Goal: Task Accomplishment & Management: Use online tool/utility

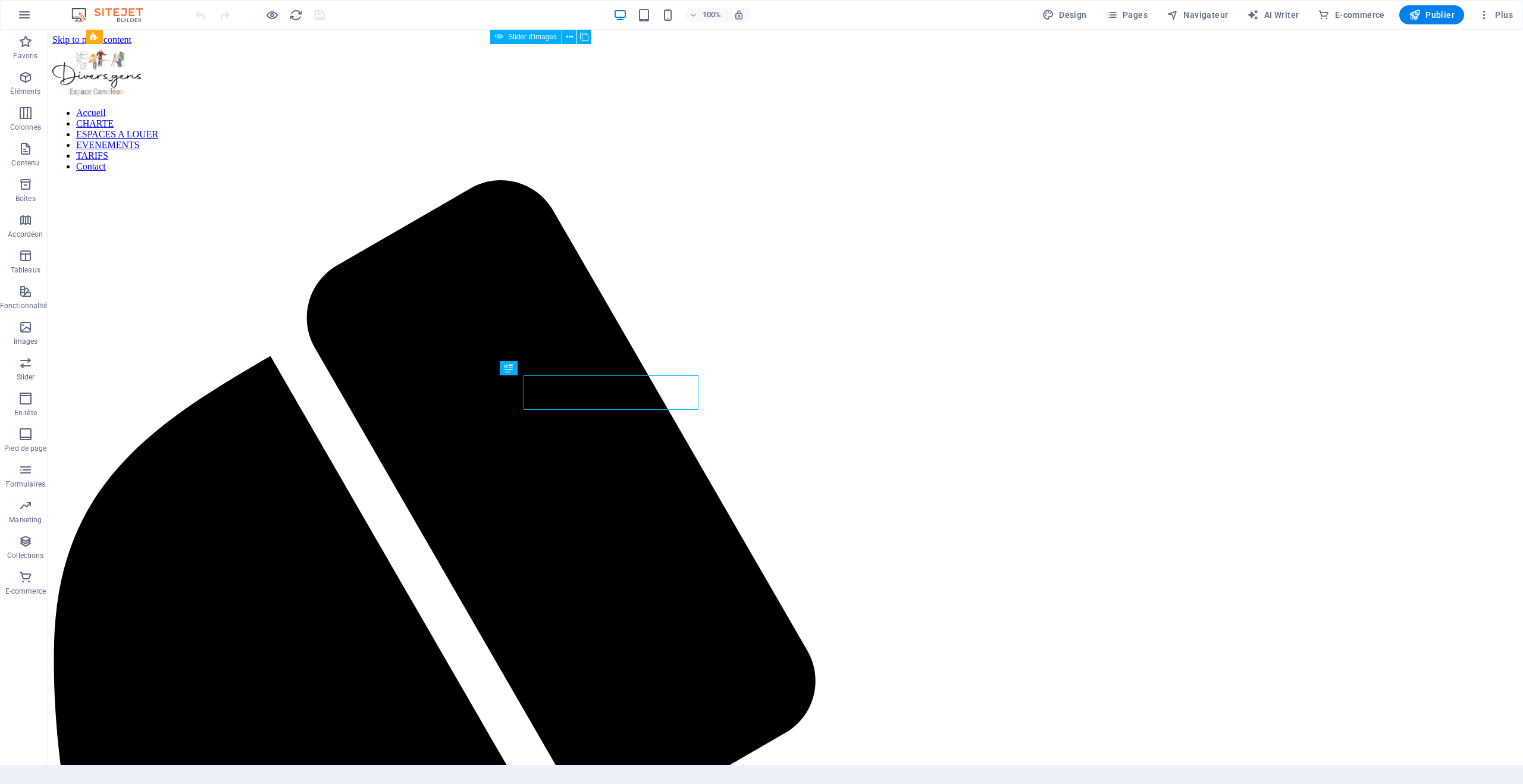
scroll to position [789, 0]
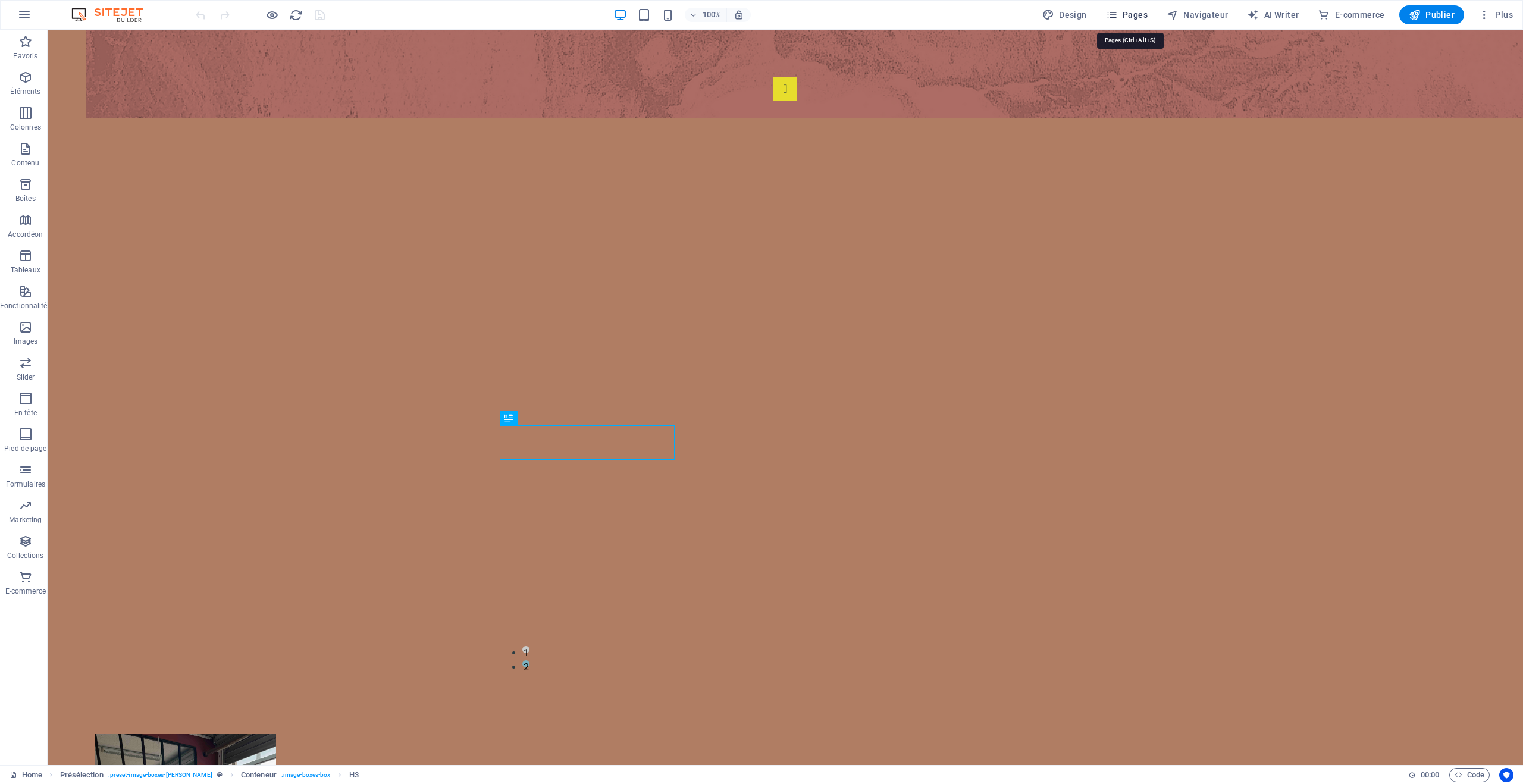
click at [1130, 15] on span "Pages" at bounding box center [1127, 15] width 42 height 12
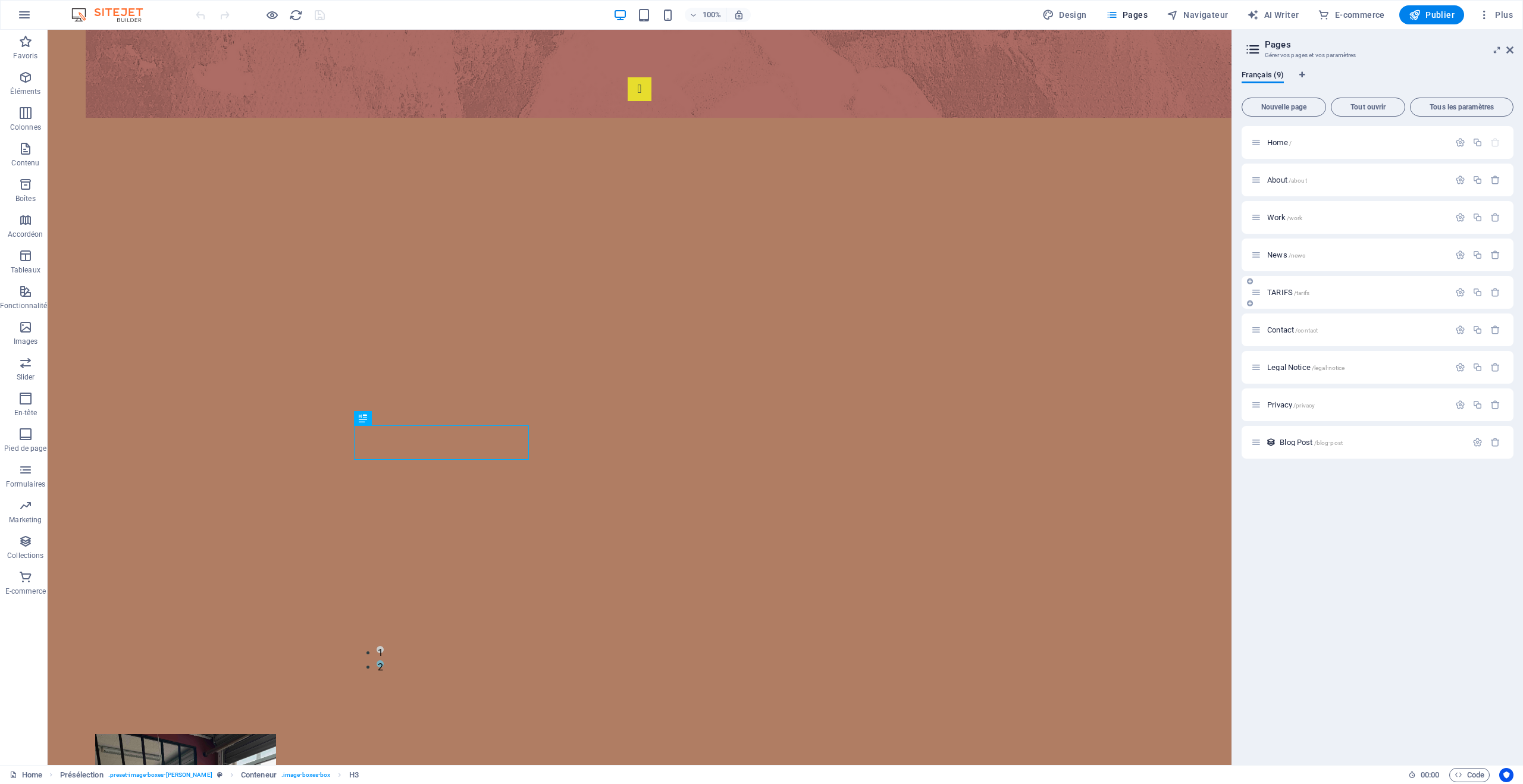
click at [1331, 296] on p "TARIFS /tarifs" at bounding box center [1356, 293] width 179 height 8
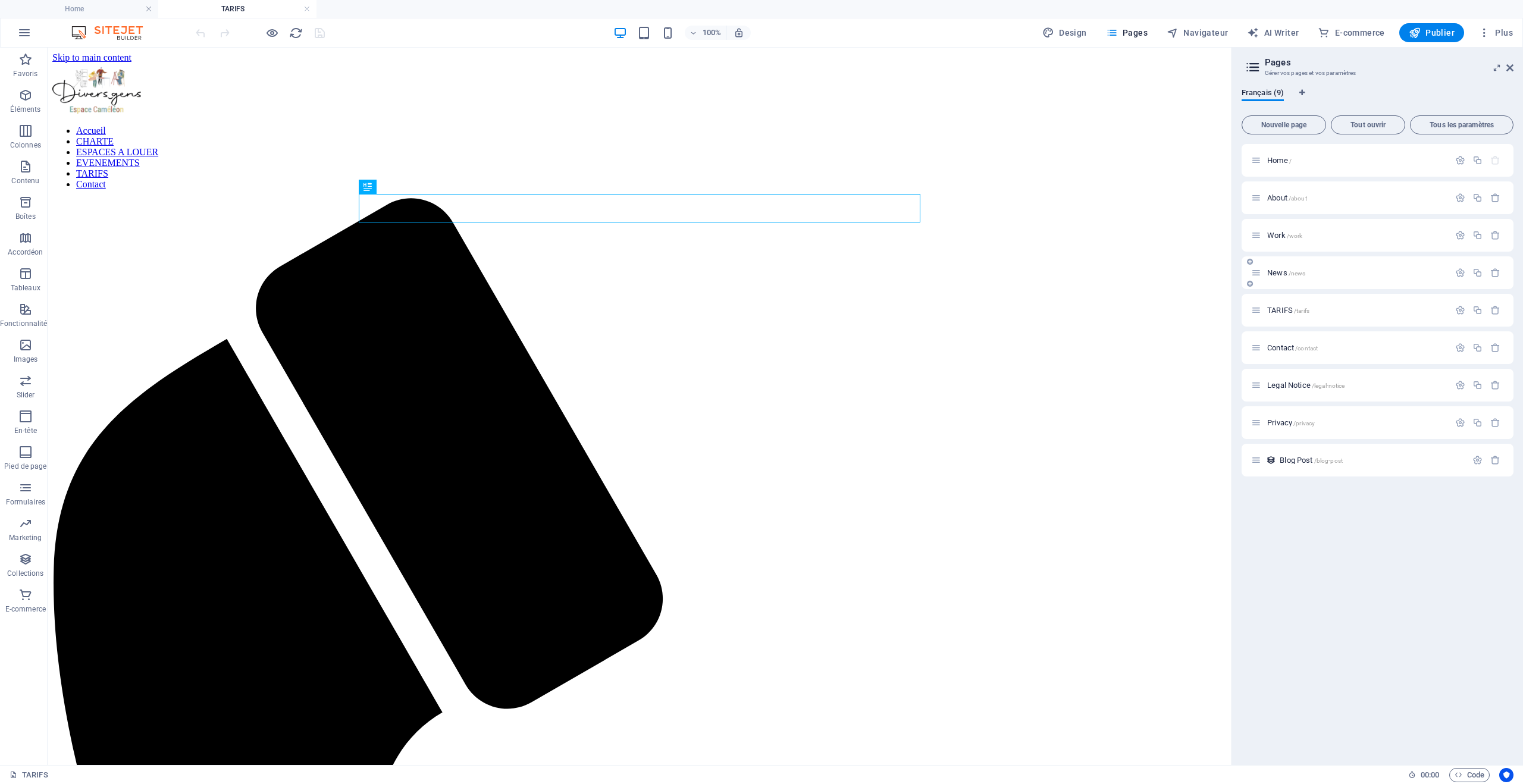
scroll to position [0, 0]
click at [400, 233] on span "Image" at bounding box center [407, 233] width 20 height 7
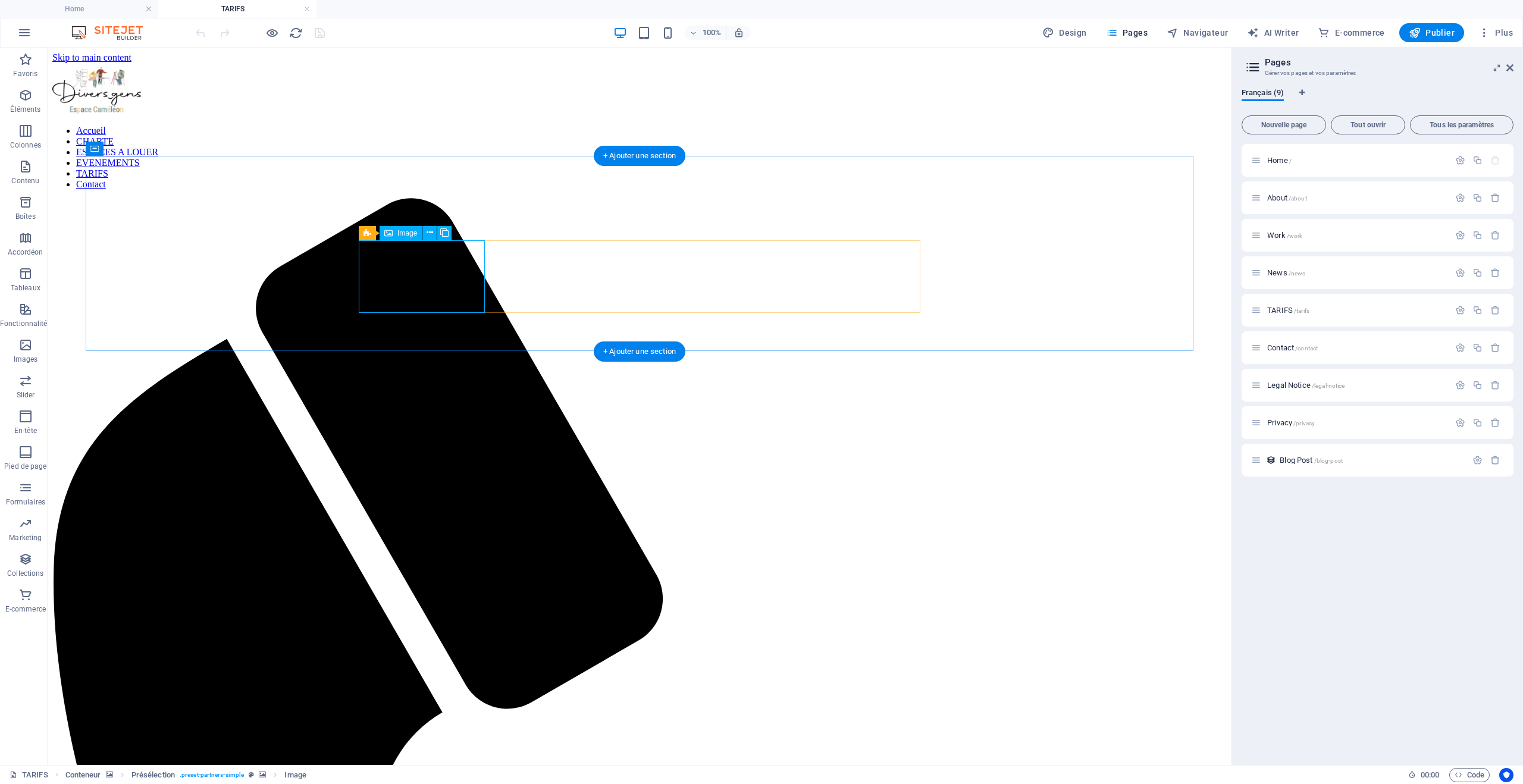
click at [430, 233] on icon at bounding box center [430, 233] width 7 height 13
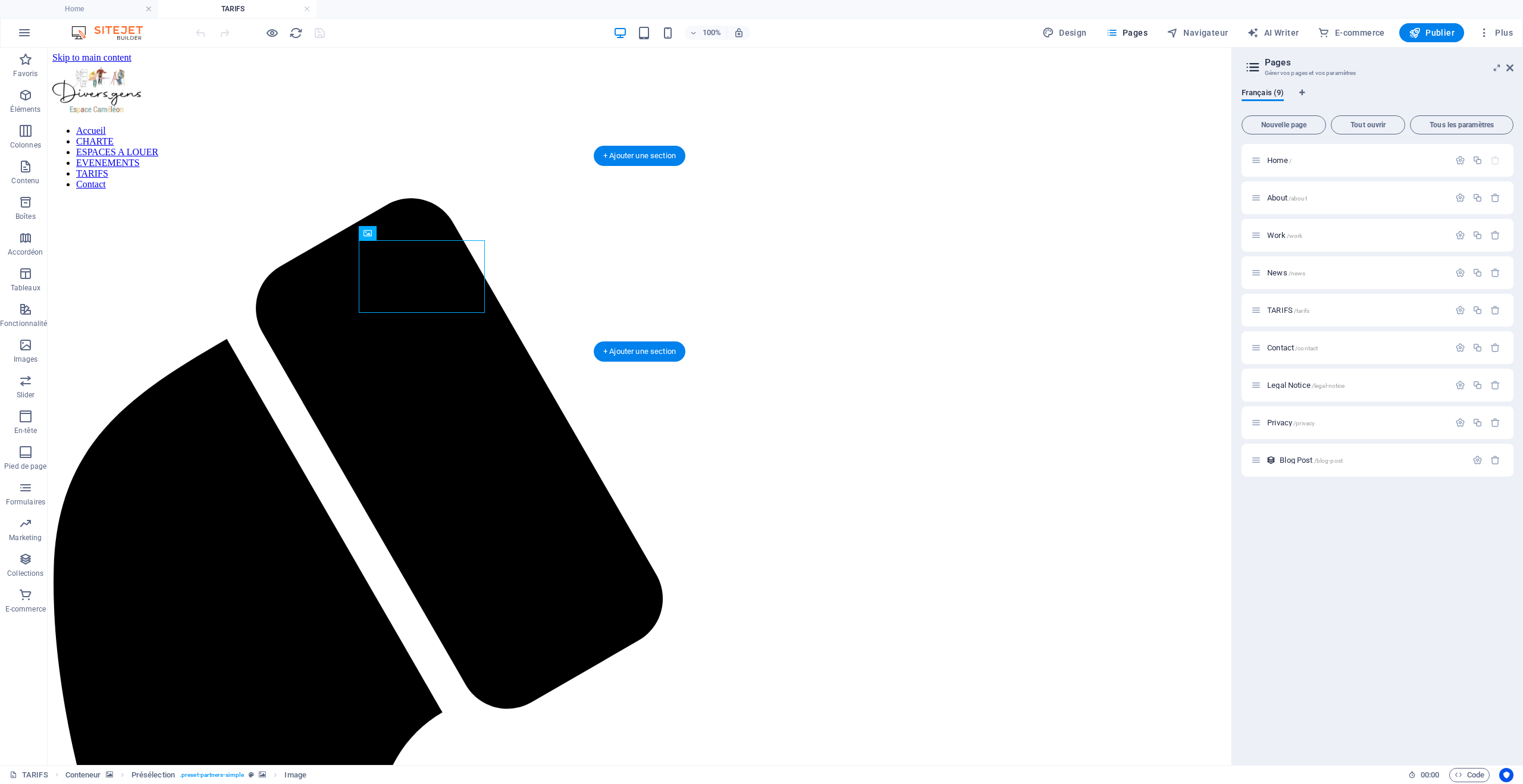
click at [390, 234] on span "Présélection" at bounding box center [396, 233] width 39 height 7
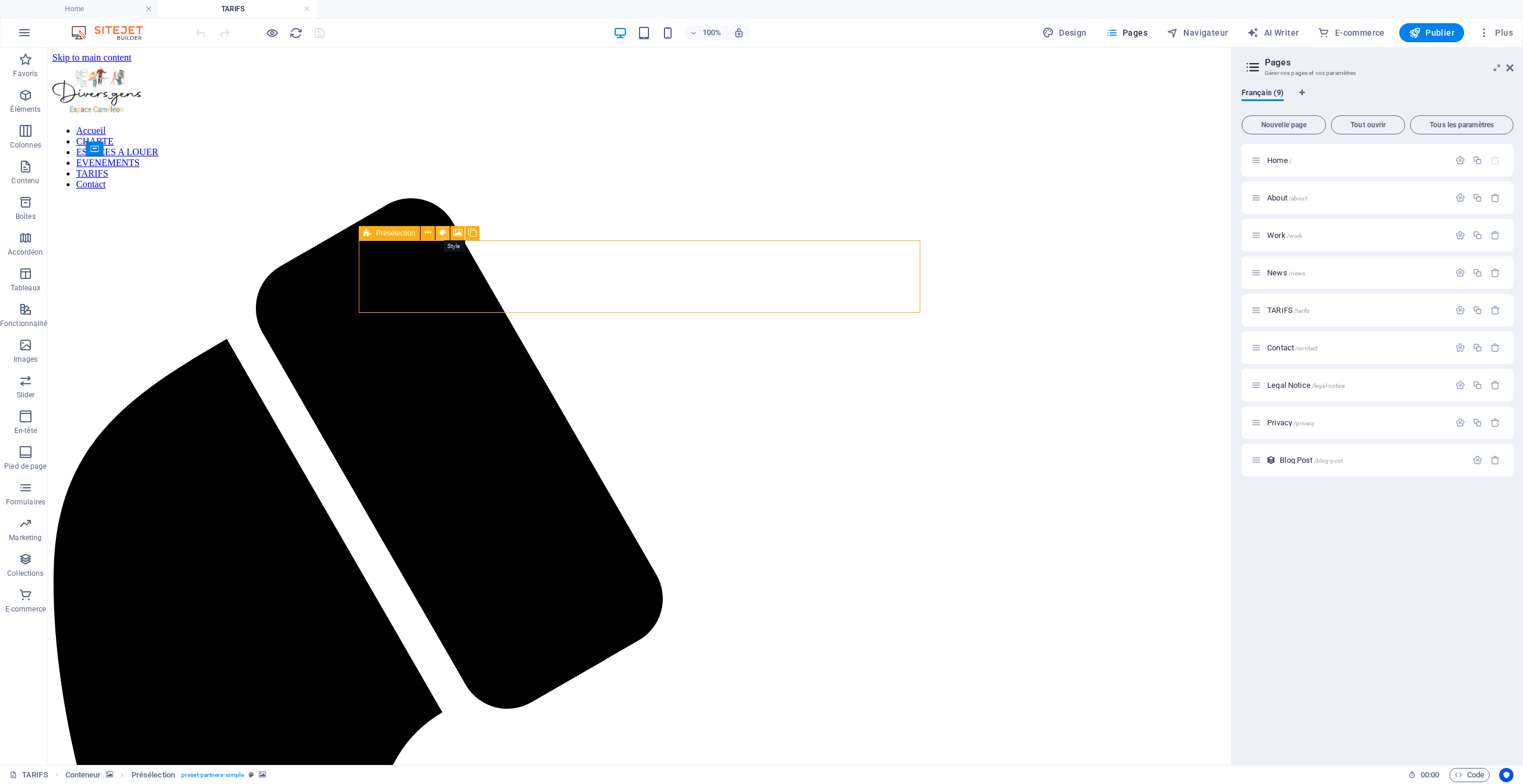
click at [441, 231] on icon at bounding box center [443, 233] width 7 height 13
select select "16/9"
select select "rem"
select select "px"
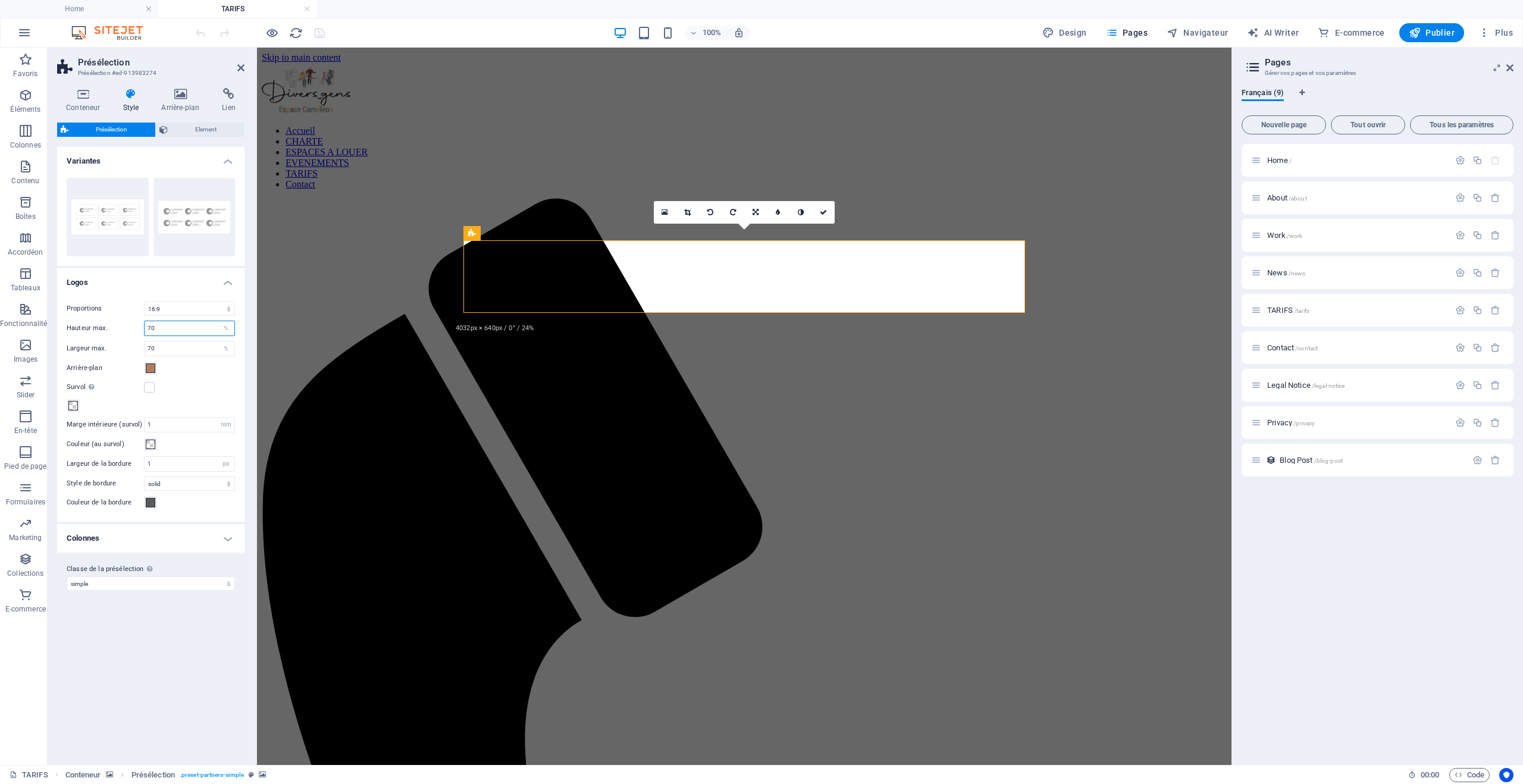
drag, startPoint x: 169, startPoint y: 328, endPoint x: 127, endPoint y: 336, distance: 42.8
click at [127, 336] on div "Proportions 1:2 1:1 2:1 4:3 16:9 16:10 Hauteur max. 70 % Largeur max. 70 % Arri…" at bounding box center [151, 406] width 192 height 232
type input "100"
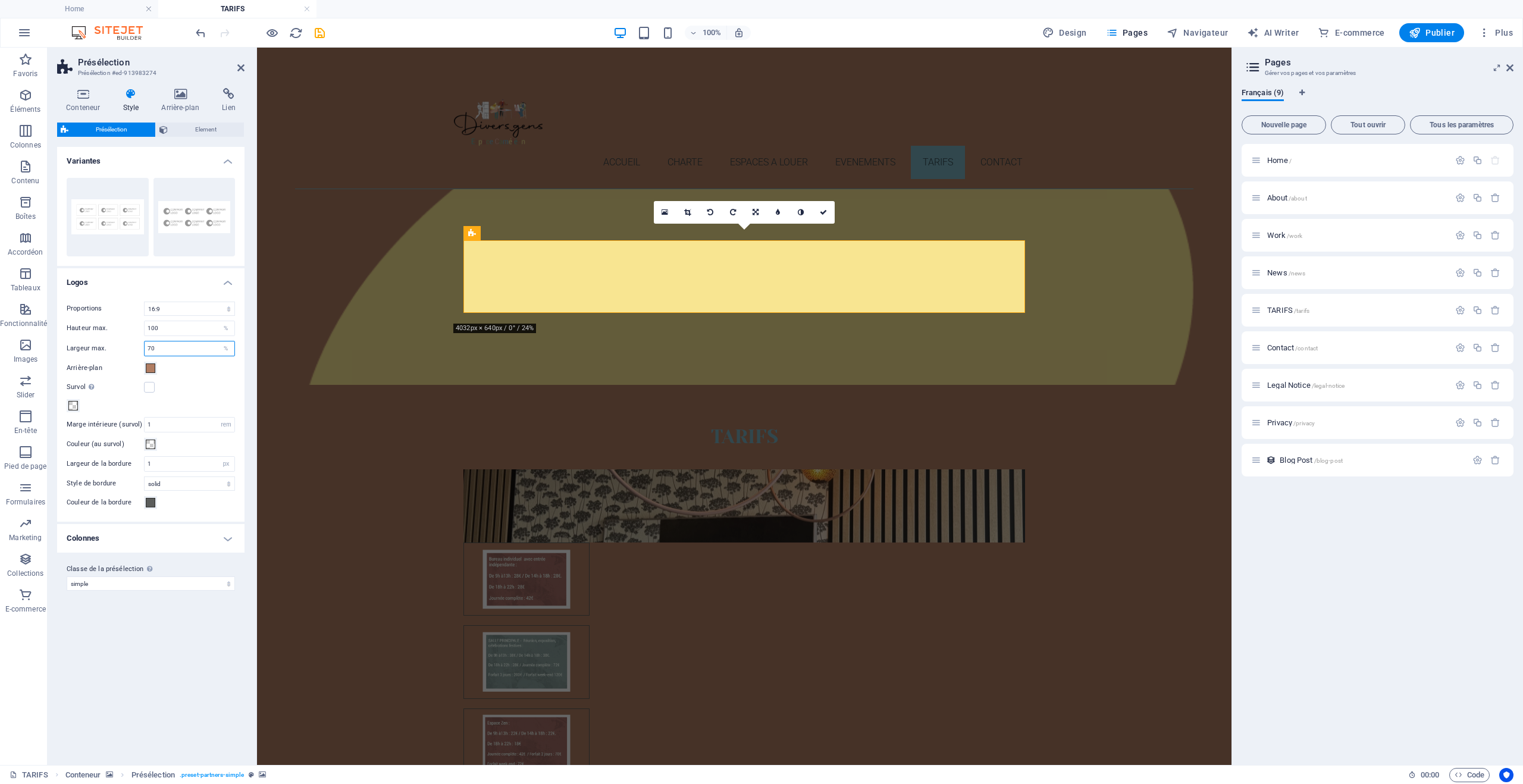
click at [182, 342] on input "70" at bounding box center [189, 349] width 90 height 15
drag, startPoint x: 182, startPoint y: 342, endPoint x: 141, endPoint y: 346, distance: 41.2
click at [141, 346] on div "Largeur max. 70 %" at bounding box center [151, 348] width 169 height 15
drag, startPoint x: 163, startPoint y: 348, endPoint x: 143, endPoint y: 350, distance: 20.1
click at [143, 350] on div "Largeur max. 100 %" at bounding box center [151, 348] width 169 height 15
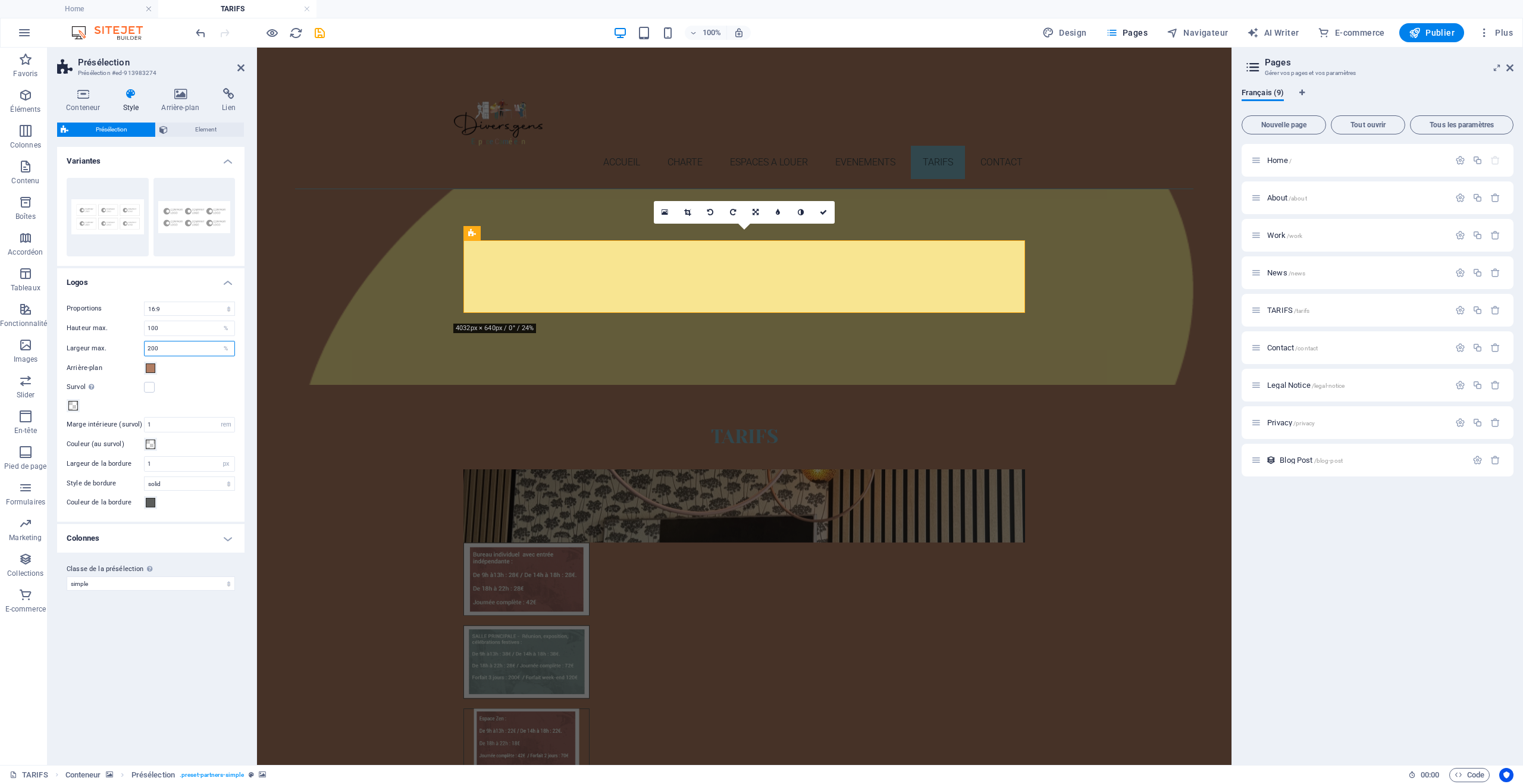
type input "200"
drag, startPoint x: 197, startPoint y: 324, endPoint x: 123, endPoint y: 323, distance: 74.0
click at [123, 323] on div "Hauteur max. 100 %" at bounding box center [151, 328] width 169 height 15
type input "200"
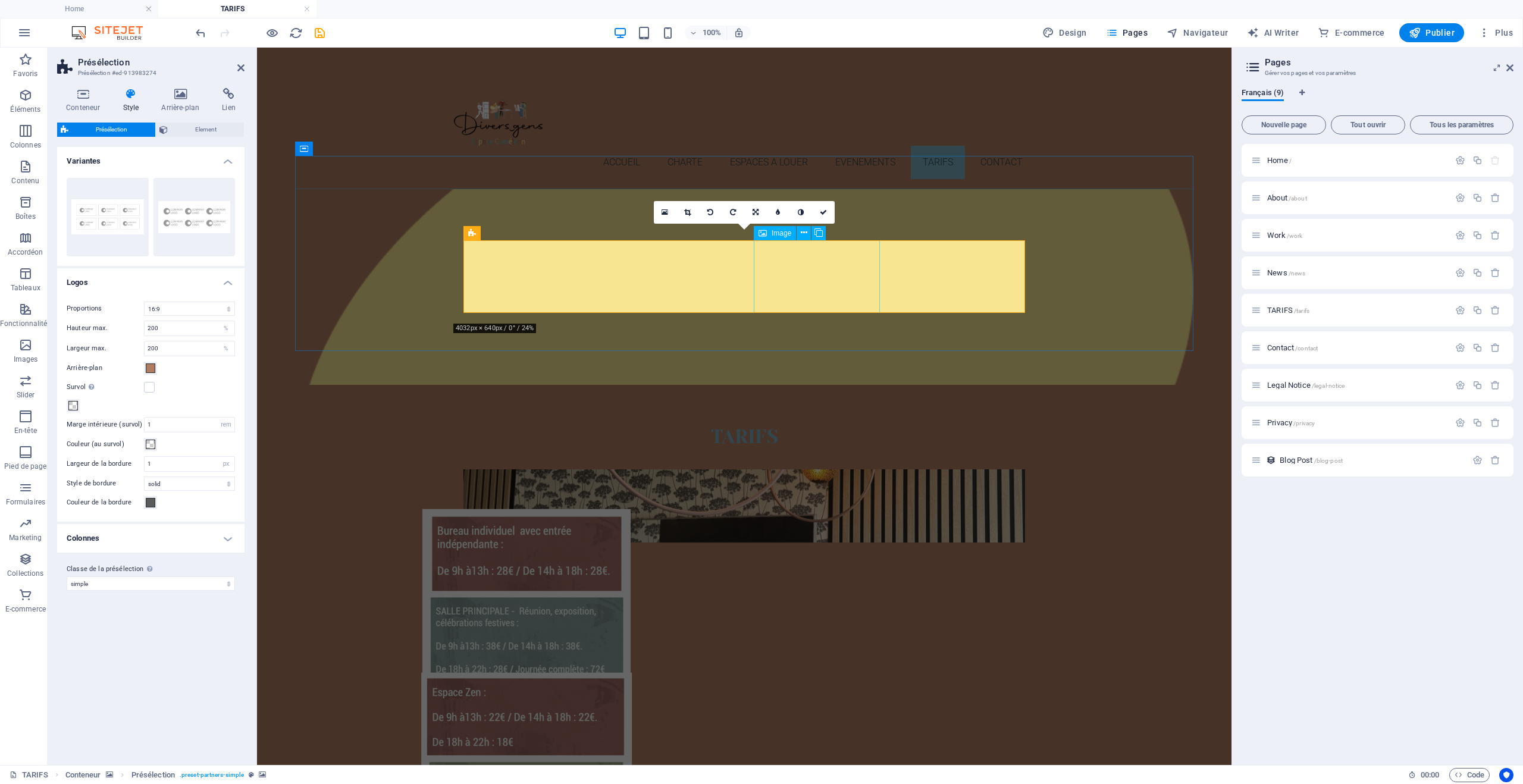
click at [590, 708] on figure at bounding box center [527, 745] width 126 height 73
click at [590, 625] on figure at bounding box center [527, 661] width 126 height 73
click at [590, 708] on figure at bounding box center [527, 745] width 126 height 73
click at [588, 543] on figure at bounding box center [527, 579] width 126 height 73
click at [499, 232] on span "Présélection" at bounding box center [500, 233] width 39 height 7
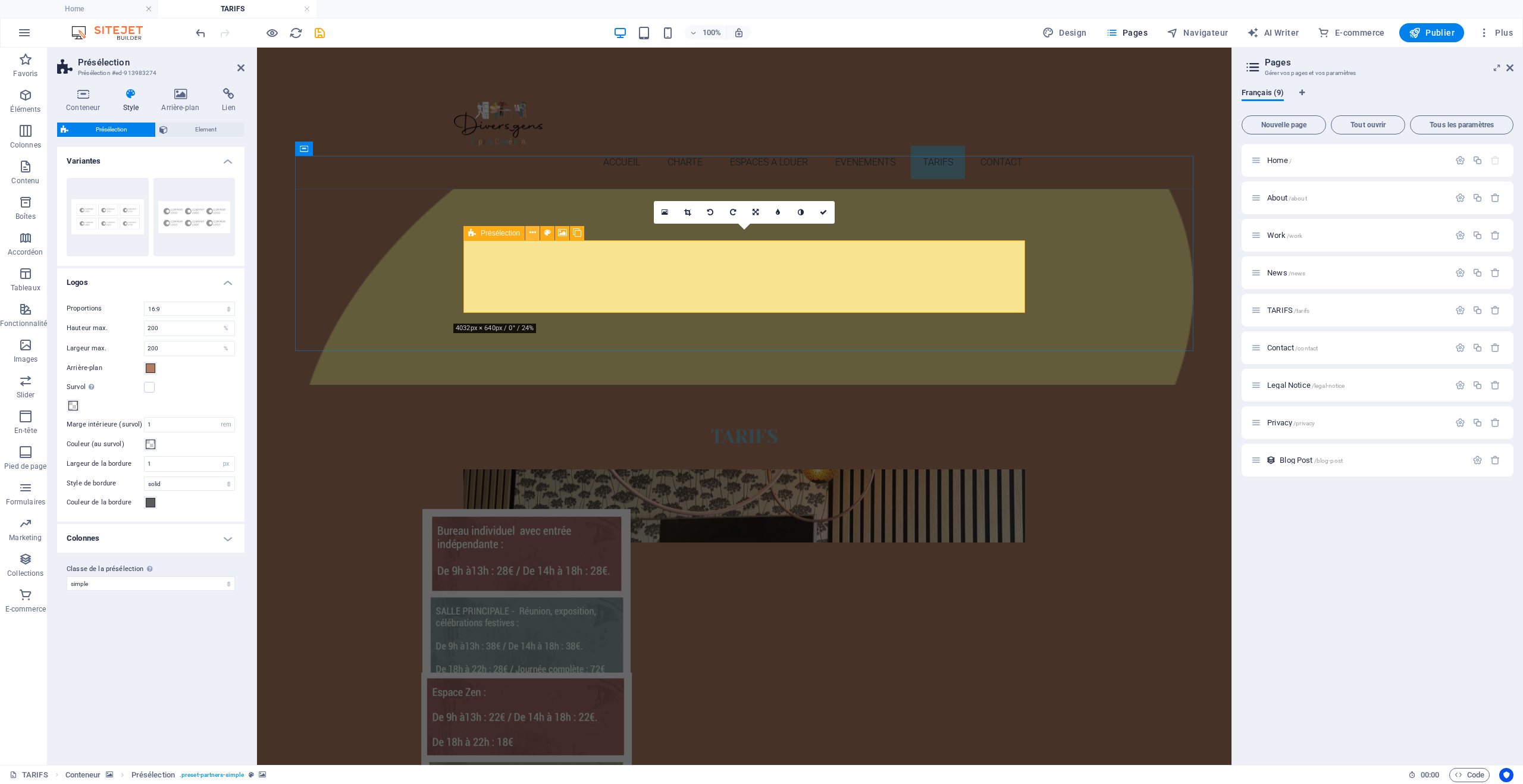
click at [534, 230] on icon at bounding box center [533, 233] width 7 height 13
click at [232, 538] on h4 "Colonnes" at bounding box center [151, 538] width 187 height 29
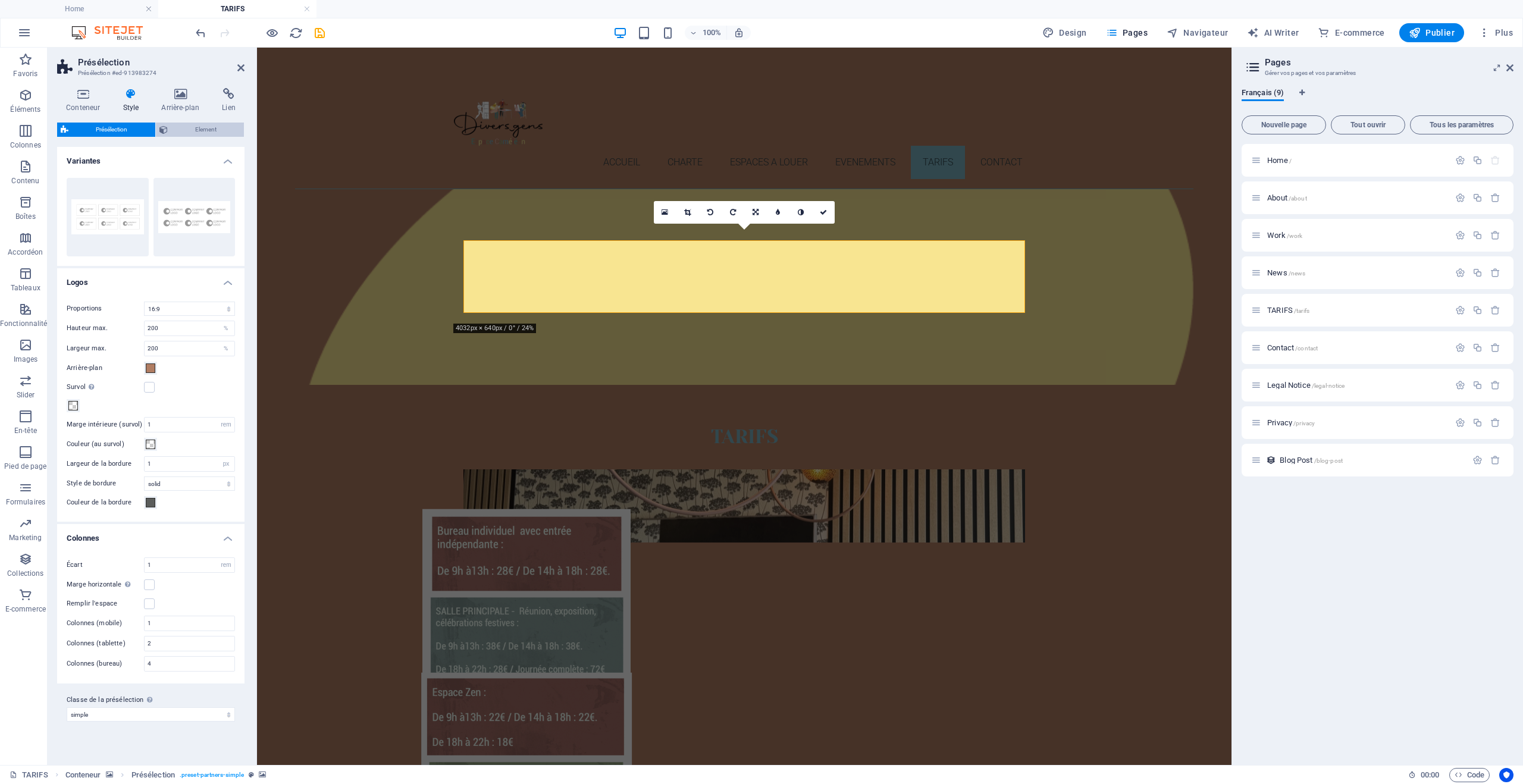
click at [216, 127] on span "Element" at bounding box center [206, 130] width 70 height 15
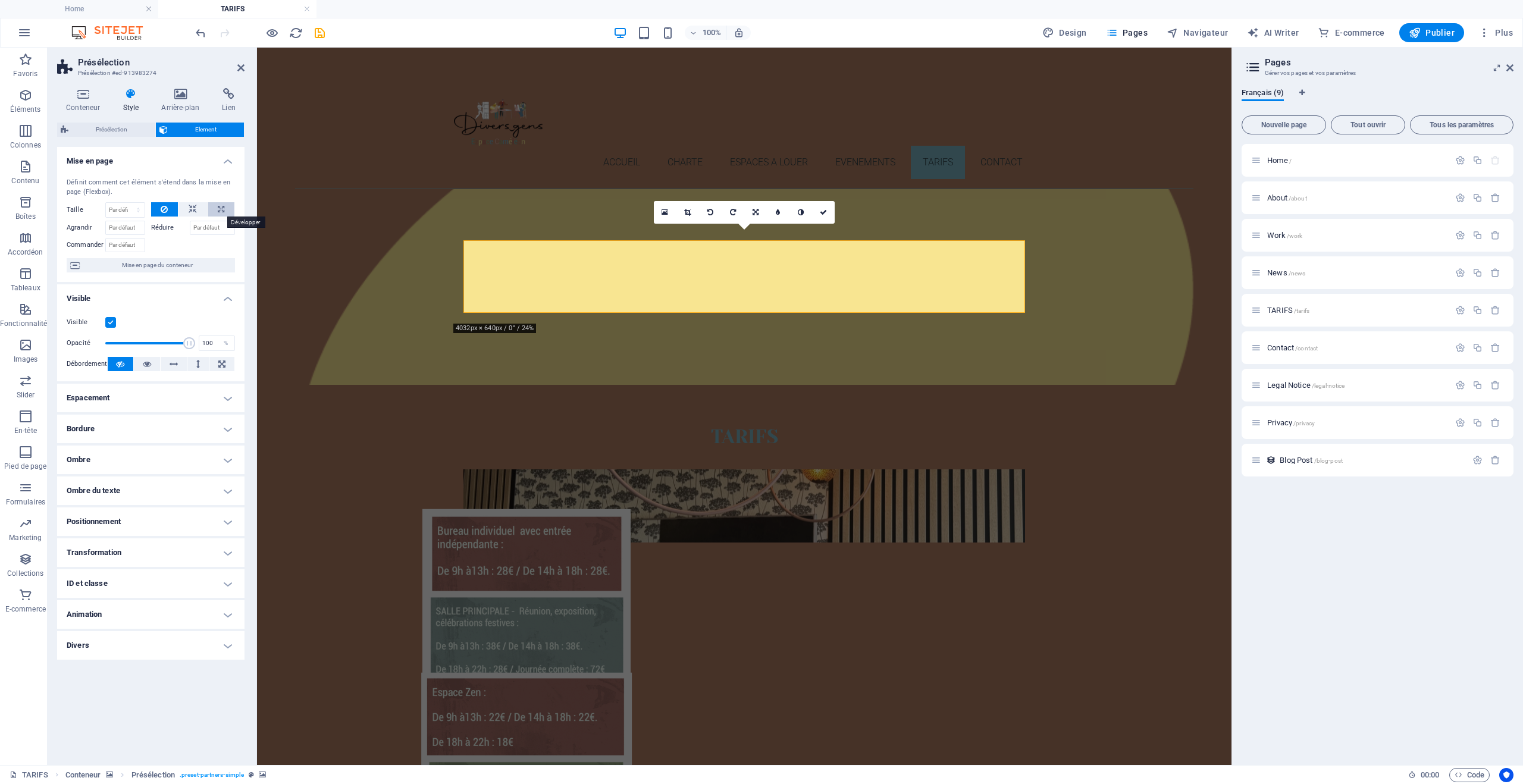
click at [223, 210] on icon at bounding box center [221, 210] width 7 height 15
type input "100"
select select "%"
click at [121, 132] on span "Présélection" at bounding box center [111, 130] width 80 height 15
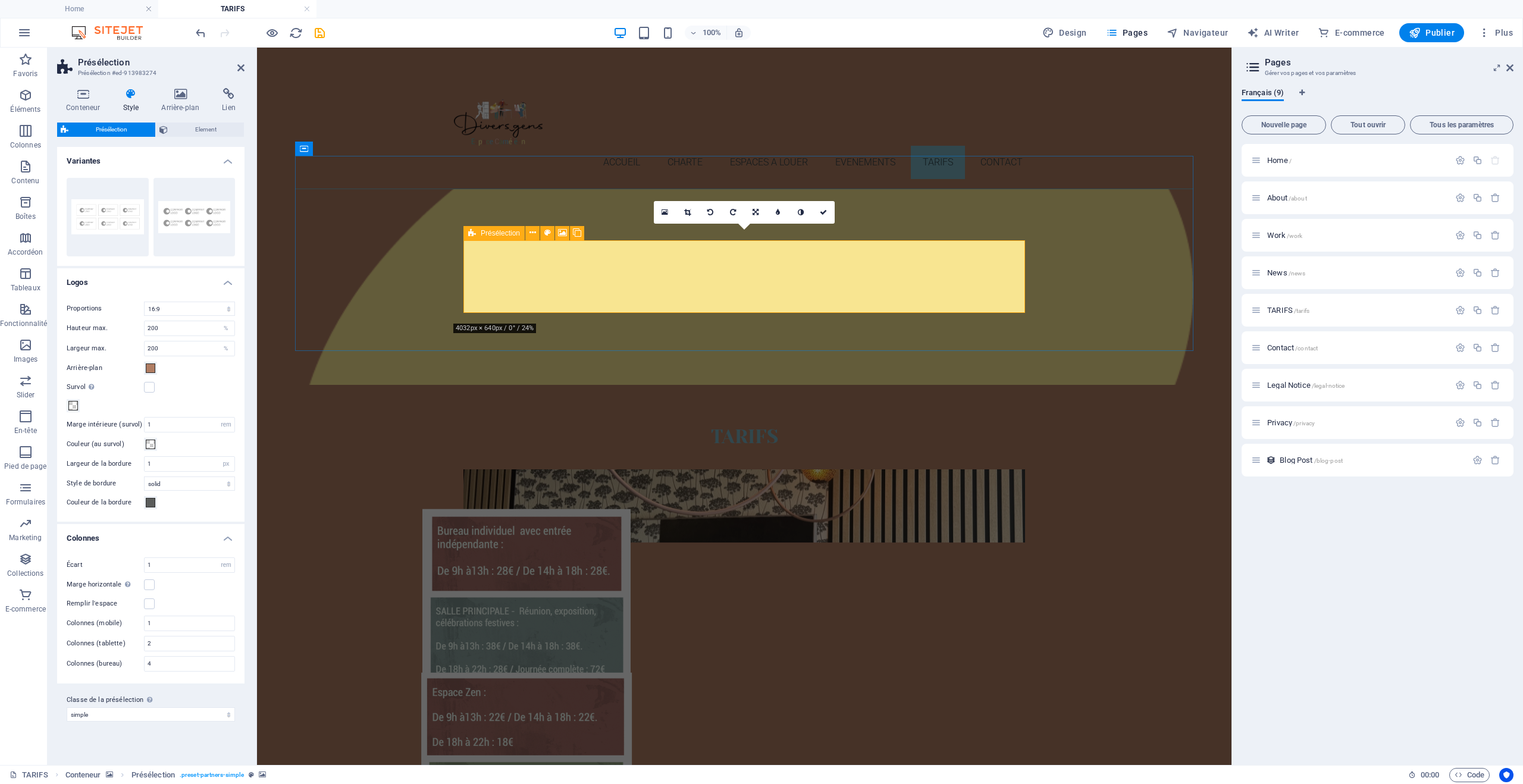
click at [469, 234] on icon at bounding box center [472, 233] width 8 height 15
click at [468, 543] on figure at bounding box center [527, 579] width 126 height 73
click at [471, 232] on icon at bounding box center [472, 233] width 8 height 15
click at [230, 160] on h4 "Variantes" at bounding box center [151, 157] width 187 height 21
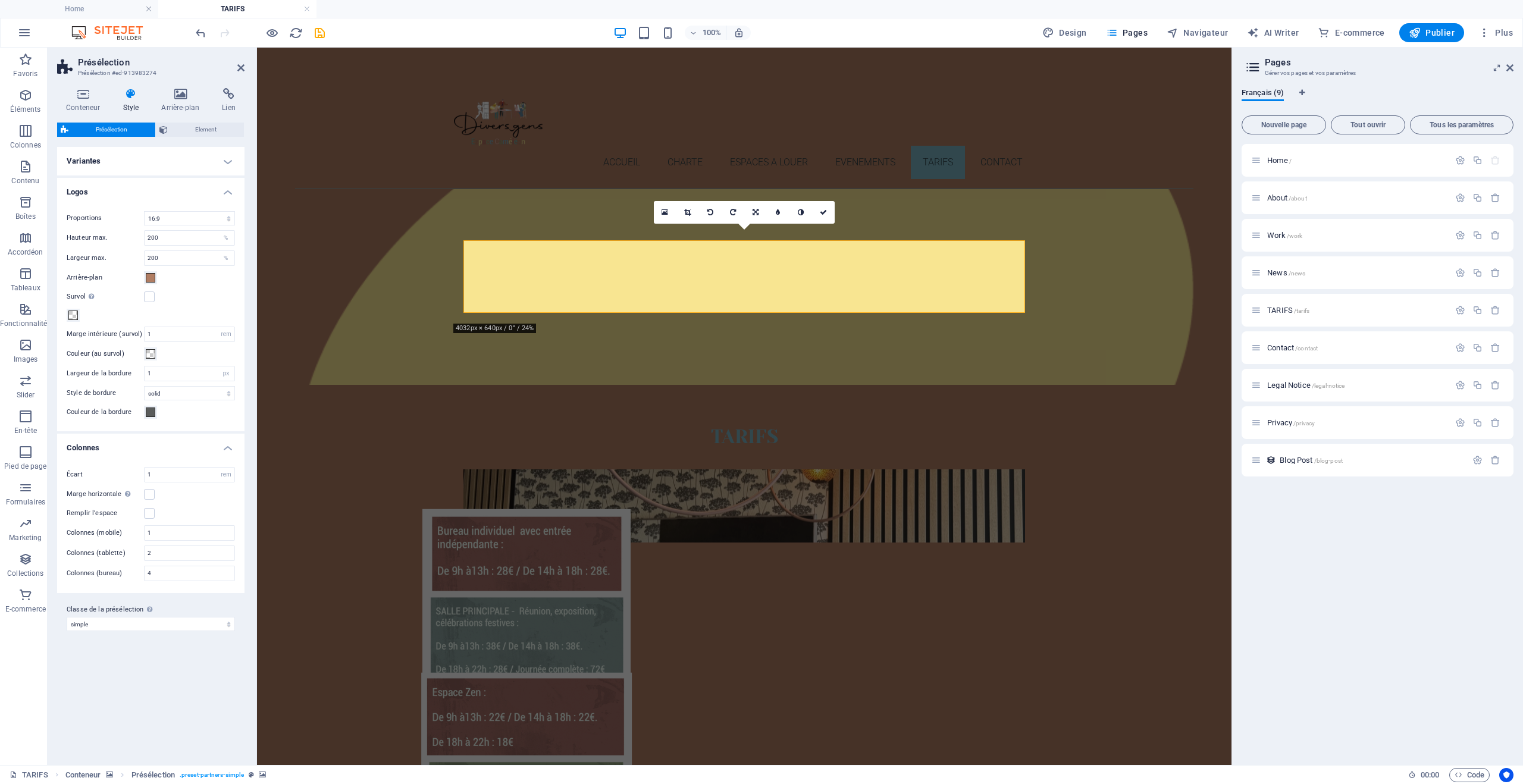
click at [230, 160] on h4 "Variantes" at bounding box center [151, 161] width 187 height 29
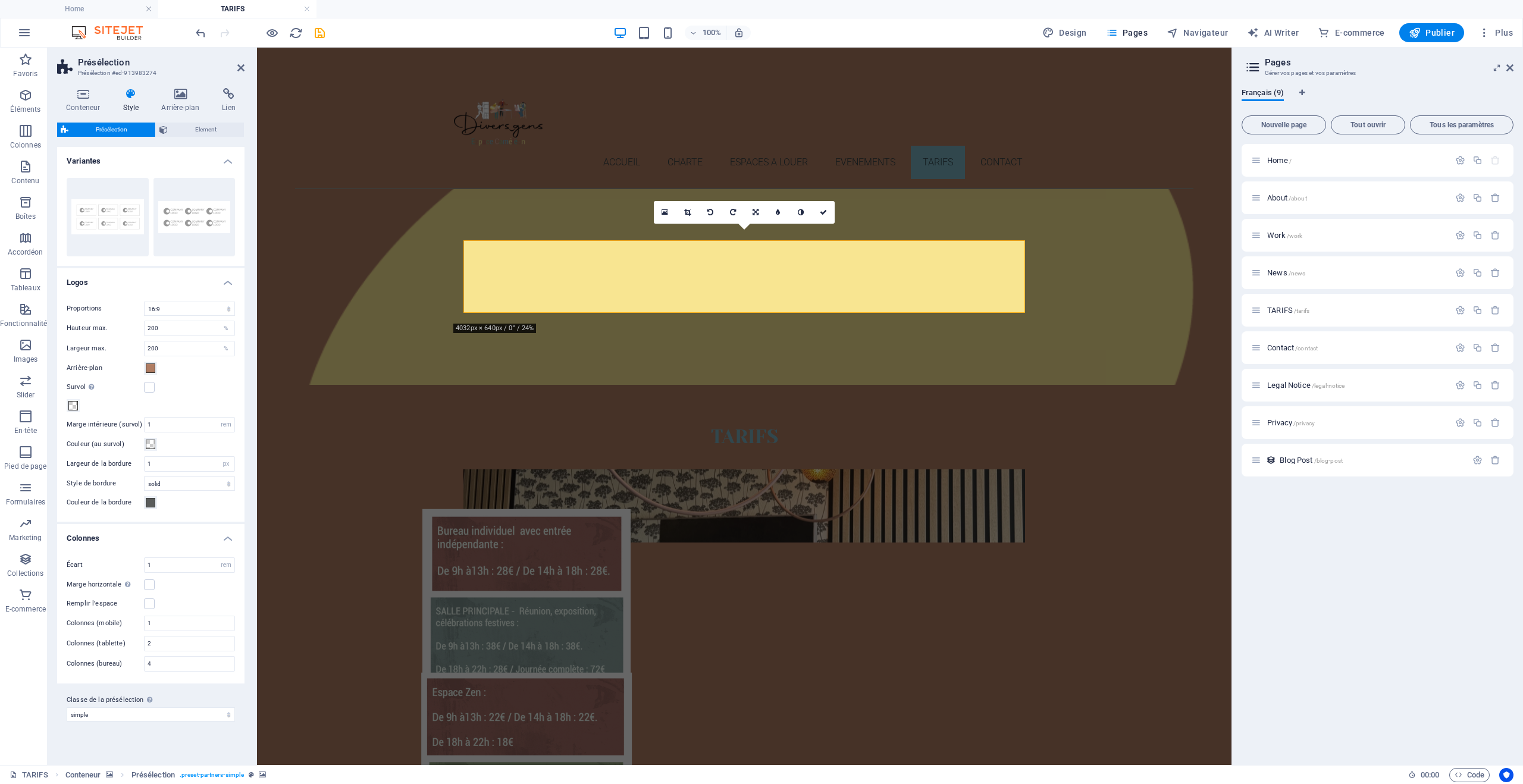
click at [230, 160] on h4 "Variantes" at bounding box center [151, 157] width 187 height 21
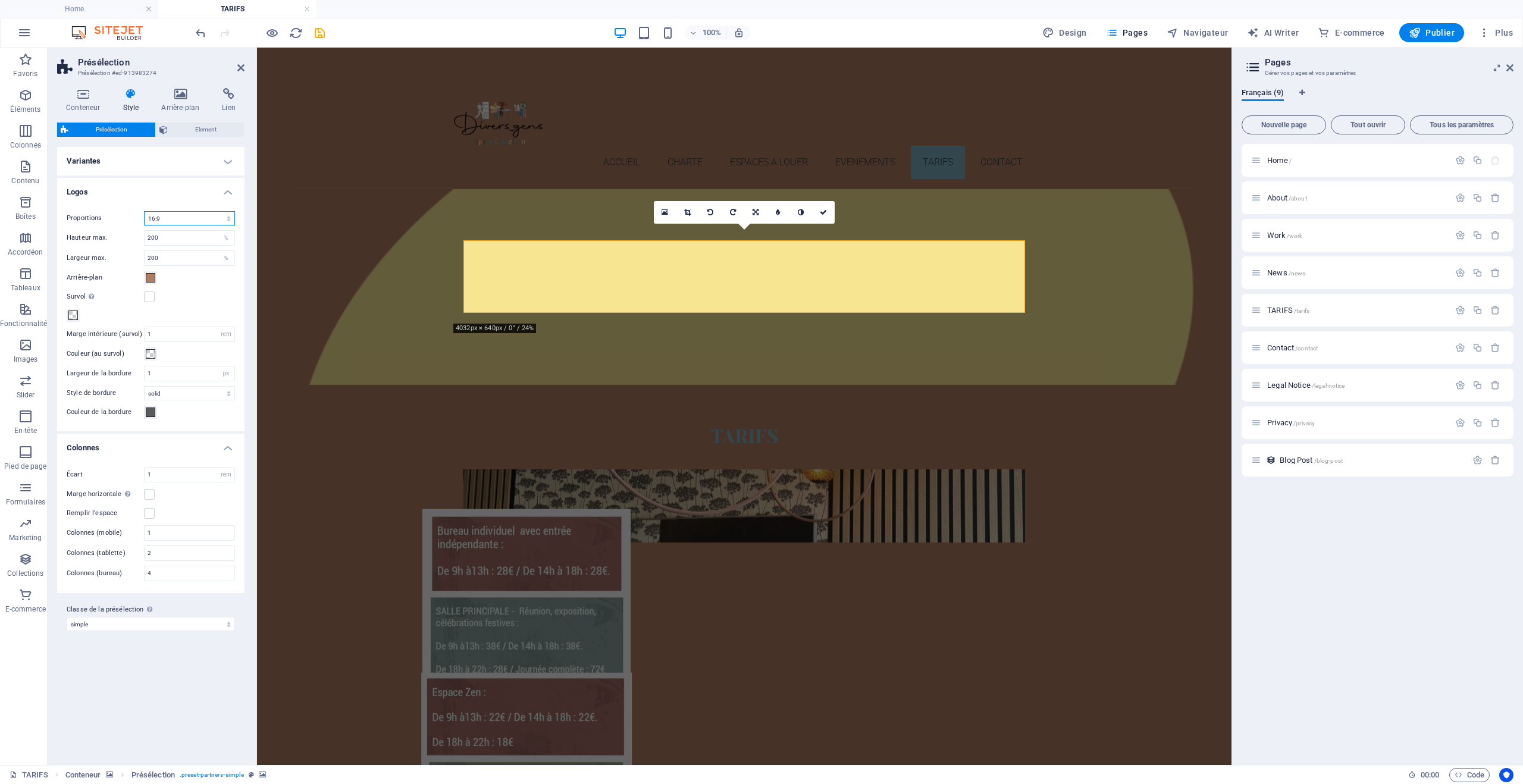
click at [225, 221] on select "1:2 1:1 2:1 4:3 16:9 16:10" at bounding box center [189, 218] width 91 height 15
click at [144, 211] on select "1:2 1:1 2:1 4:3 16:9 16:10" at bounding box center [189, 218] width 91 height 15
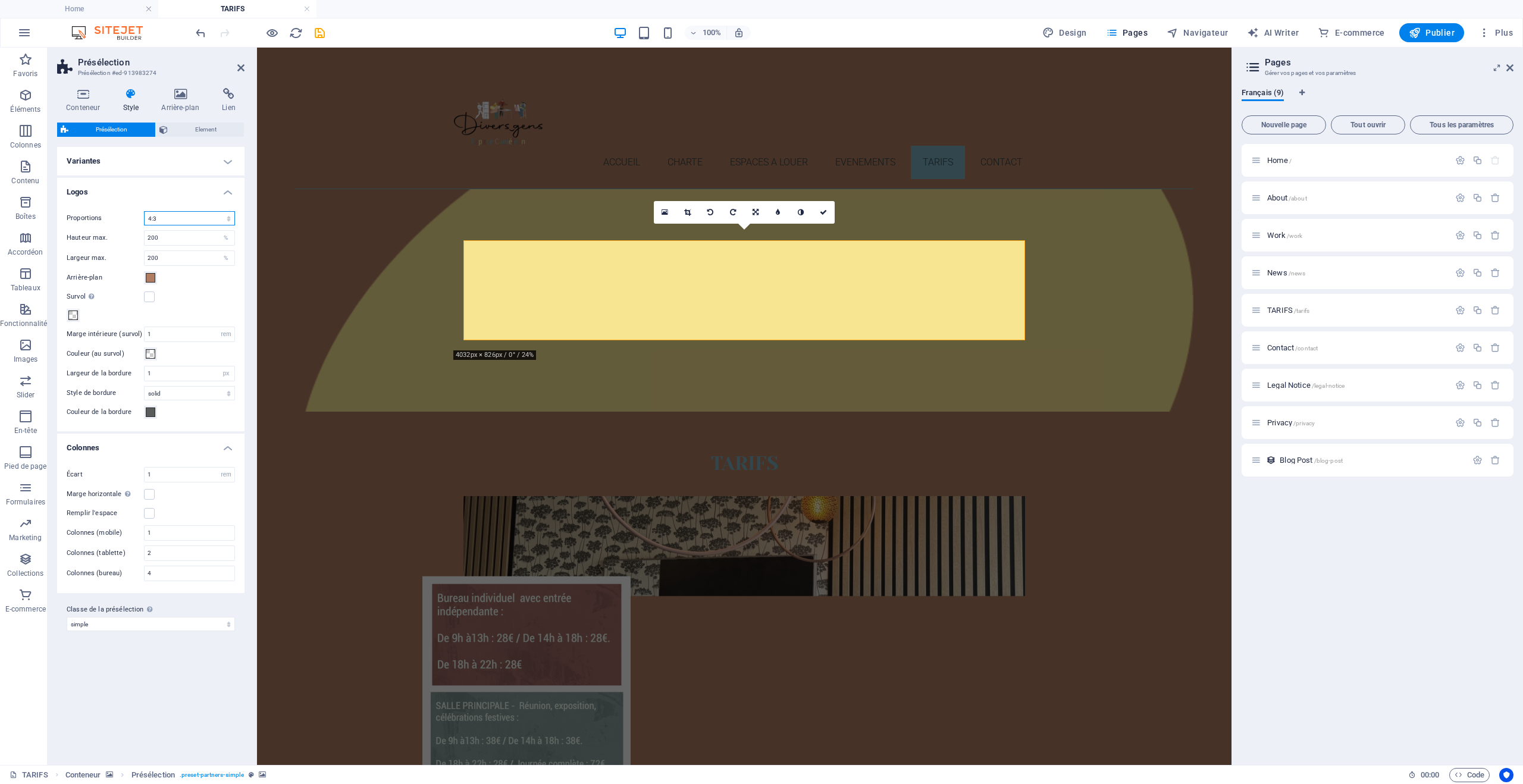
click at [204, 216] on select "1:2 1:1 2:1 4:3 16:9 16:10" at bounding box center [189, 218] width 91 height 15
select select "1/1"
click at [144, 211] on select "1:2 1:1 2:1 4:3 16:9 16:10" at bounding box center [189, 218] width 91 height 15
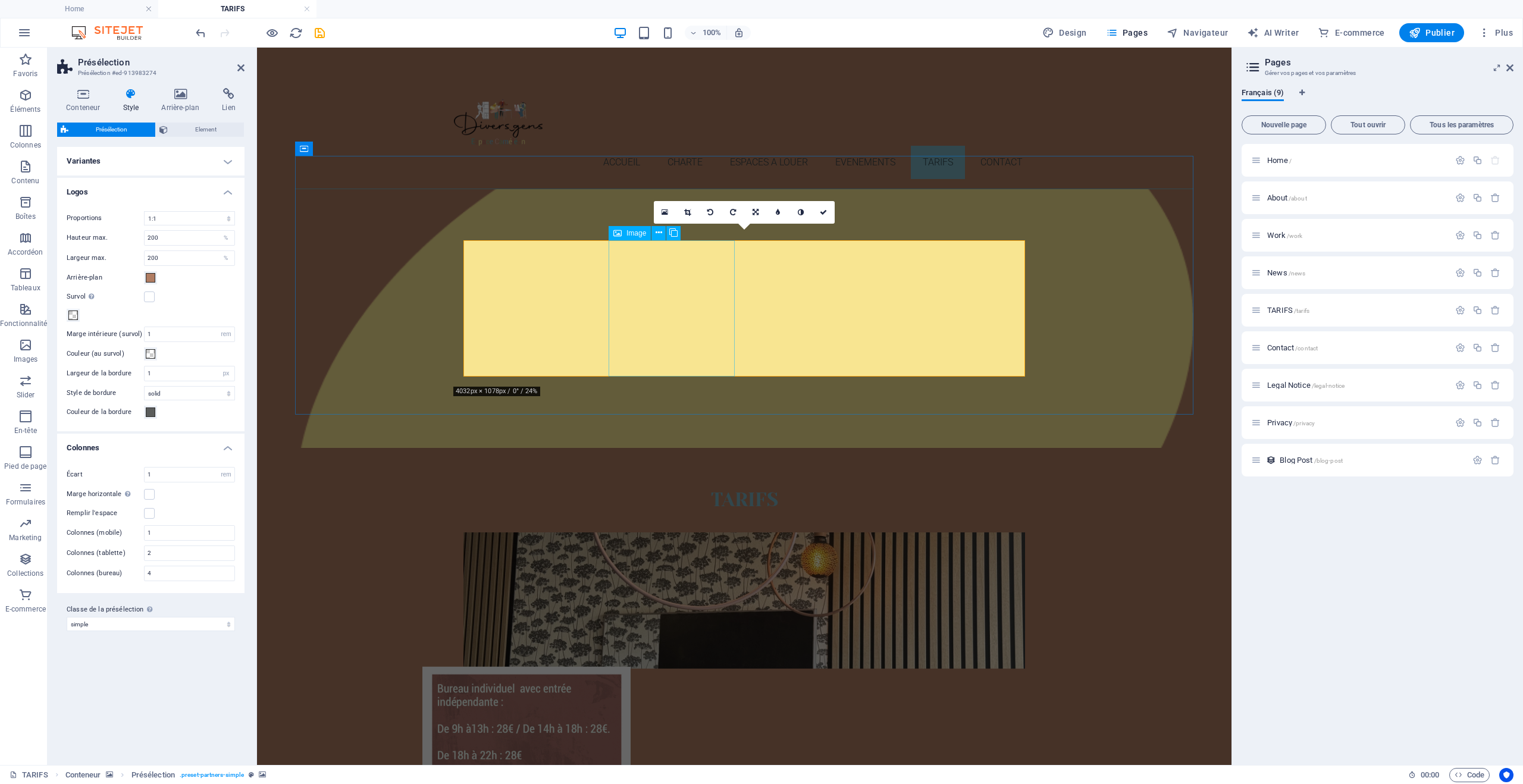
click at [469, 231] on icon at bounding box center [472, 233] width 8 height 15
drag, startPoint x: 195, startPoint y: 235, endPoint x: 115, endPoint y: 239, distance: 80.1
click at [115, 239] on div "Hauteur max. 200 %" at bounding box center [151, 237] width 169 height 15
type input "300"
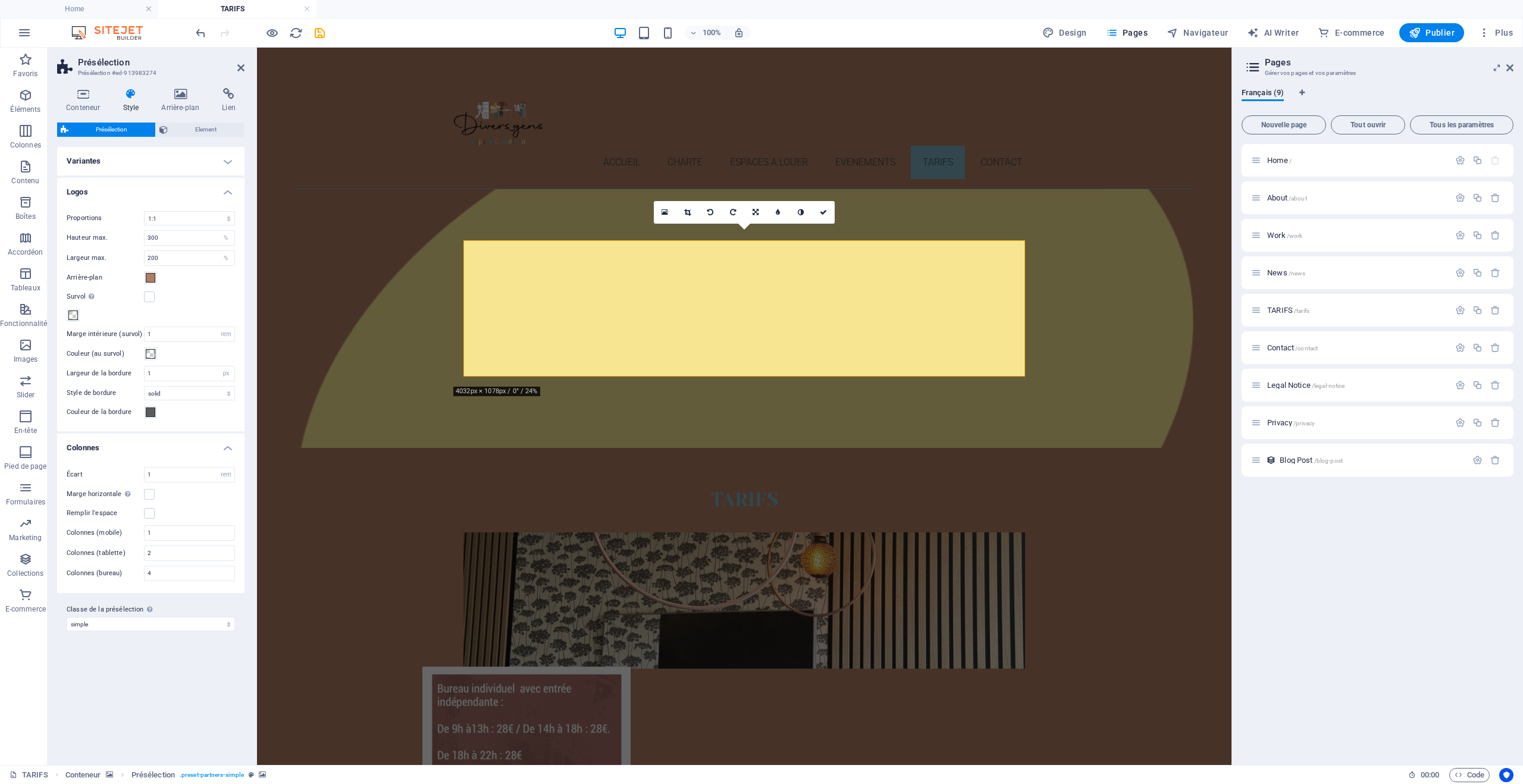
click at [199, 280] on div "Arrière-plan" at bounding box center [151, 278] width 169 height 15
click at [1083, 245] on figure at bounding box center [745, 318] width 899 height 259
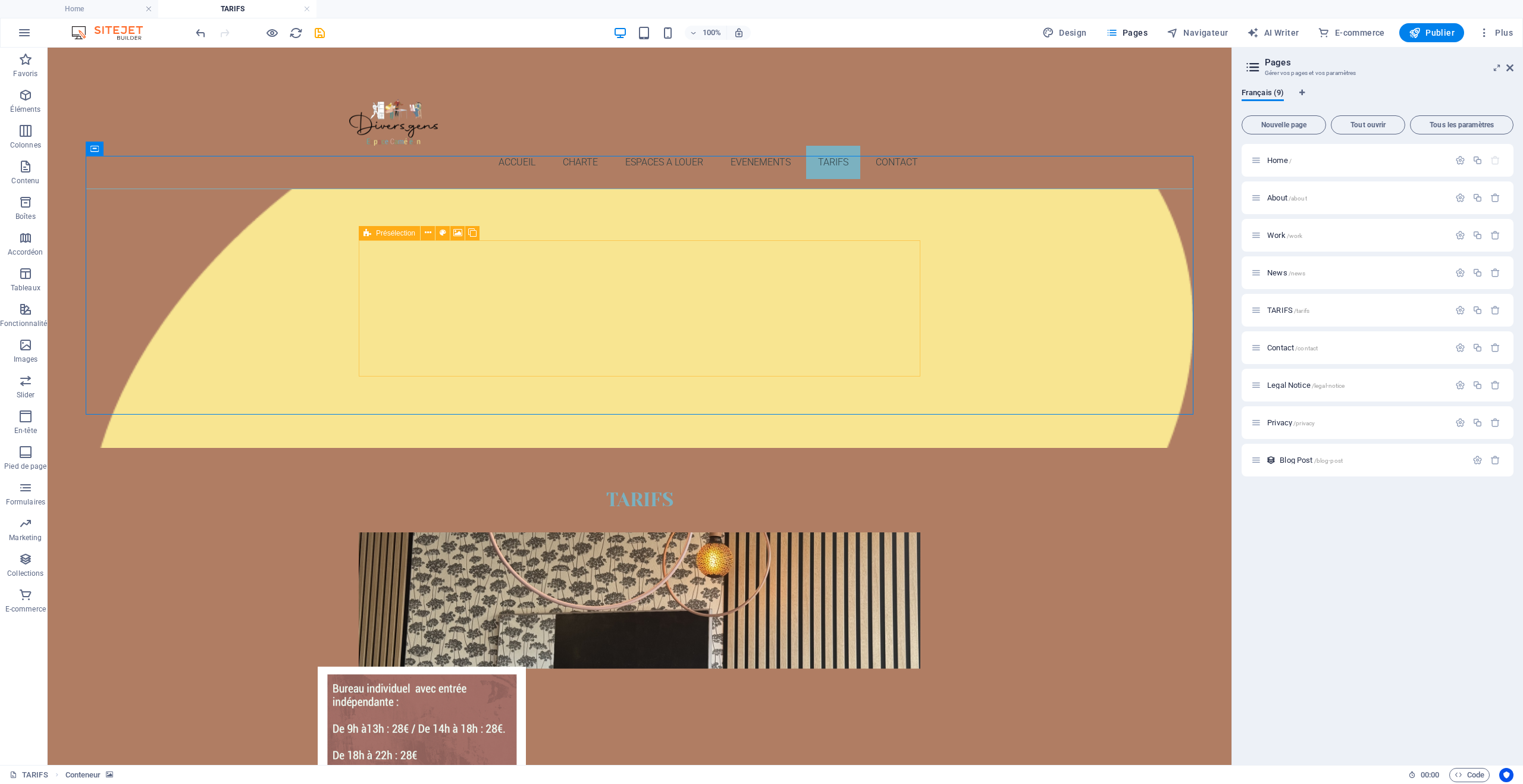
click at [367, 237] on icon at bounding box center [368, 233] width 8 height 15
click at [427, 232] on icon at bounding box center [428, 233] width 7 height 13
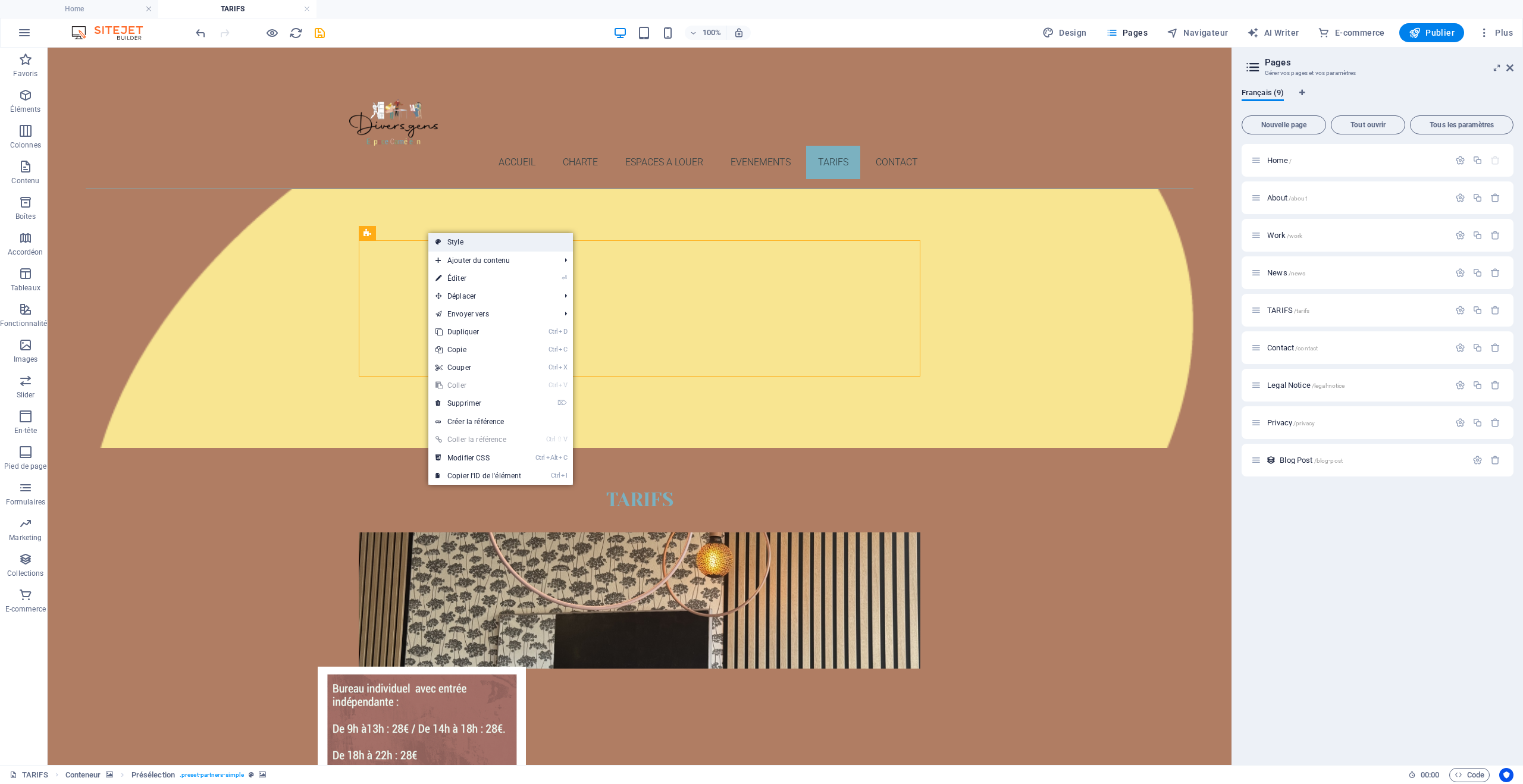
click at [498, 244] on link "Style" at bounding box center [501, 241] width 145 height 18
select select "1/1"
select select "rem"
select select "px"
select select "rem"
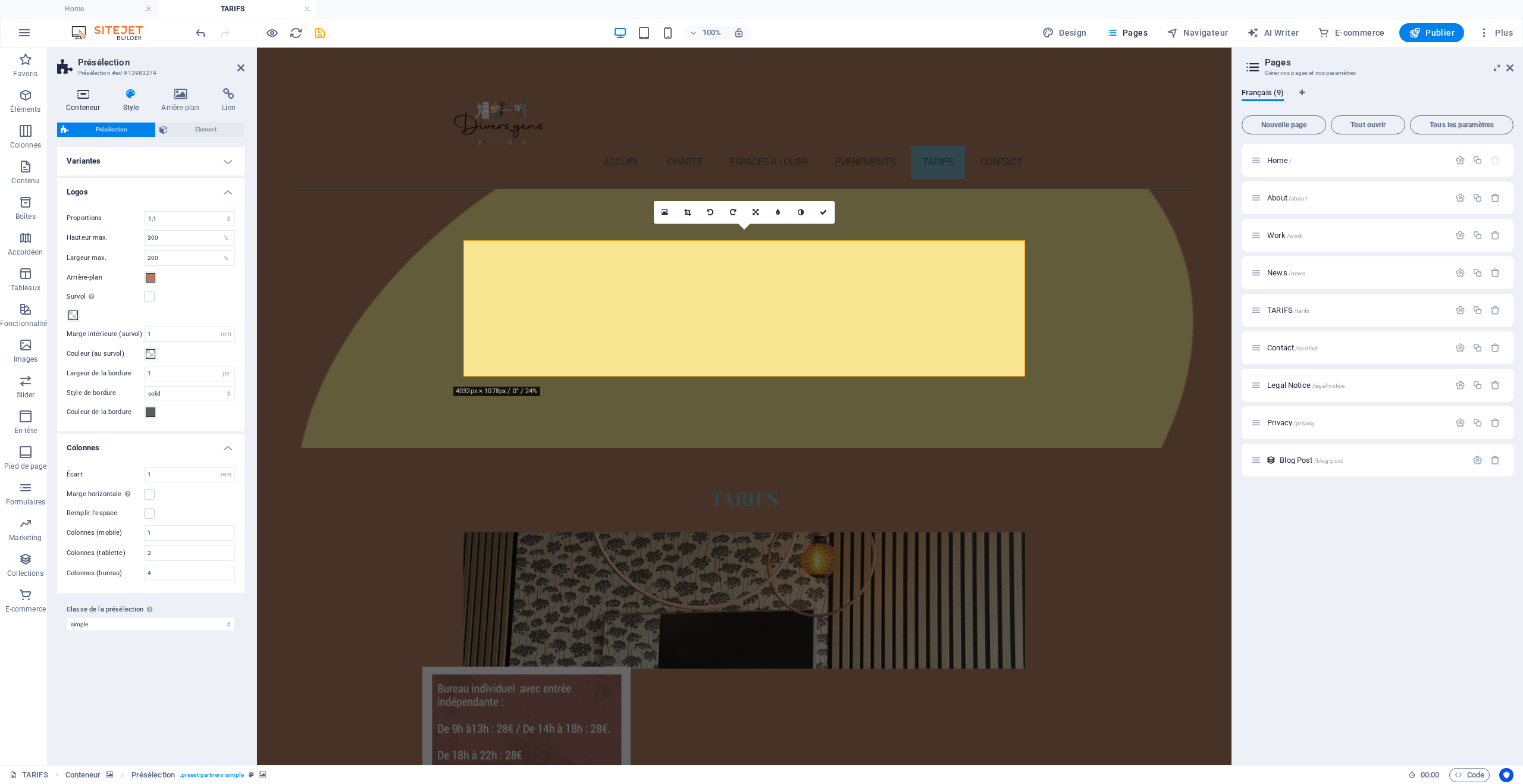
click at [84, 90] on icon at bounding box center [83, 94] width 52 height 12
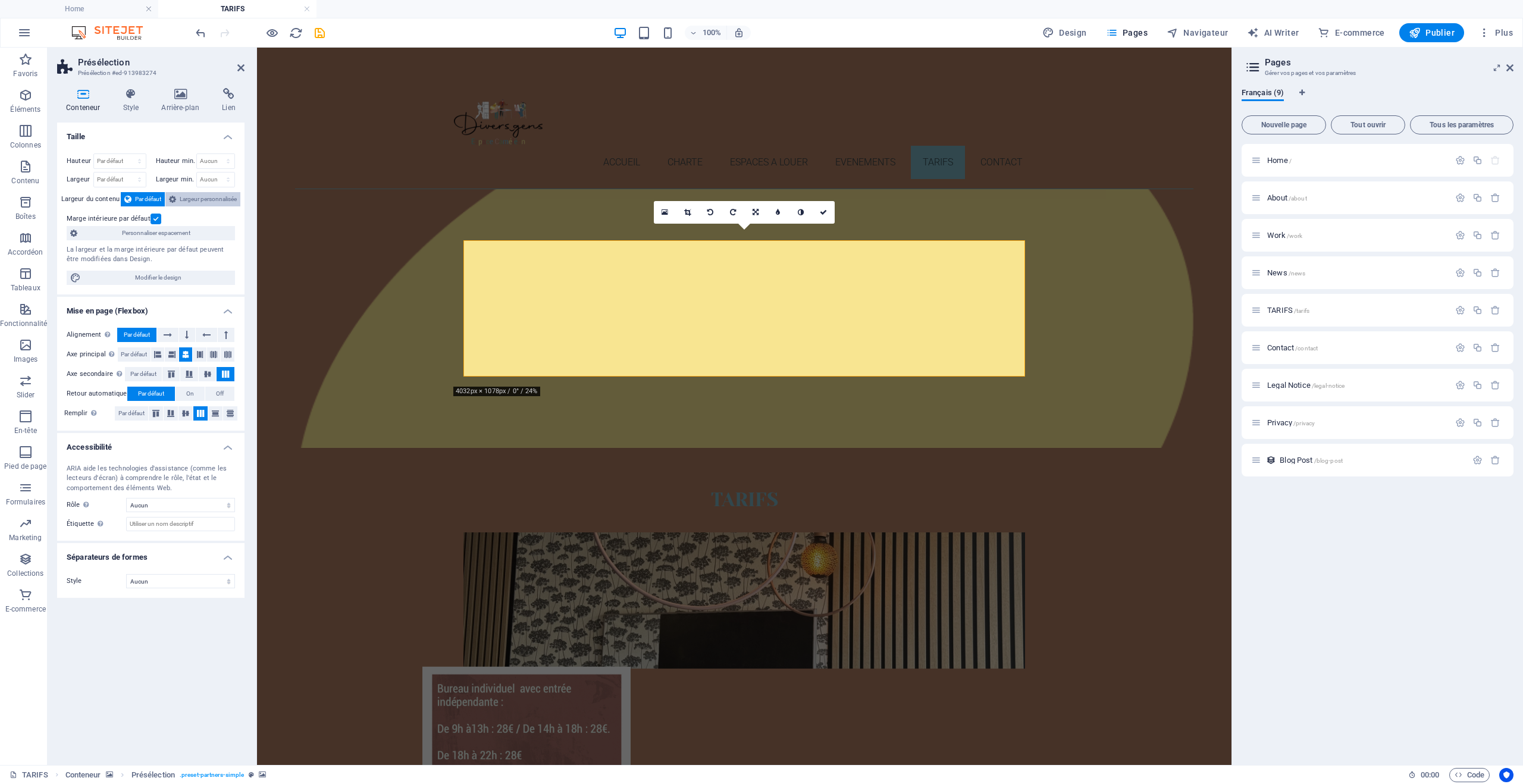
click at [219, 200] on span "Largeur personnalisée" at bounding box center [208, 200] width 57 height 15
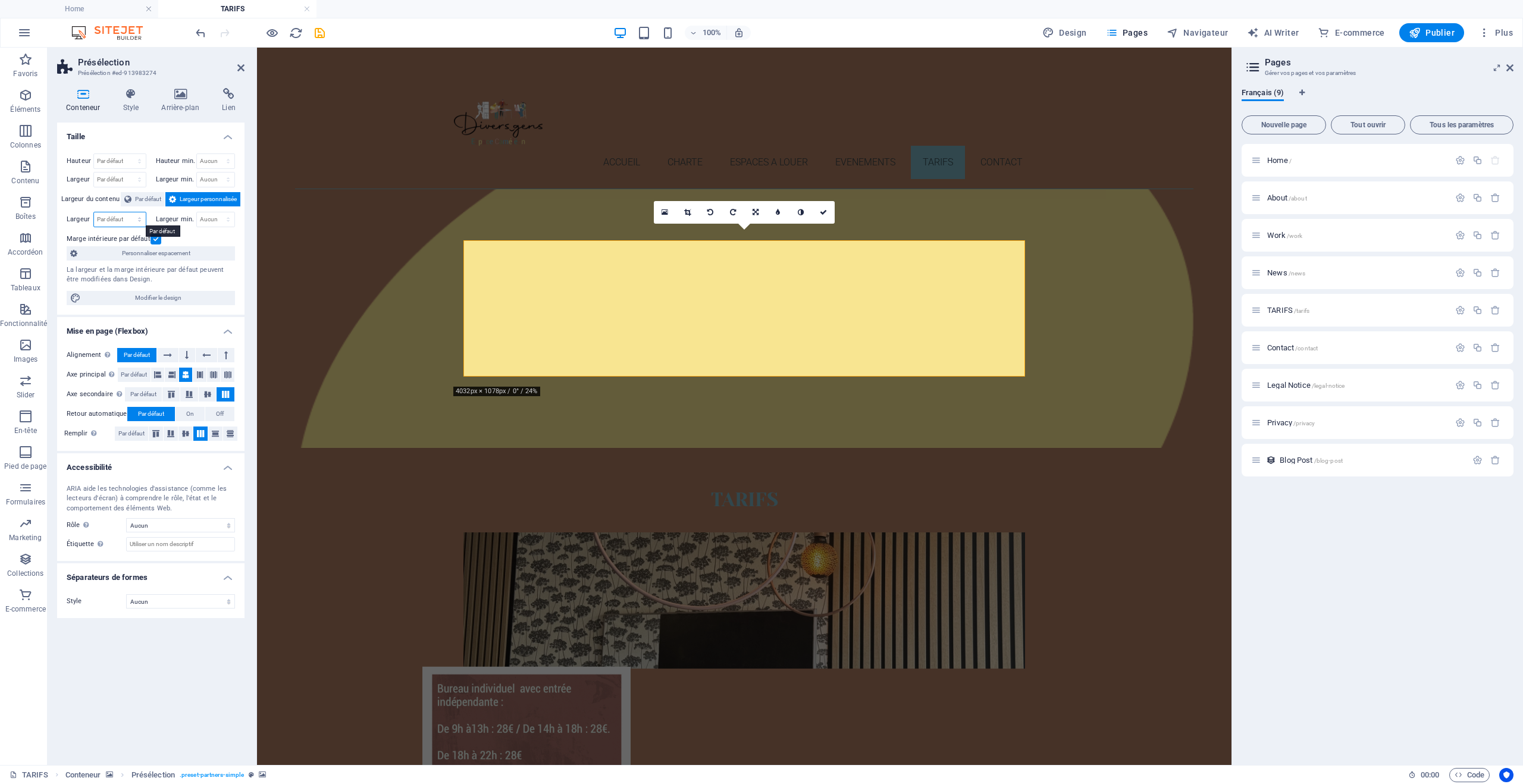
click at [119, 216] on select "Par défaut px rem % em vh vw" at bounding box center [120, 220] width 52 height 15
select select "px"
click at [129, 212] on select "Par défaut px rem % em vh vw" at bounding box center [120, 220] width 52 height 15
type input "2000"
click at [418, 271] on figure at bounding box center [745, 318] width 899 height 259
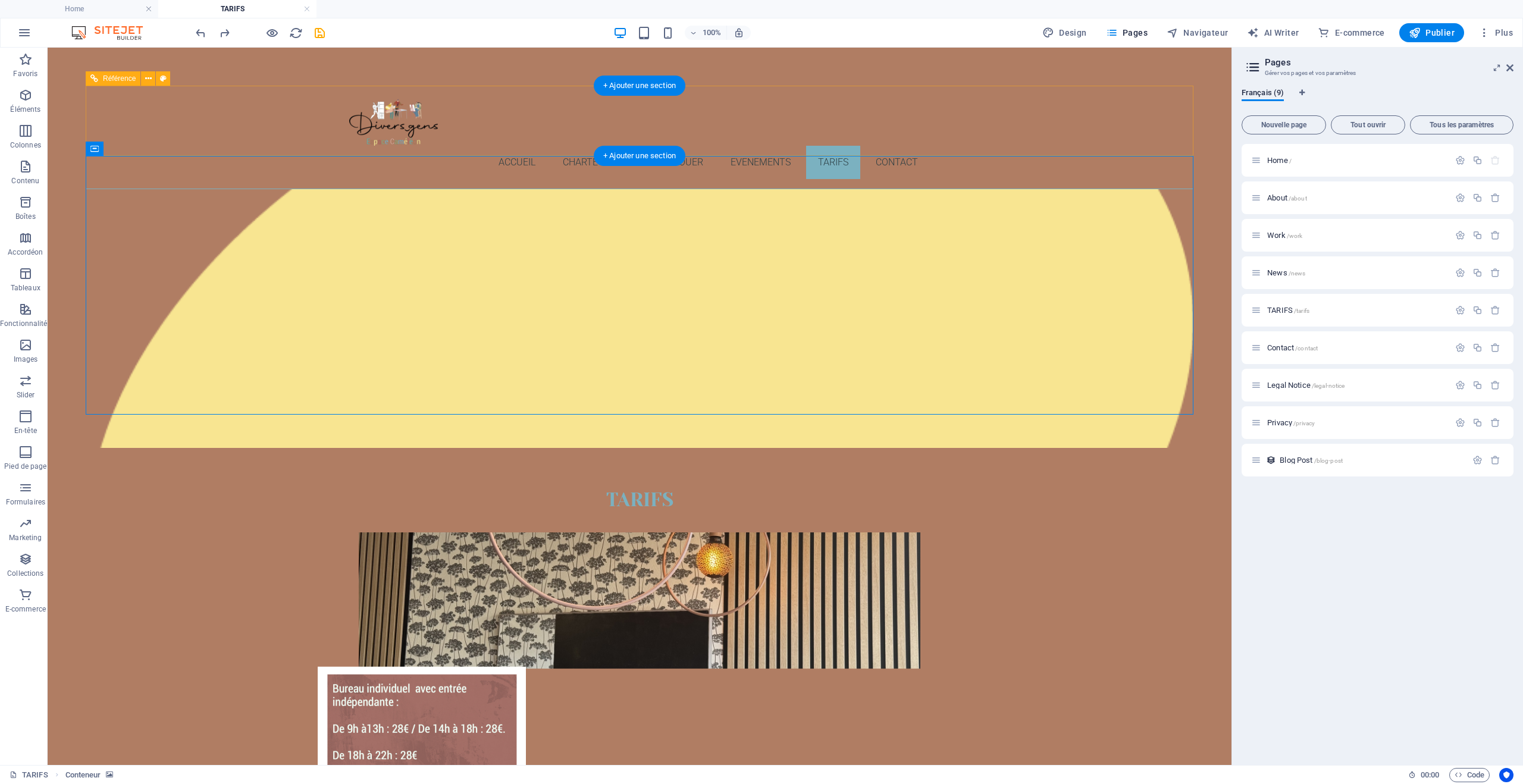
click at [761, 146] on nav "Accueil CHARTE ESPACES A LOUER EVENEMENTS TARIFS Contact" at bounding box center [639, 163] width 581 height 33
click at [642, 533] on figure at bounding box center [640, 600] width 561 height 136
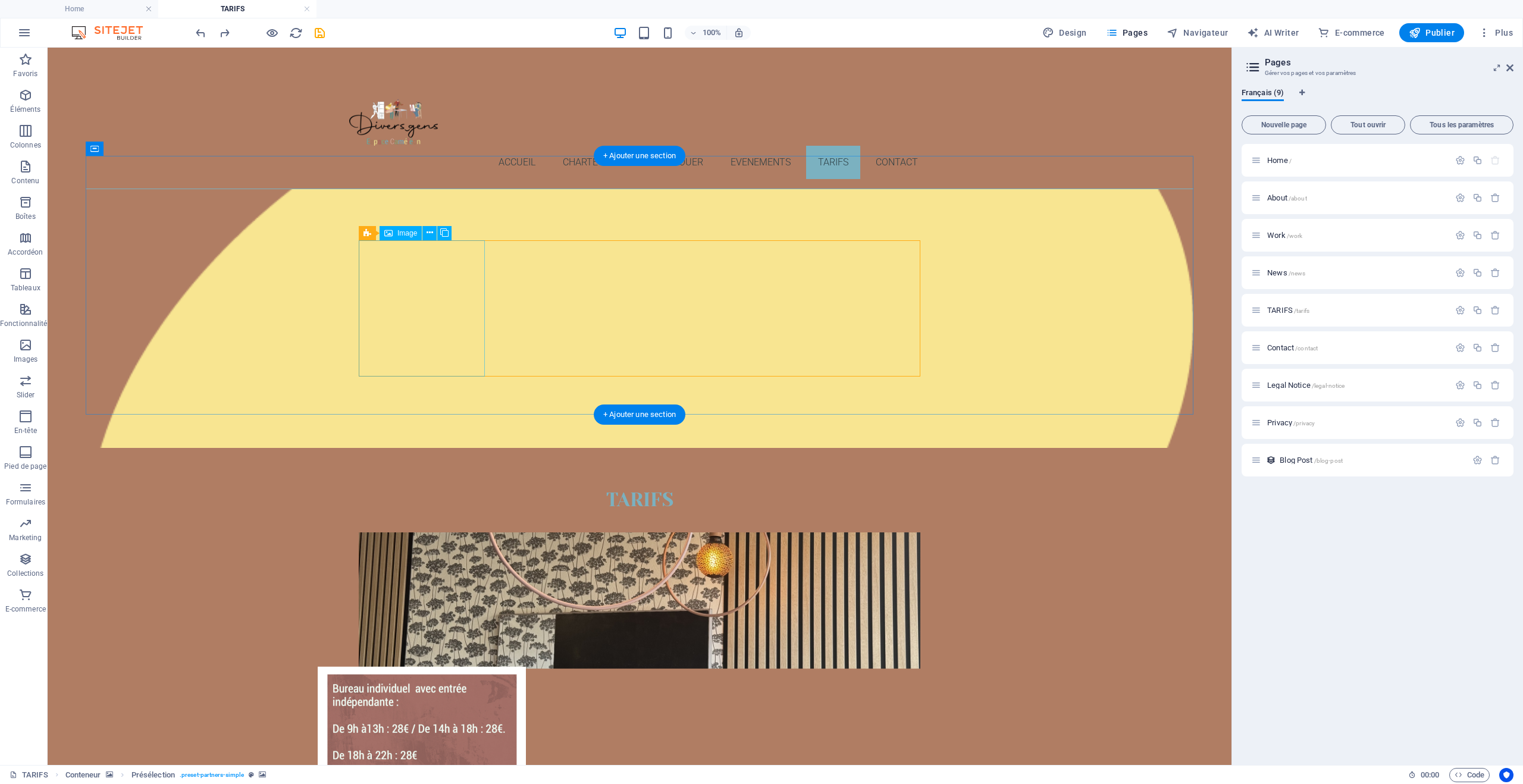
click at [385, 669] on figure at bounding box center [422, 737] width 126 height 137
click at [443, 233] on icon at bounding box center [443, 233] width 7 height 13
select select "1/1"
select select "rem"
select select "px"
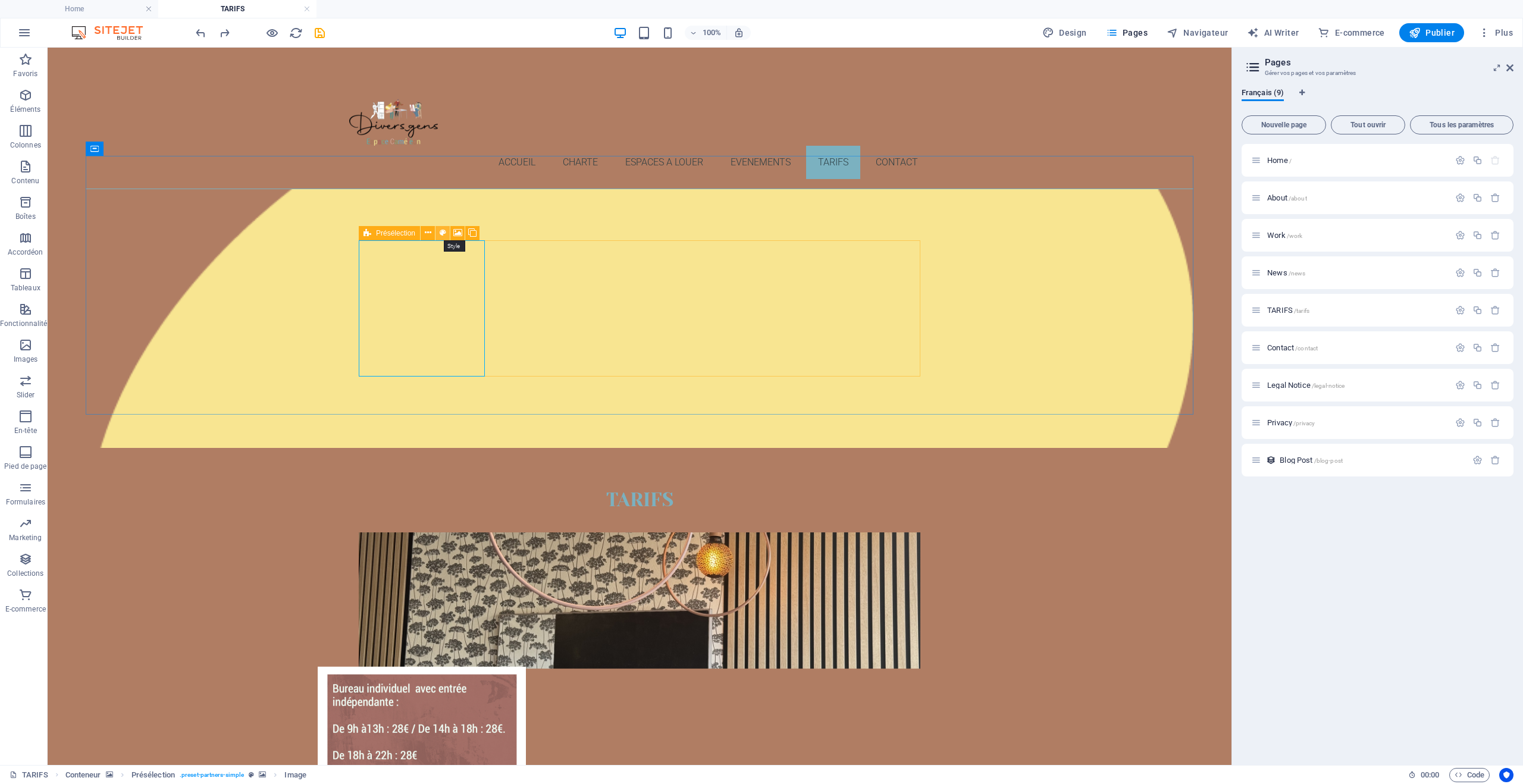
select select "rem"
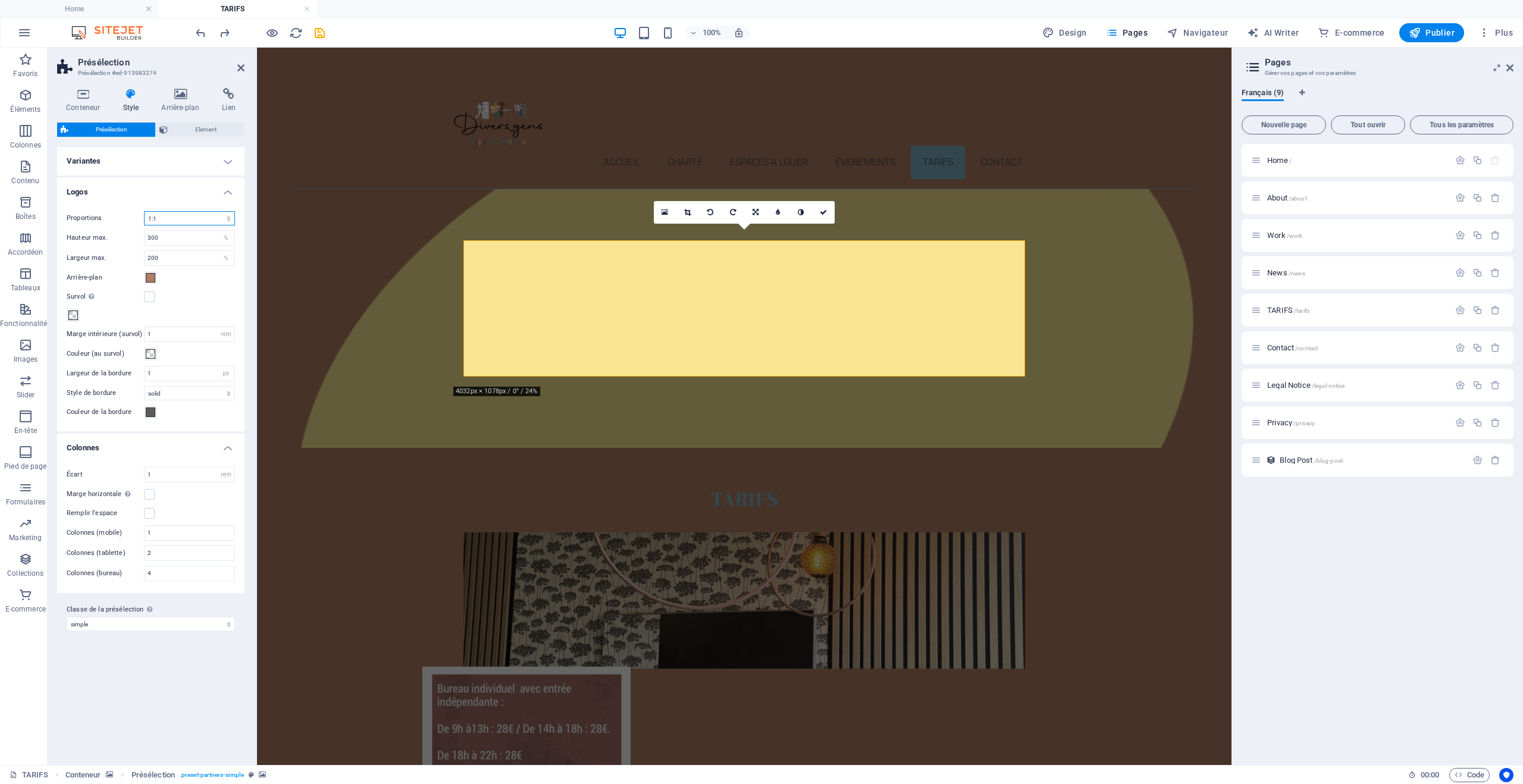
click at [228, 218] on select "1:2 1:1 2:1 4:3 16:9 16:10" at bounding box center [189, 218] width 91 height 15
click at [144, 211] on select "1:2 1:1 2:1 4:3 16:9 16:10" at bounding box center [189, 218] width 91 height 15
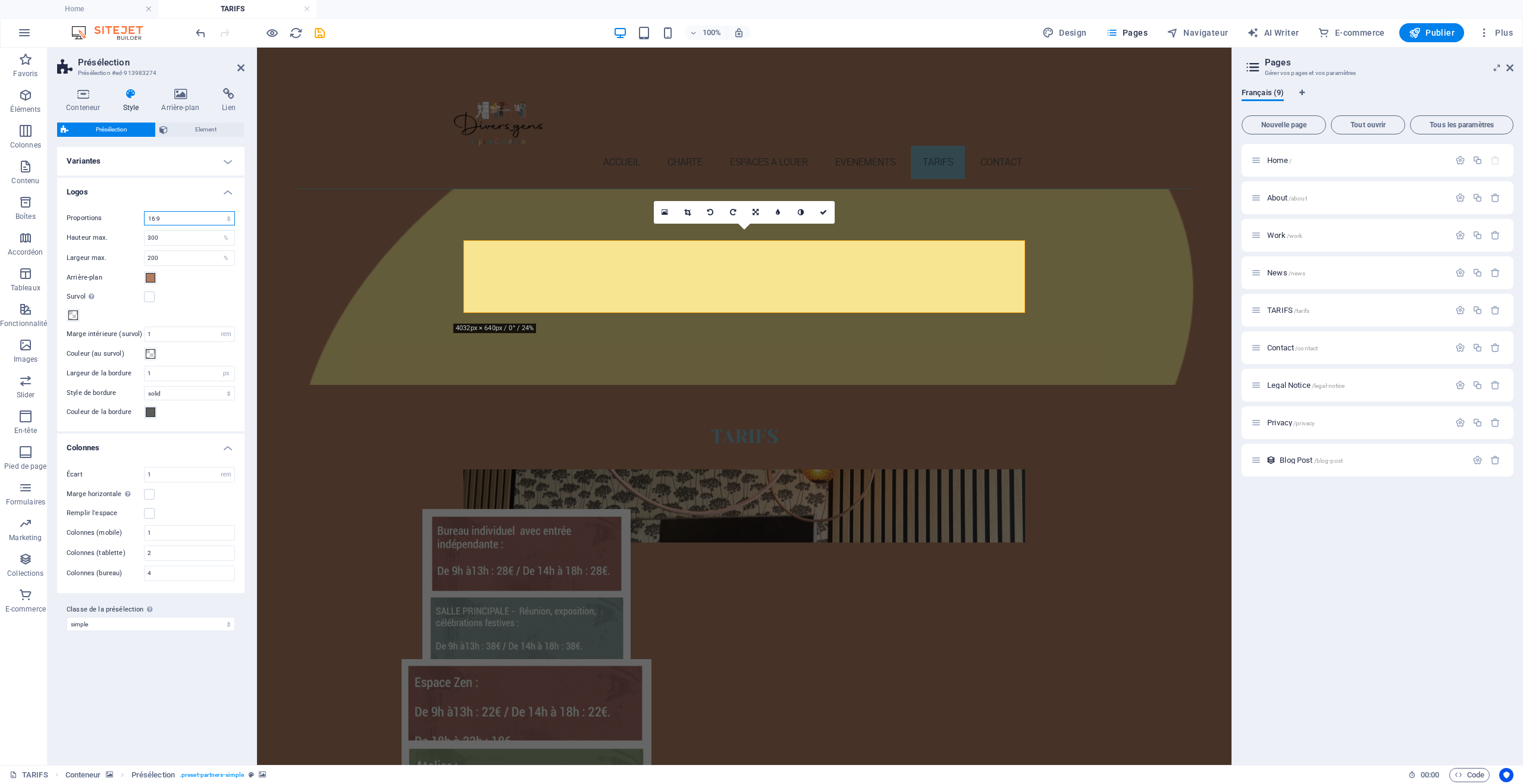
click at [228, 218] on select "1:2 1:1 2:1 4:3 16:9 16:10" at bounding box center [189, 218] width 91 height 15
click at [144, 211] on select "1:2 1:1 2:1 4:3 16:9 16:10" at bounding box center [189, 218] width 91 height 15
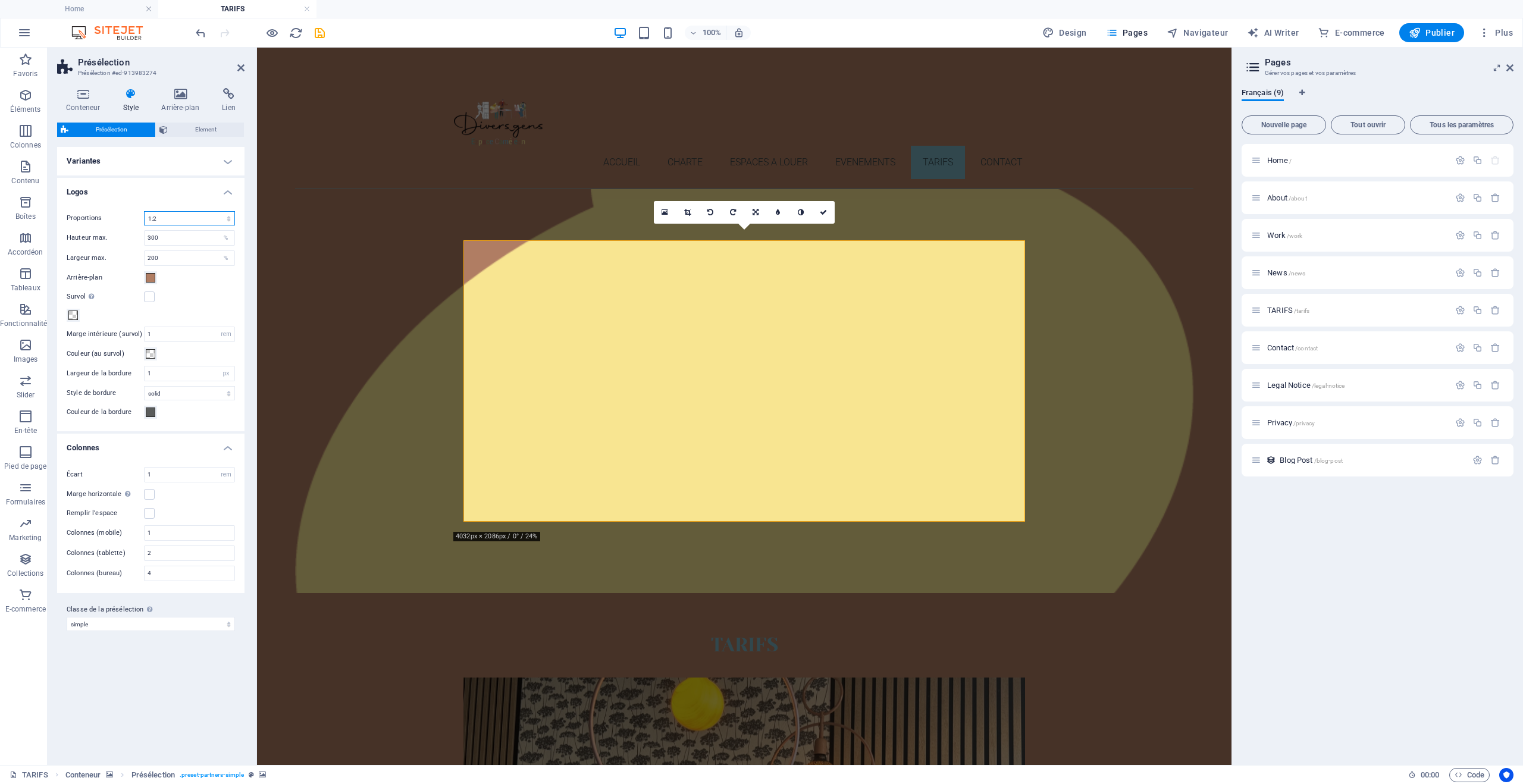
click at [232, 218] on select "1:2 1:1 2:1 4:3 16:9 16:10" at bounding box center [189, 218] width 91 height 15
click at [144, 211] on select "1:2 1:1 2:1 4:3 16:9 16:10" at bounding box center [189, 218] width 91 height 15
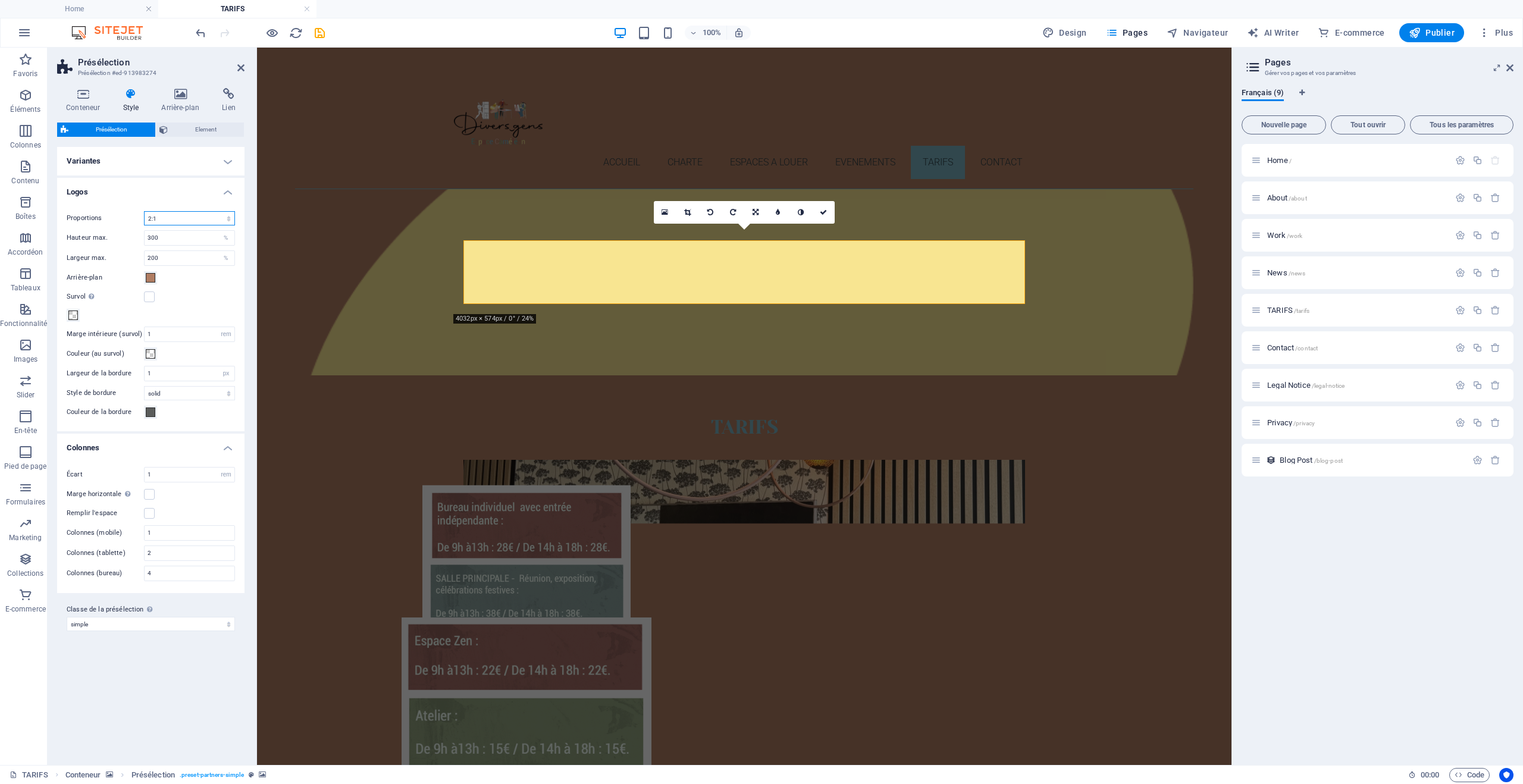
click at [225, 220] on select "1:2 1:1 2:1 4:3 16:9 16:10" at bounding box center [189, 218] width 91 height 15
select select "1/1"
click at [144, 211] on select "1:2 1:1 2:1 4:3 16:9 16:10" at bounding box center [189, 218] width 91 height 15
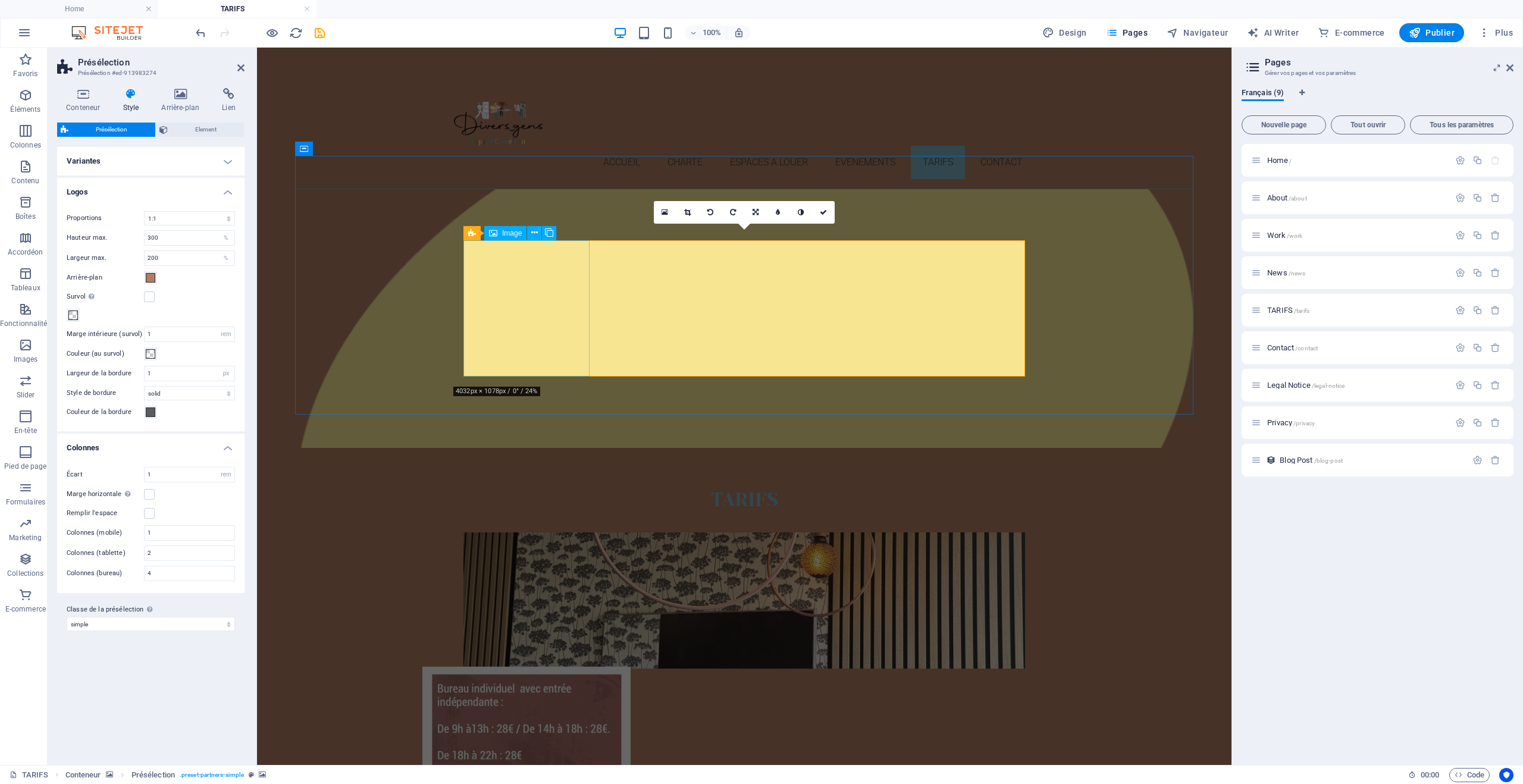
click at [500, 669] on figure at bounding box center [527, 737] width 126 height 137
click at [552, 669] on figure at bounding box center [527, 737] width 126 height 137
click at [516, 669] on figure at bounding box center [527, 737] width 126 height 137
drag, startPoint x: 176, startPoint y: 257, endPoint x: 108, endPoint y: 257, distance: 68.0
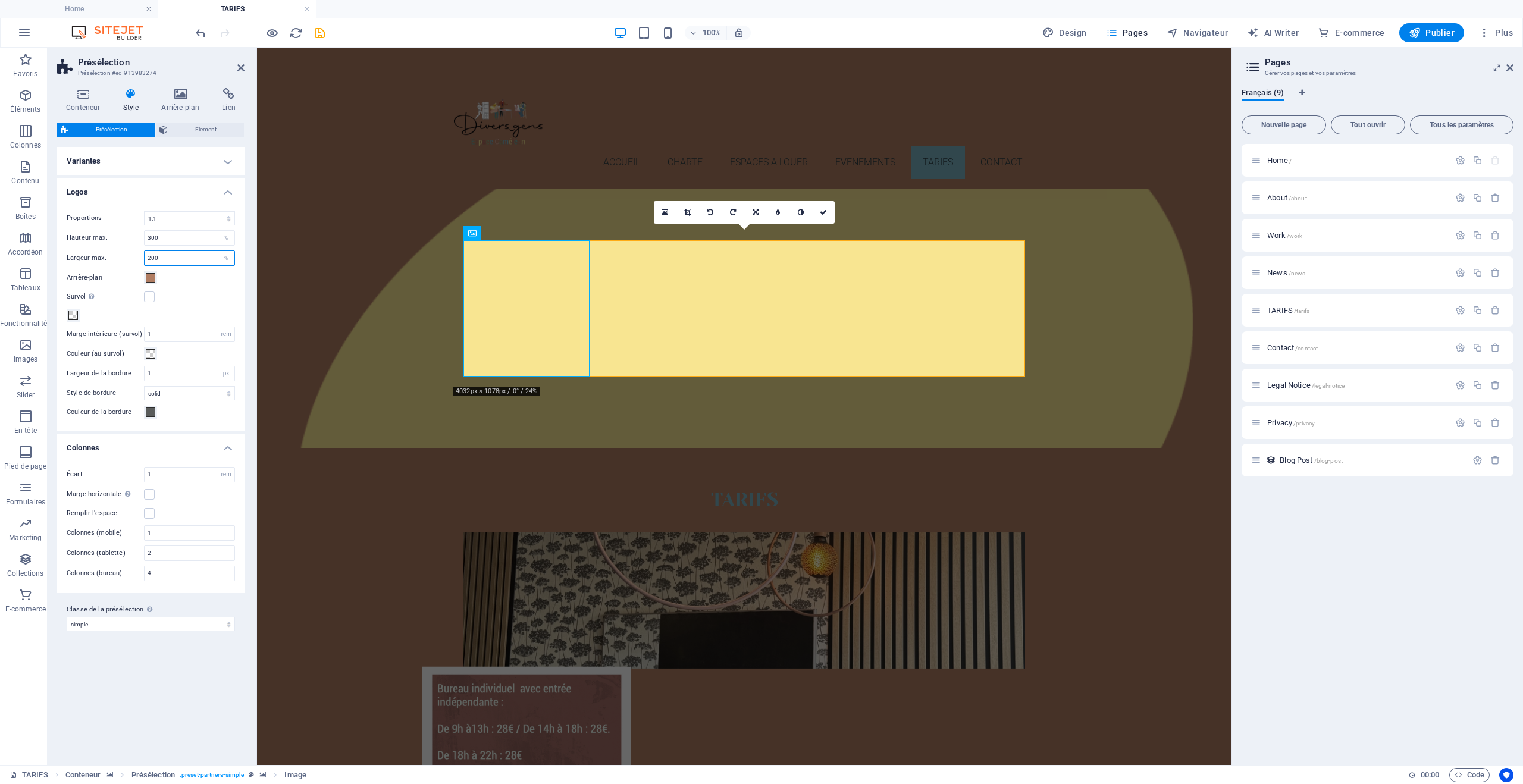
click at [108, 257] on div "Largeur max. 200 %" at bounding box center [151, 257] width 169 height 15
drag, startPoint x: 171, startPoint y: 257, endPoint x: 135, endPoint y: 259, distance: 36.1
click at [135, 259] on div "Largeur max. 300 %" at bounding box center [151, 257] width 169 height 15
drag, startPoint x: 174, startPoint y: 261, endPoint x: 117, endPoint y: 263, distance: 57.0
click at [117, 263] on div "Largeur max. 50 %" at bounding box center [151, 257] width 169 height 15
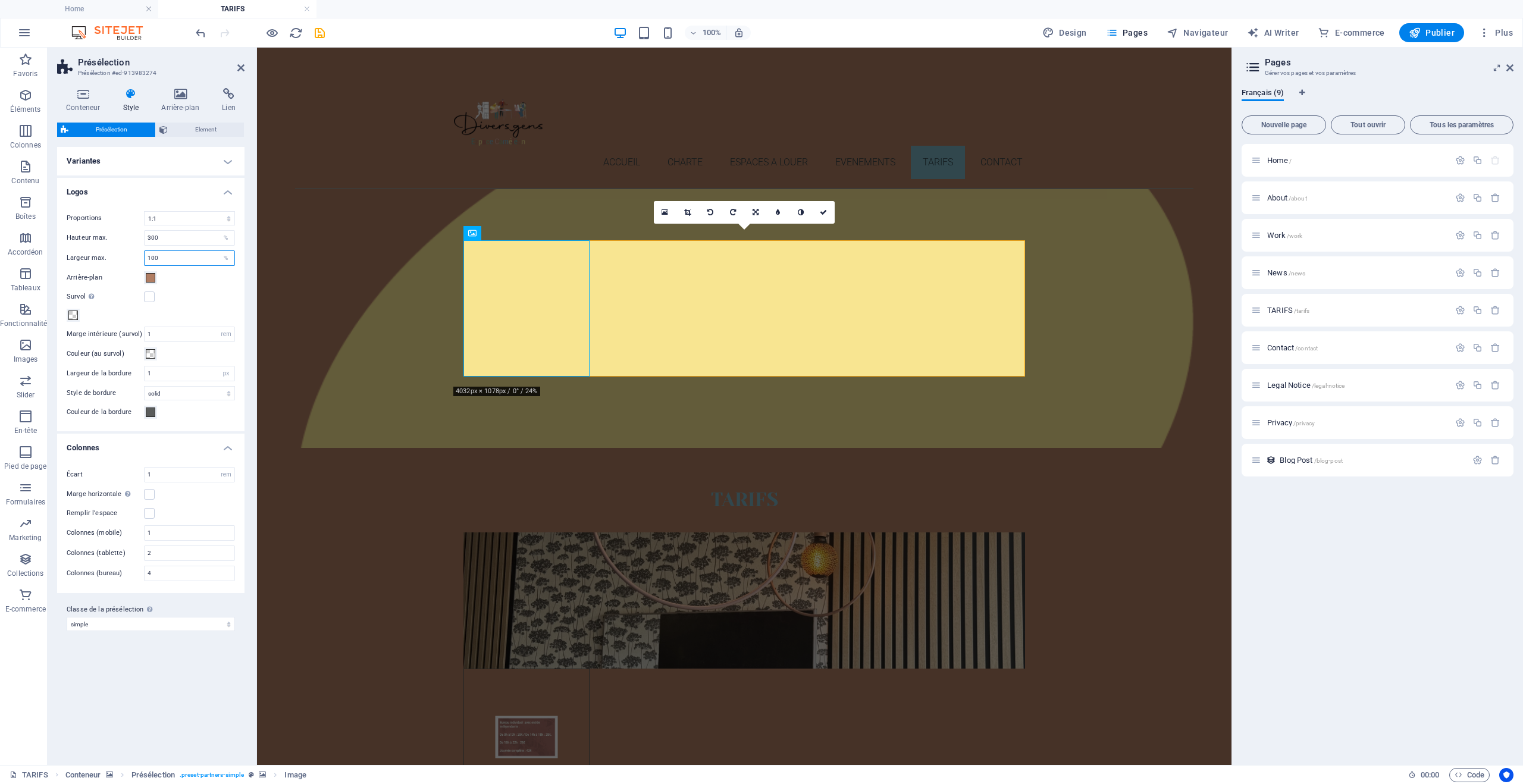
type input "100"
click at [561, 231] on icon at bounding box center [562, 233] width 9 height 13
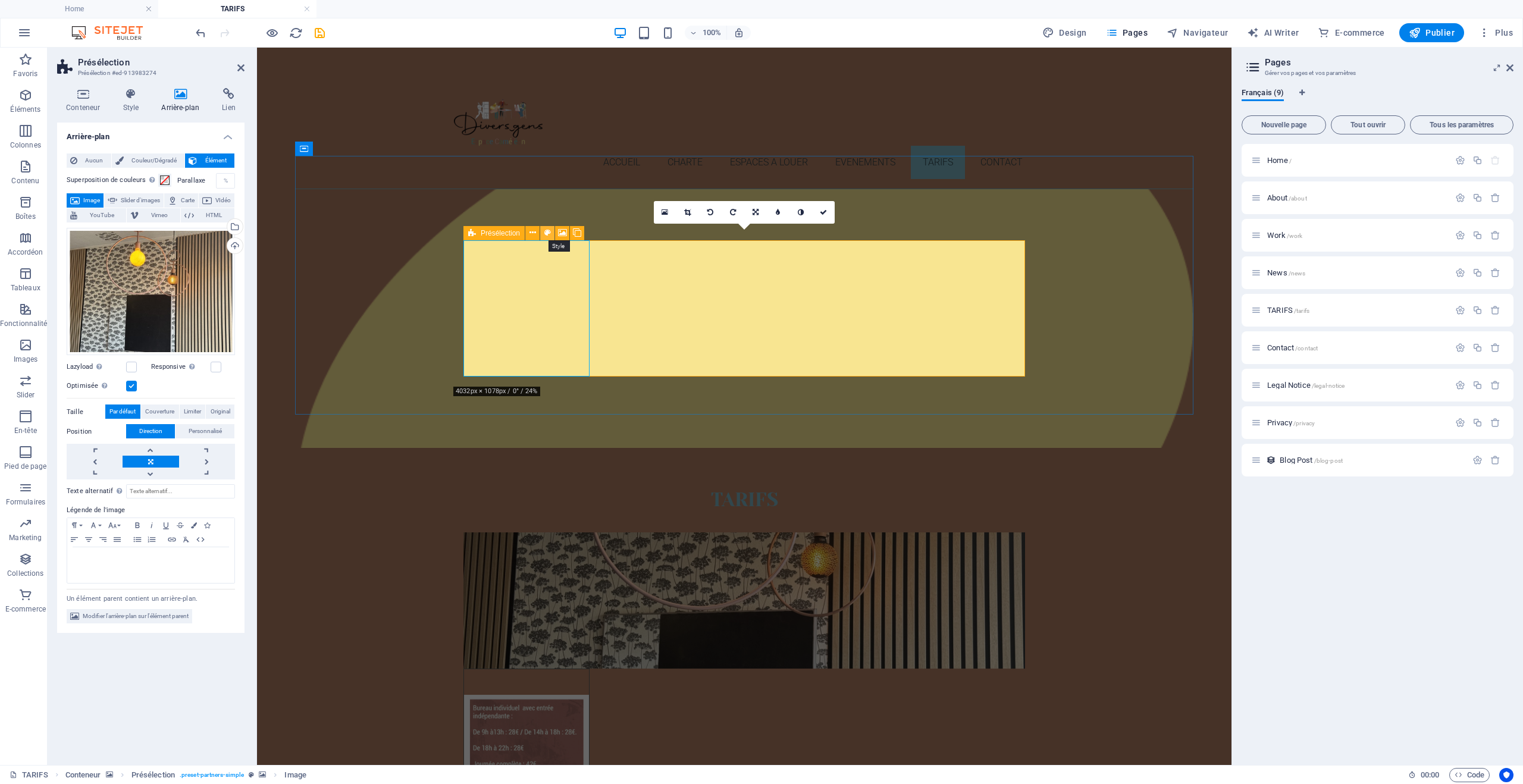
click at [547, 233] on icon at bounding box center [547, 233] width 7 height 13
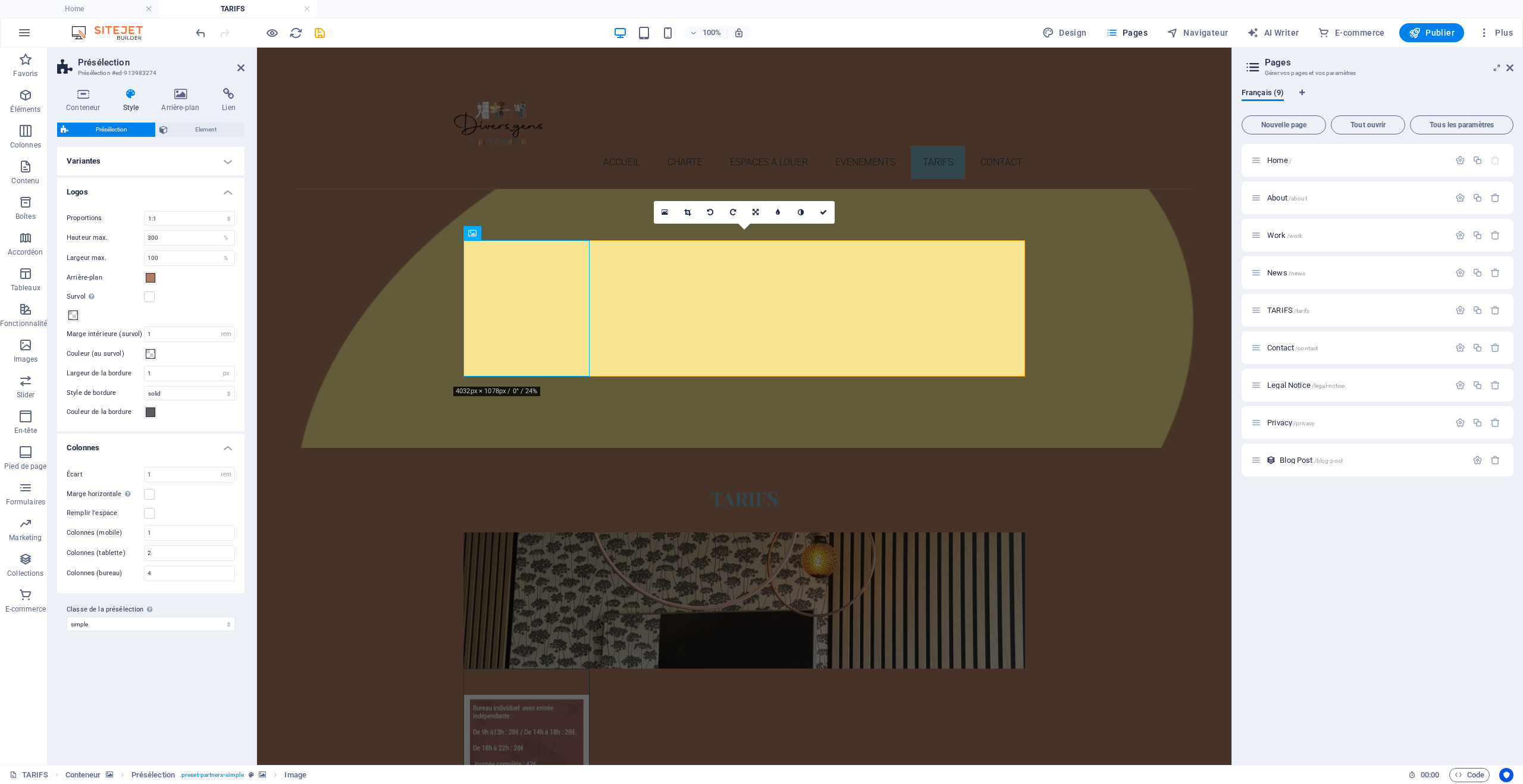
click at [469, 393] on figure at bounding box center [745, 318] width 899 height 259
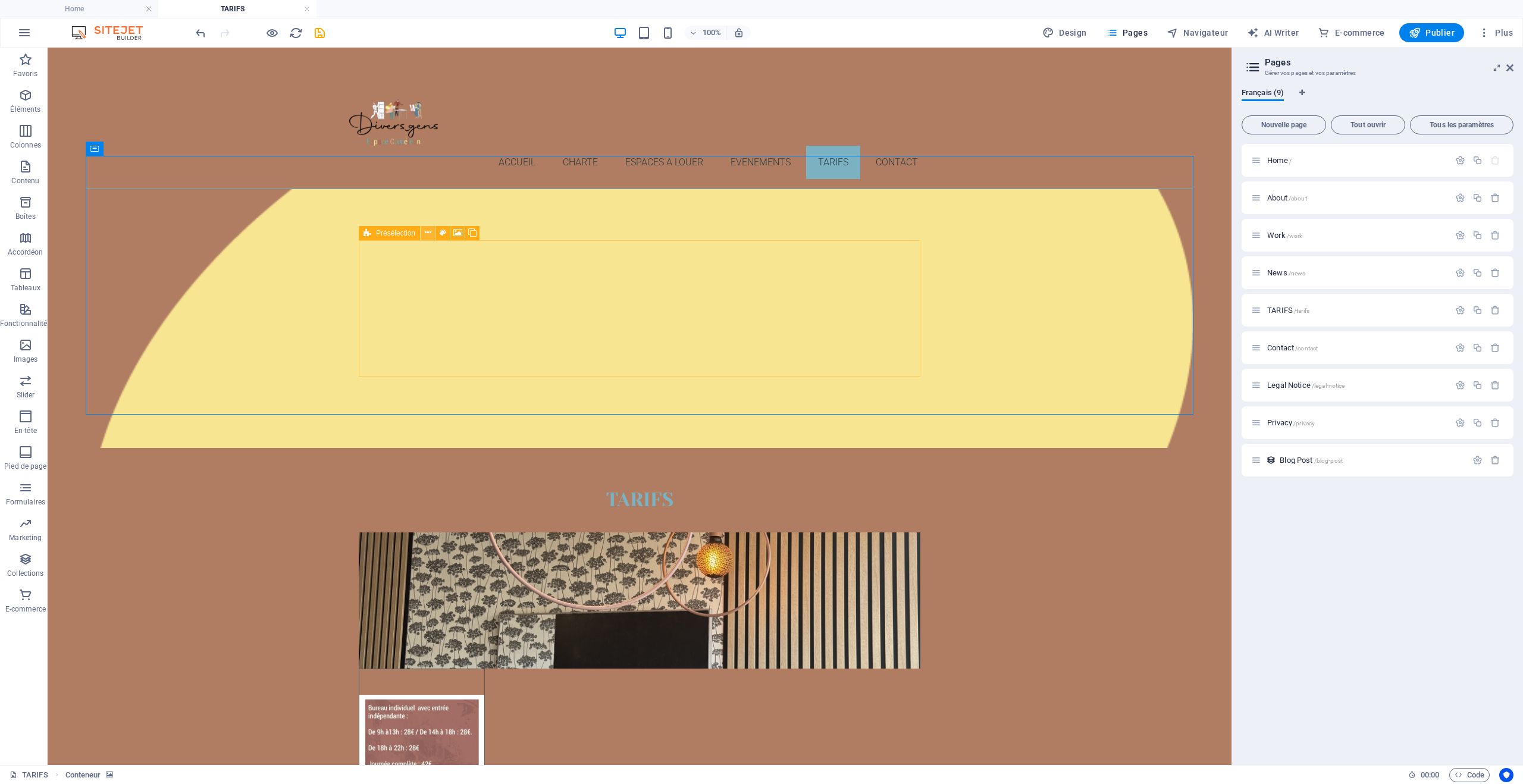
click at [427, 233] on icon at bounding box center [428, 233] width 7 height 13
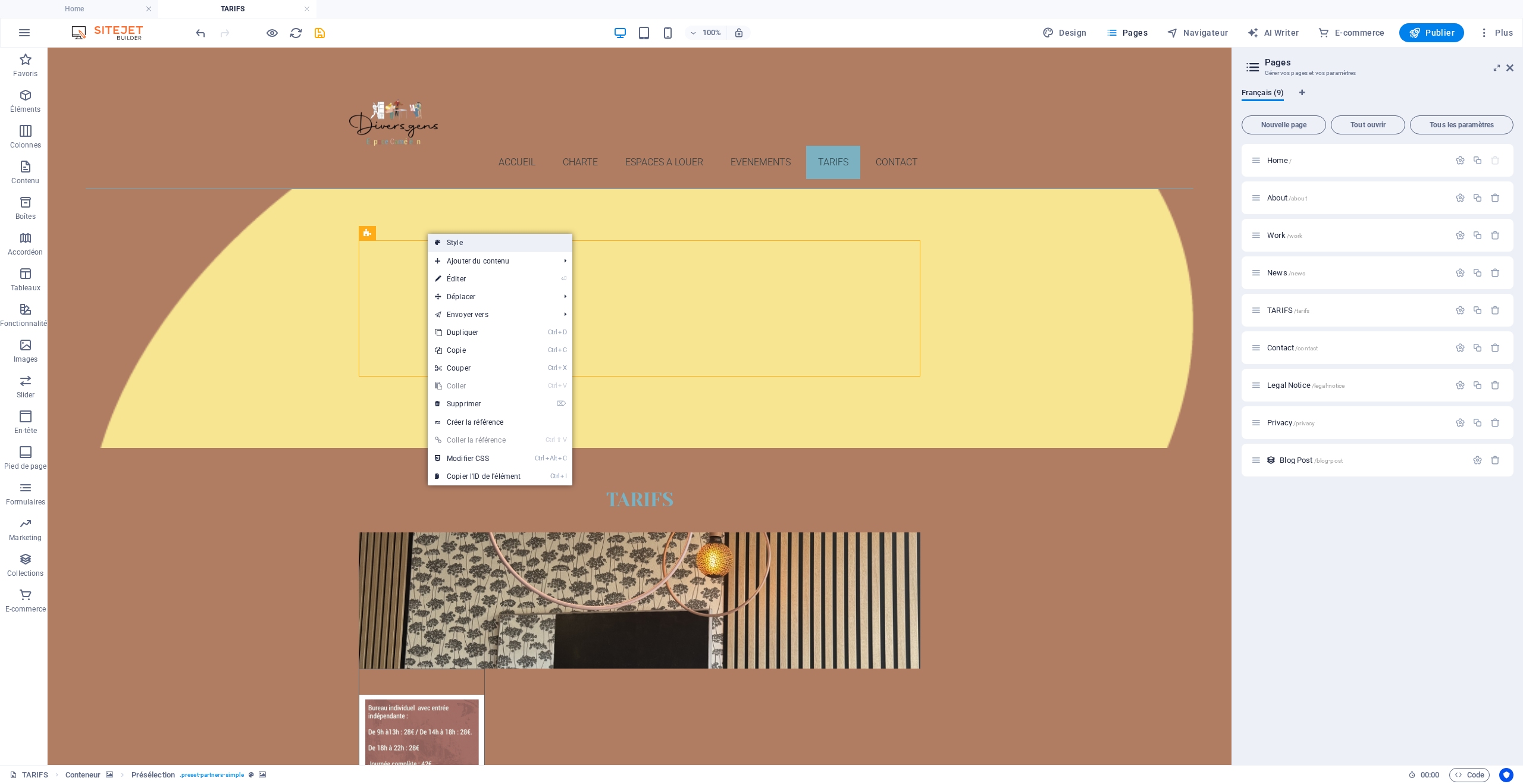
click at [462, 239] on link "Style" at bounding box center [500, 242] width 145 height 18
select select "1/1"
select select "rem"
select select "px"
select select "rem"
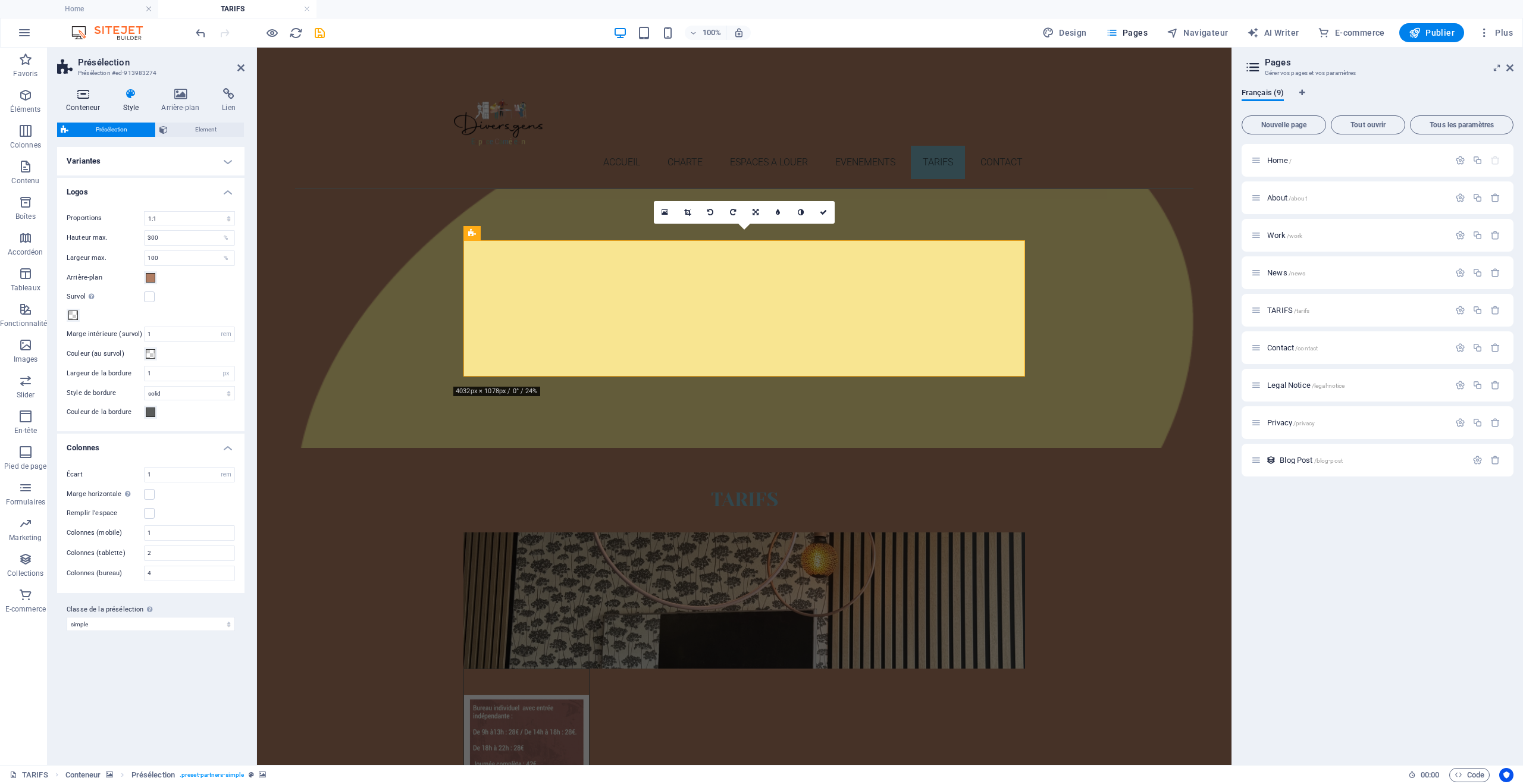
click at [80, 101] on h4 "Conteneur" at bounding box center [85, 101] width 56 height 25
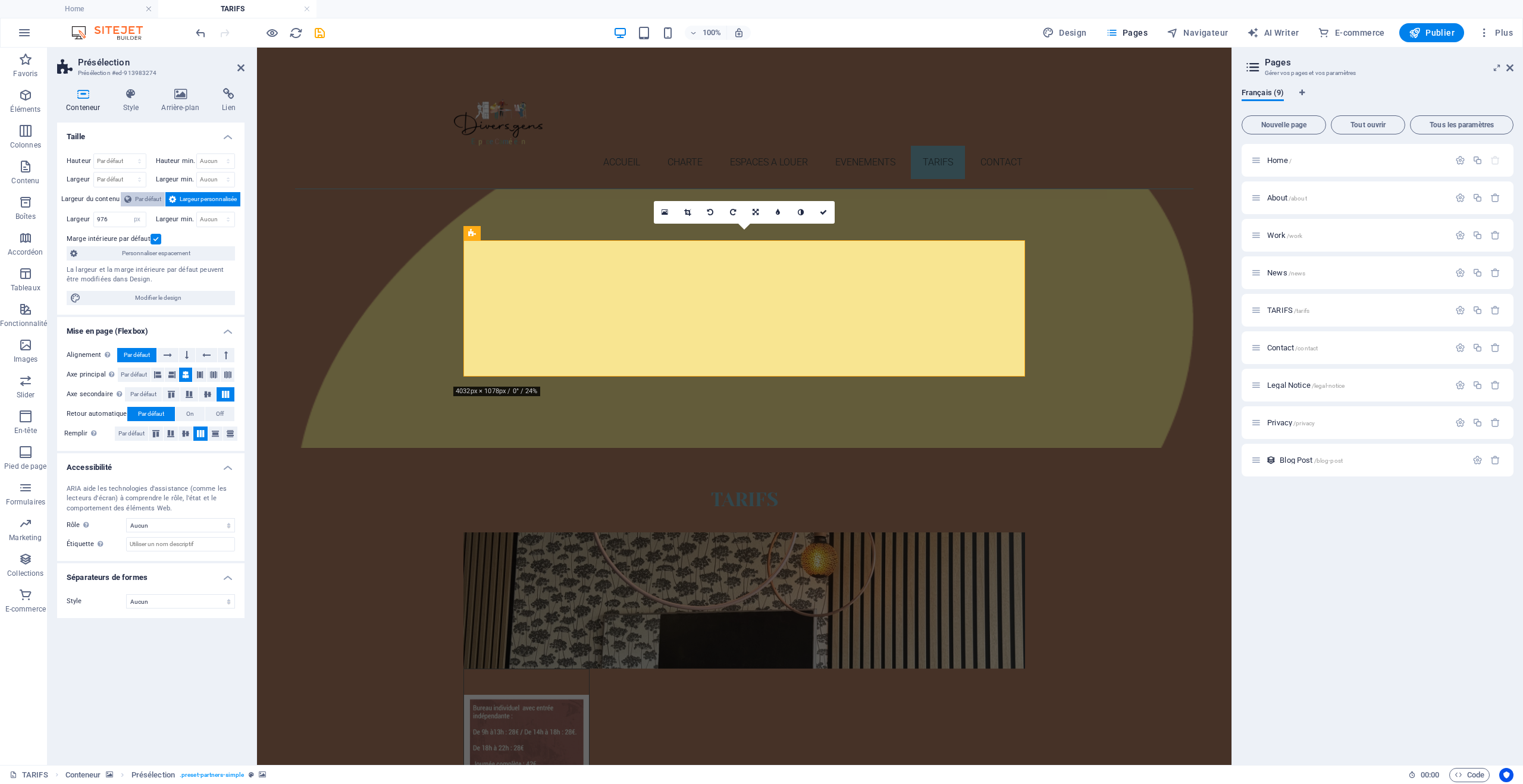
click at [139, 199] on span "Par défaut" at bounding box center [148, 200] width 26 height 15
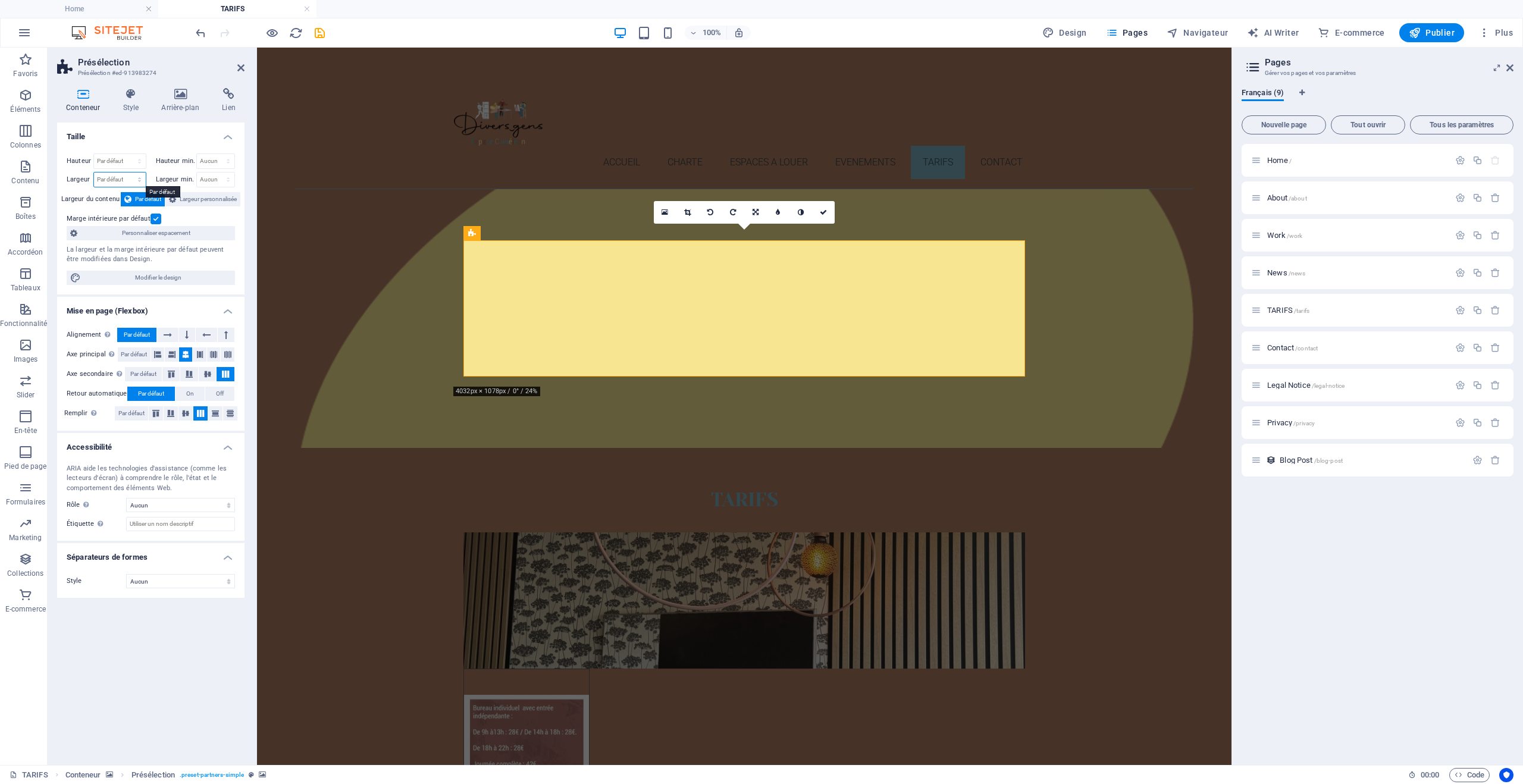
click at [127, 179] on select "Par défaut px rem % em vh vw" at bounding box center [120, 180] width 52 height 15
click at [210, 176] on select "Aucun px rem % vh vw" at bounding box center [216, 180] width 38 height 15
click at [122, 158] on select "Par défaut px rem % vh vw" at bounding box center [120, 161] width 52 height 15
select select "px"
click at [129, 154] on select "Par défaut px rem % vh vw" at bounding box center [120, 161] width 52 height 15
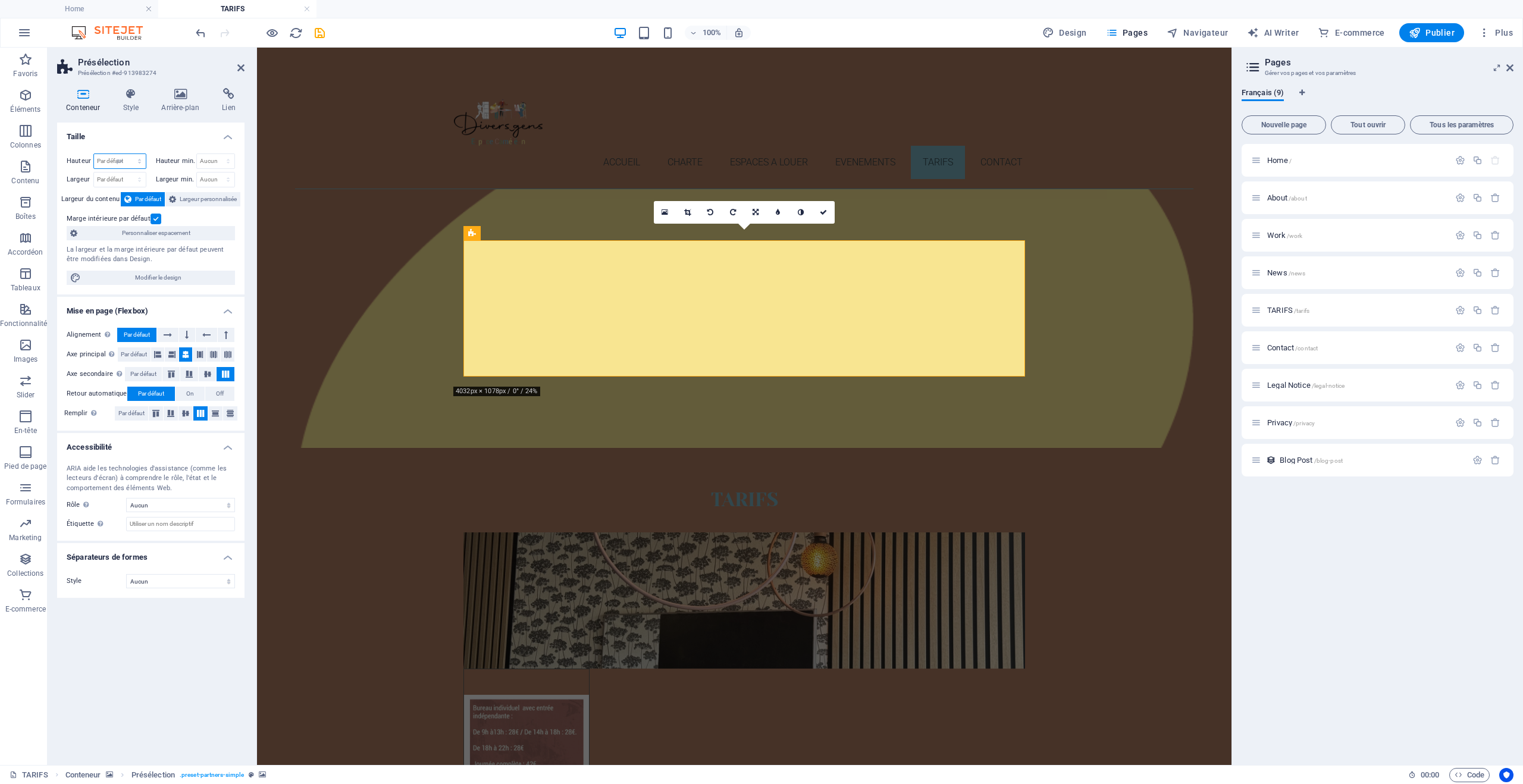
type input "261"
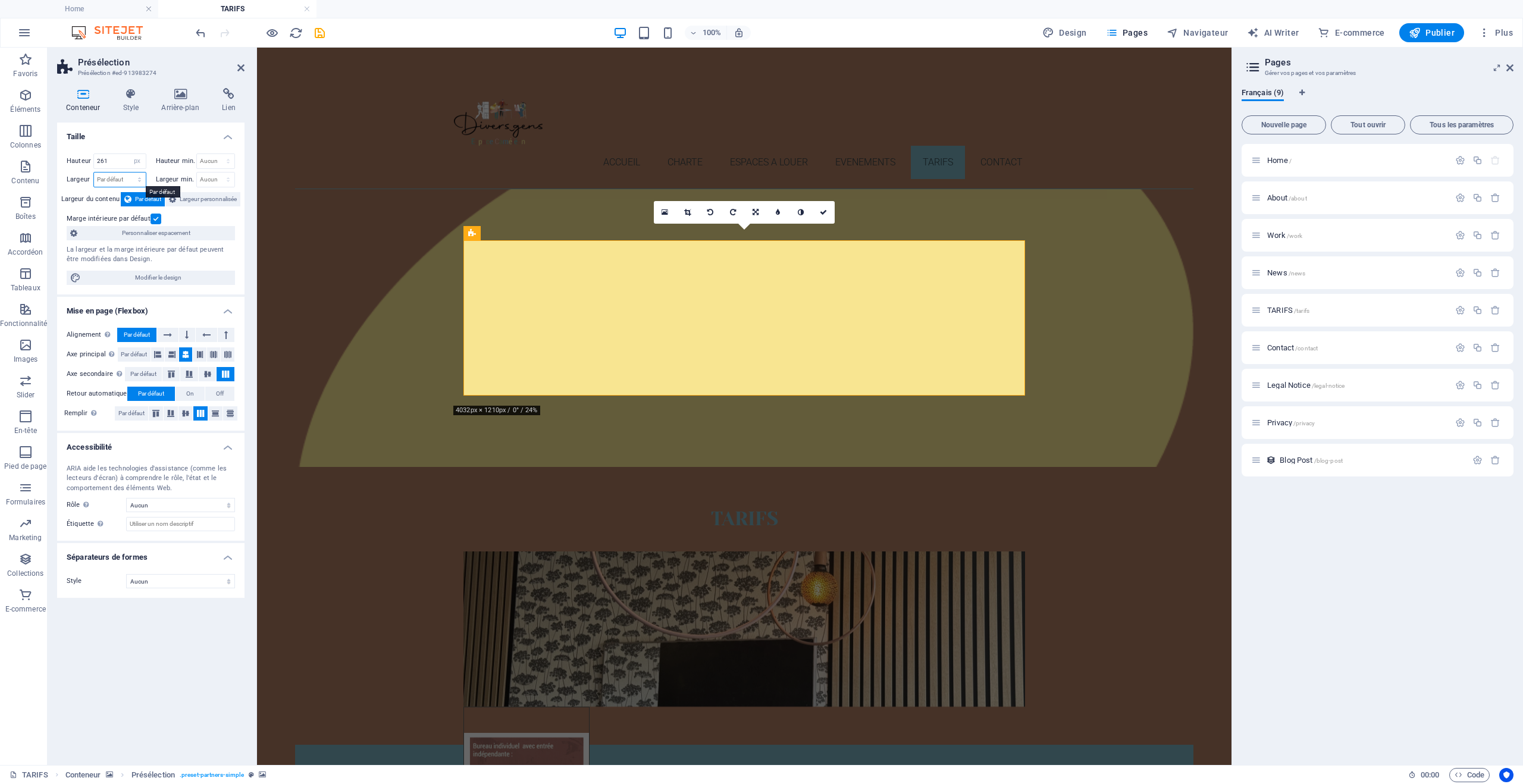
click at [107, 181] on select "Par défaut px rem % em vh vw" at bounding box center [120, 180] width 52 height 15
select select "px"
click at [129, 172] on select "Par défaut px rem % em vh vw" at bounding box center [120, 180] width 52 height 15
type input "944"
click at [208, 161] on select "Aucun px rem % vh vw" at bounding box center [216, 161] width 38 height 15
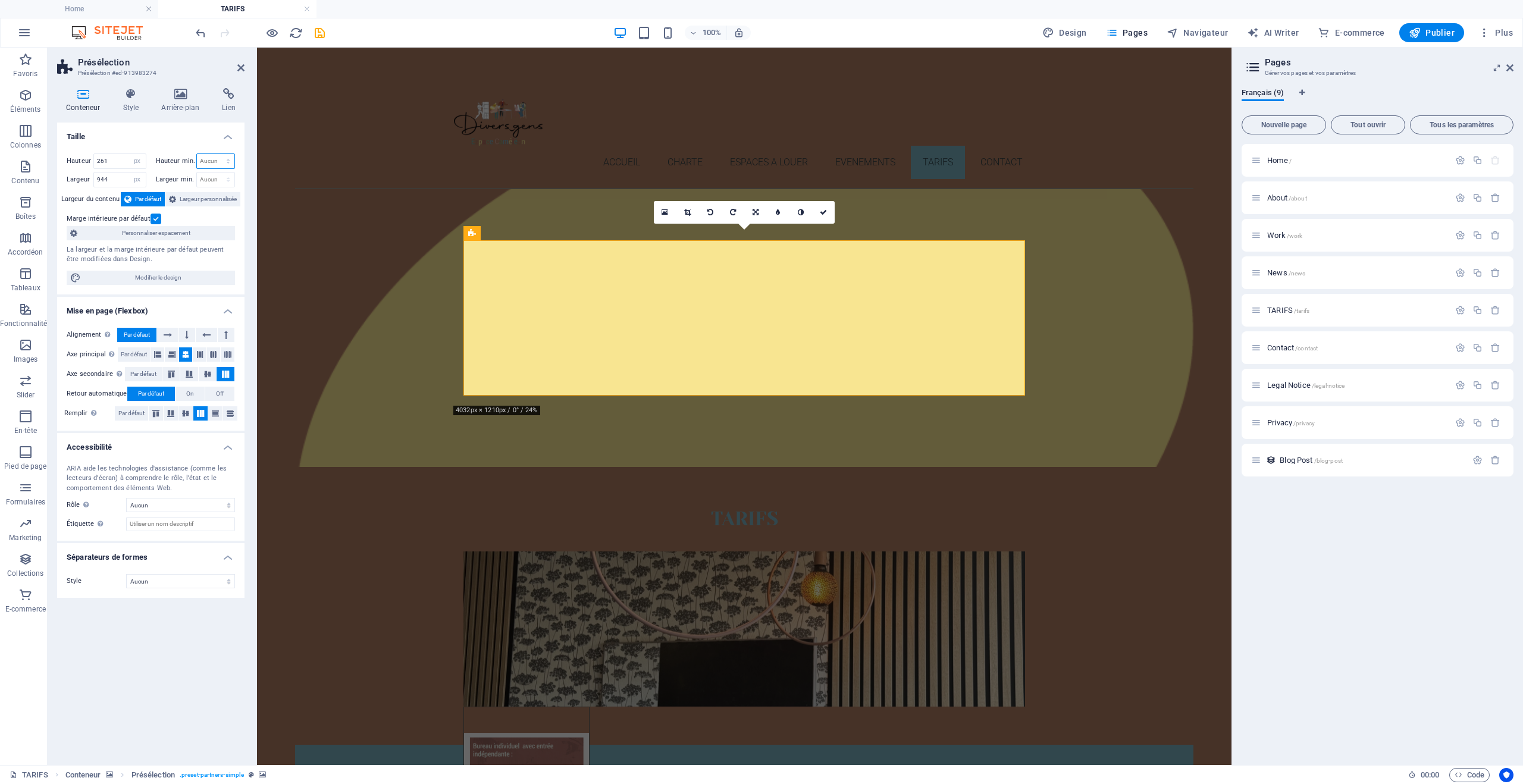
select select "px"
click at [218, 154] on select "Aucun px rem % vh vw" at bounding box center [216, 161] width 38 height 15
type input "0"
click at [208, 178] on select "Aucun px rem % vh vw" at bounding box center [216, 180] width 38 height 15
select select "px"
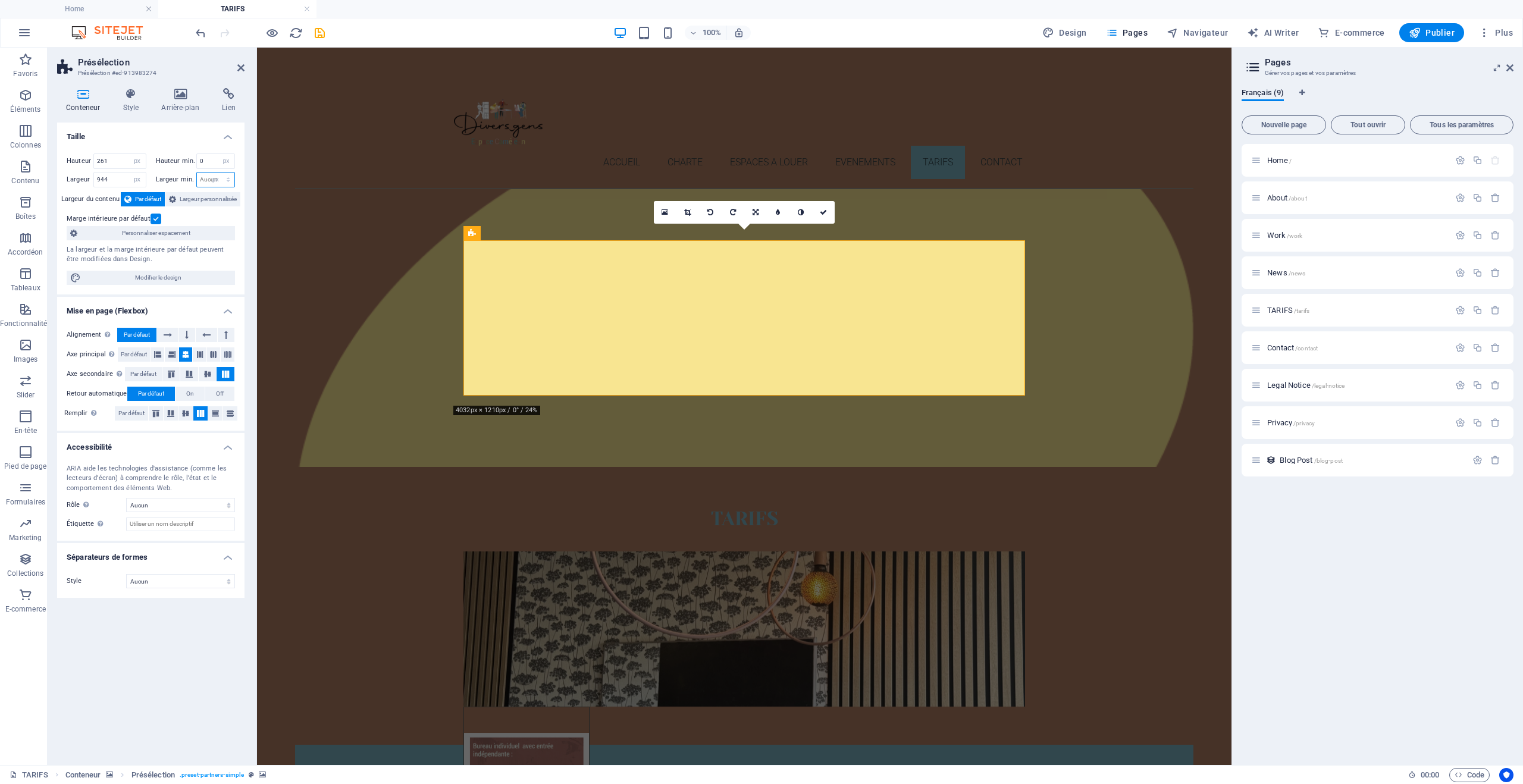
click at [218, 172] on select "Aucun px rem % vh vw" at bounding box center [216, 180] width 38 height 15
type input "0"
click at [202, 194] on span "Largeur personnalisée" at bounding box center [208, 200] width 57 height 15
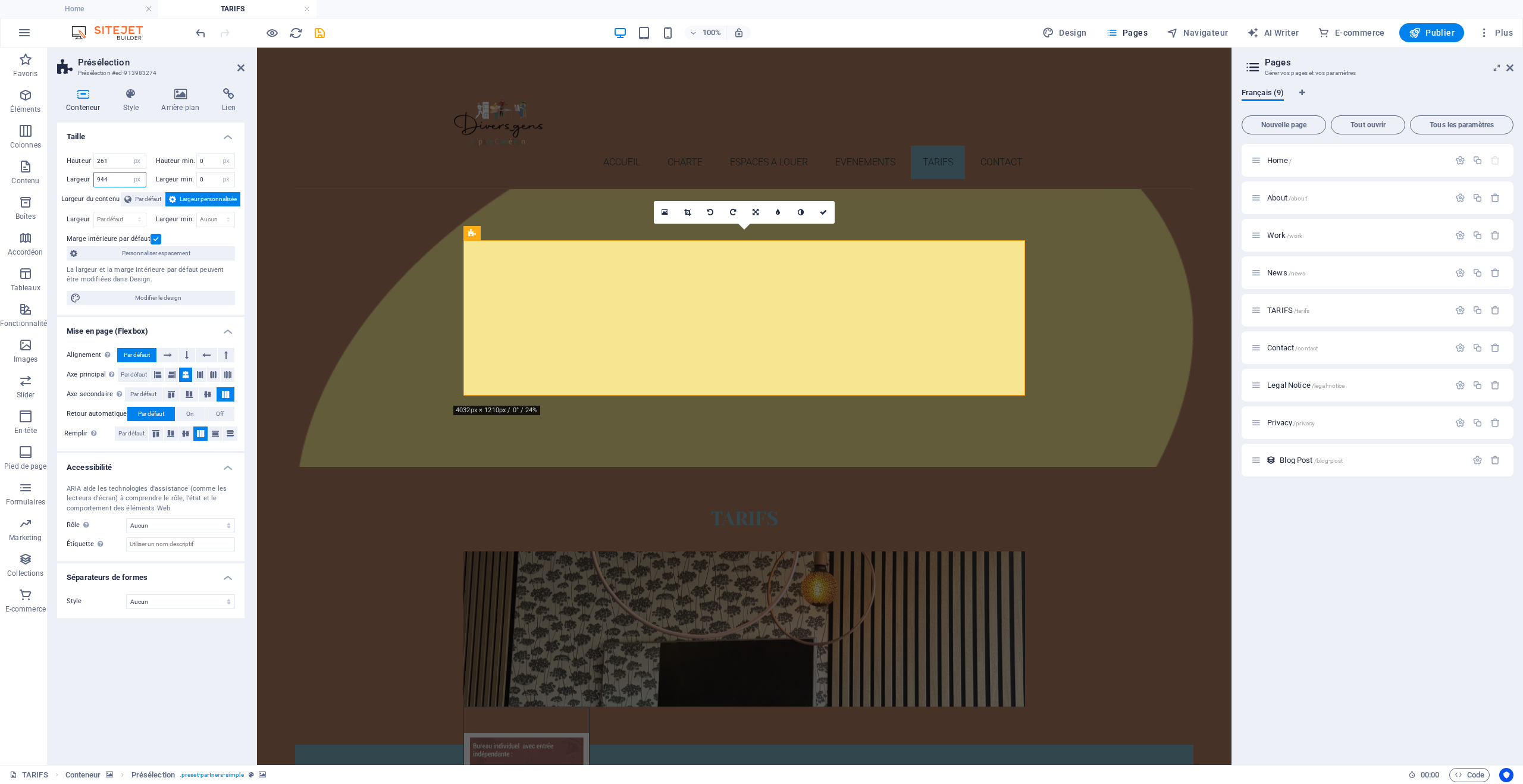
click at [113, 175] on input "944" at bounding box center [120, 180] width 52 height 15
drag, startPoint x: 113, startPoint y: 175, endPoint x: 82, endPoint y: 177, distance: 31.1
click at [82, 177] on div "Largeur 944 Par défaut px rem % em vh vw" at bounding box center [106, 179] width 80 height 15
type input "1500"
click at [198, 233] on div "Marge intérieure par défaut" at bounding box center [149, 239] width 165 height 15
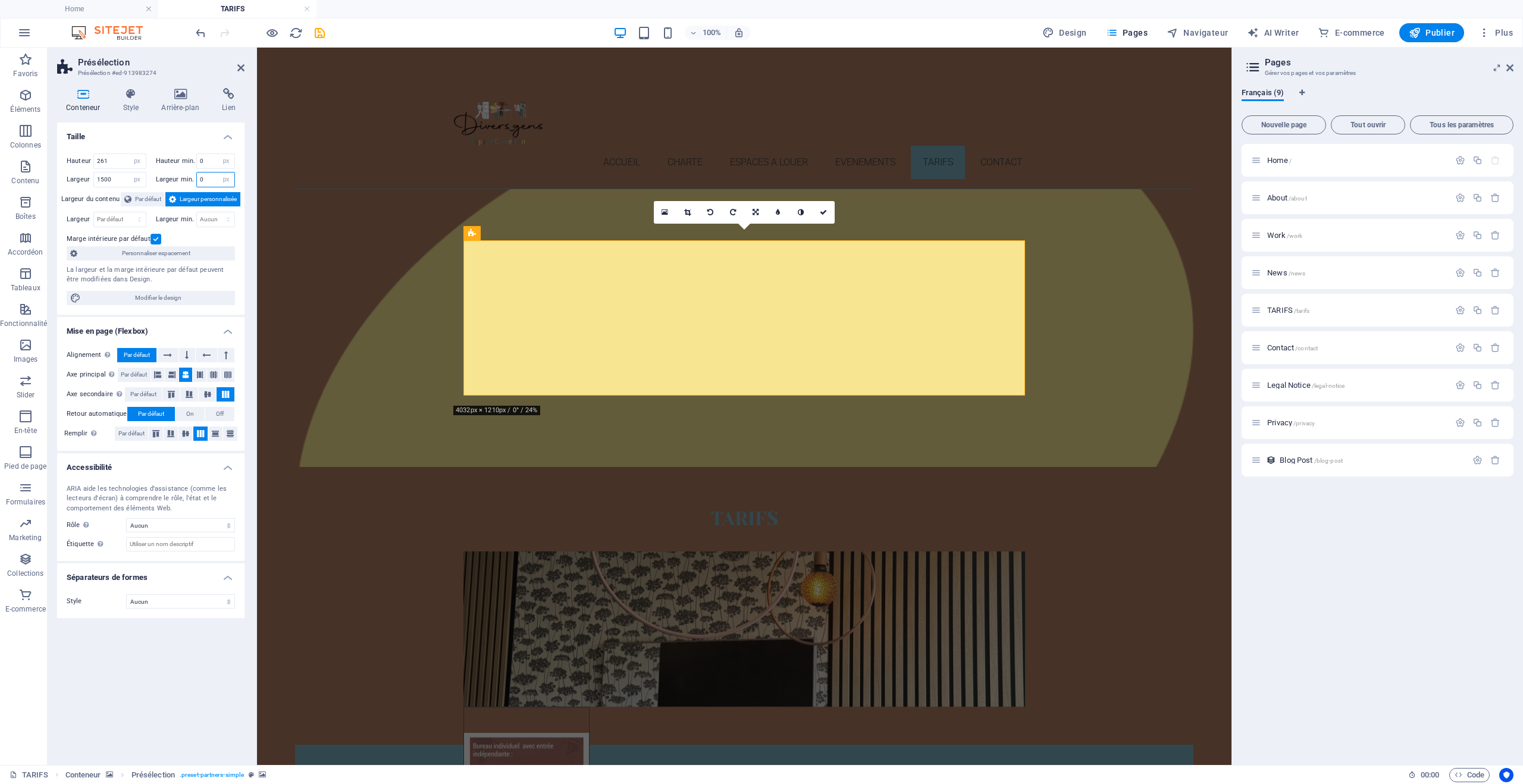
drag, startPoint x: 206, startPoint y: 179, endPoint x: 189, endPoint y: 180, distance: 17.0
click at [189, 180] on div "Largeur min. 0 Aucun px rem % vh vw" at bounding box center [196, 179] width 80 height 15
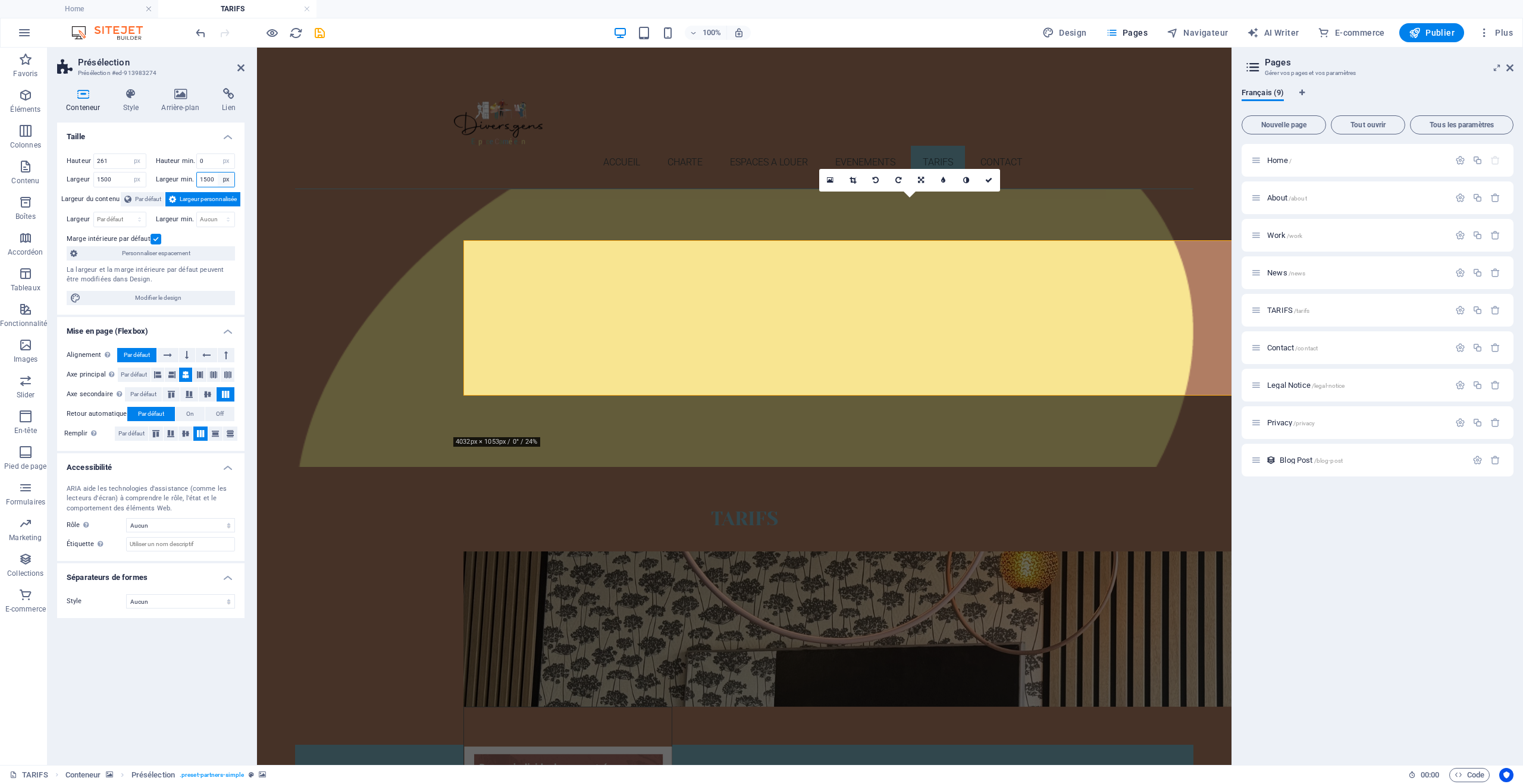
click at [218, 179] on select "Aucun px rem % vh vw" at bounding box center [226, 180] width 17 height 15
drag, startPoint x: 212, startPoint y: 178, endPoint x: 164, endPoint y: 181, distance: 48.1
click at [164, 181] on div "Largeur min. 1500 Aucun px rem % vh vw" at bounding box center [196, 179] width 80 height 15
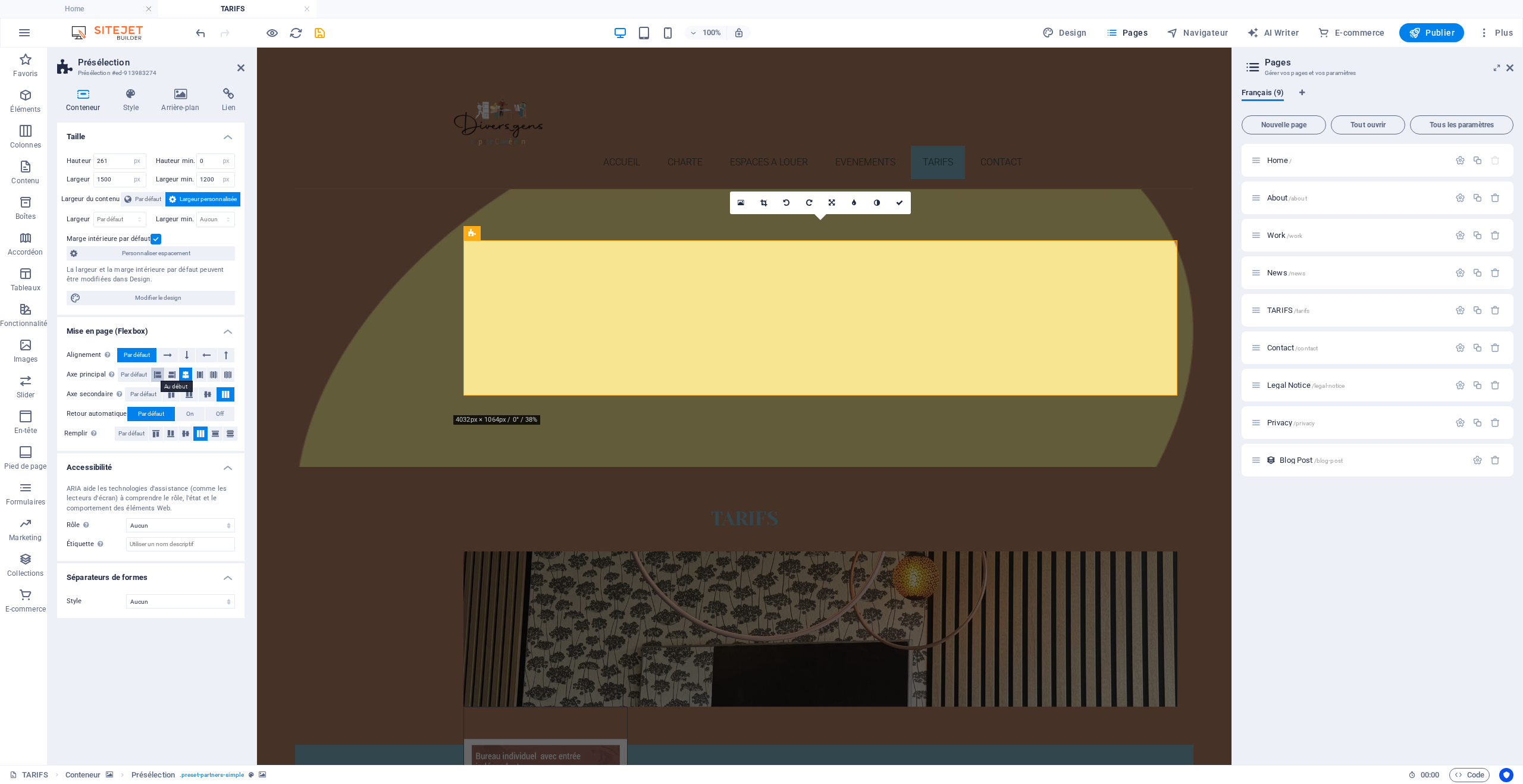
click at [161, 373] on icon at bounding box center [157, 375] width 7 height 15
click at [171, 371] on icon at bounding box center [172, 375] width 7 height 15
click at [186, 371] on icon at bounding box center [185, 375] width 7 height 15
click at [471, 233] on icon at bounding box center [472, 233] width 8 height 15
click at [534, 233] on icon at bounding box center [533, 233] width 7 height 13
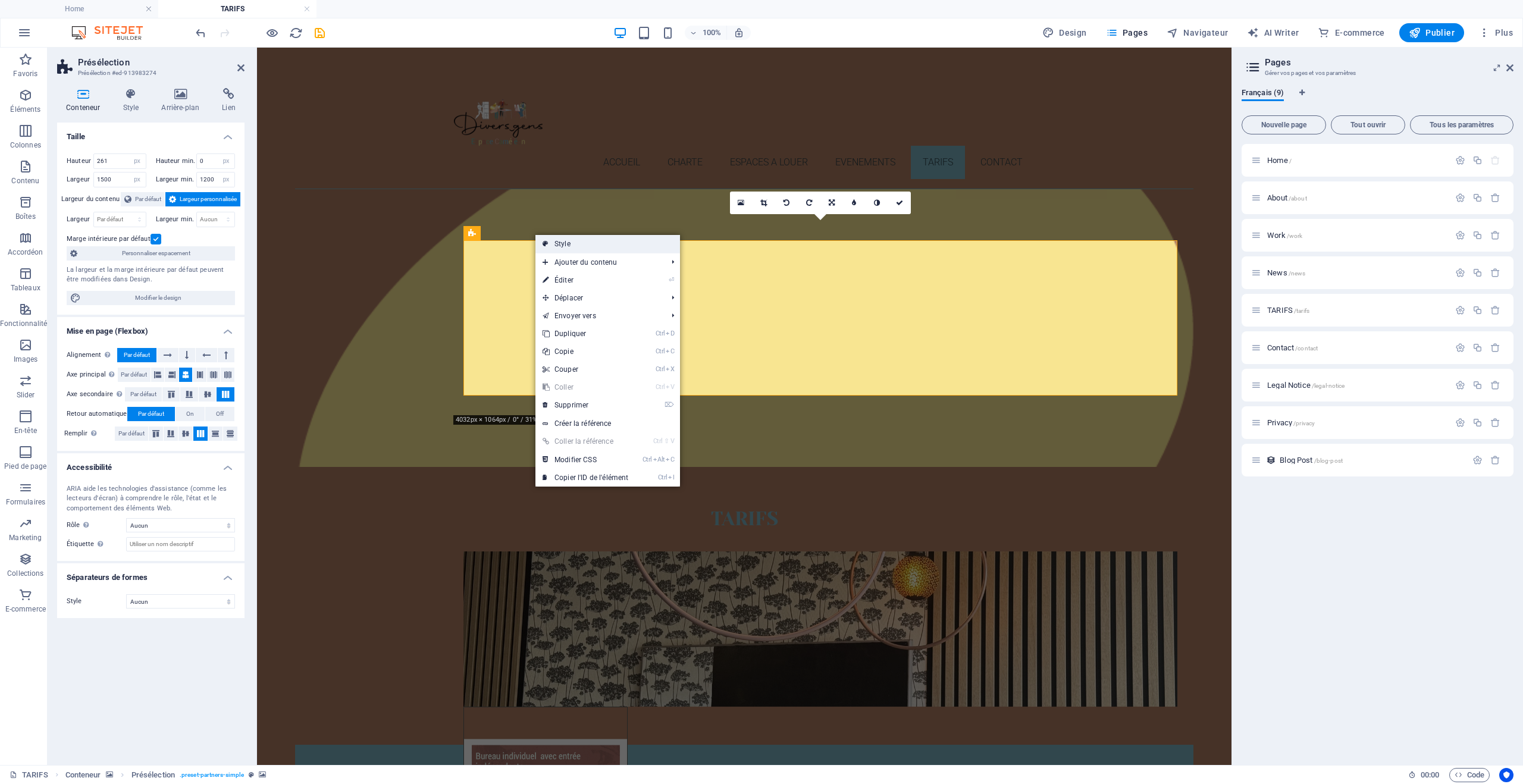
click at [561, 245] on link "Style" at bounding box center [608, 243] width 145 height 18
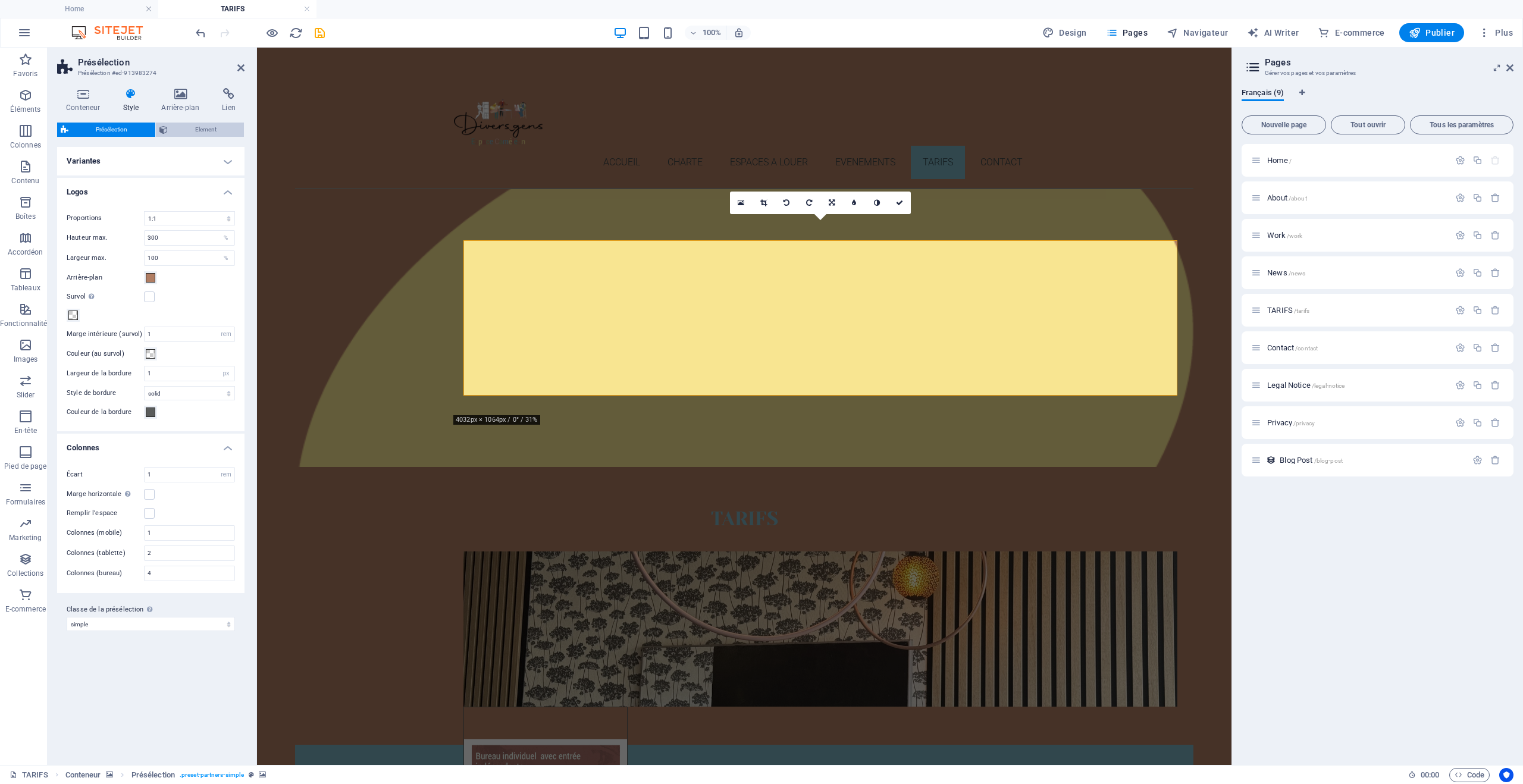
click at [199, 131] on span "Element" at bounding box center [206, 130] width 70 height 15
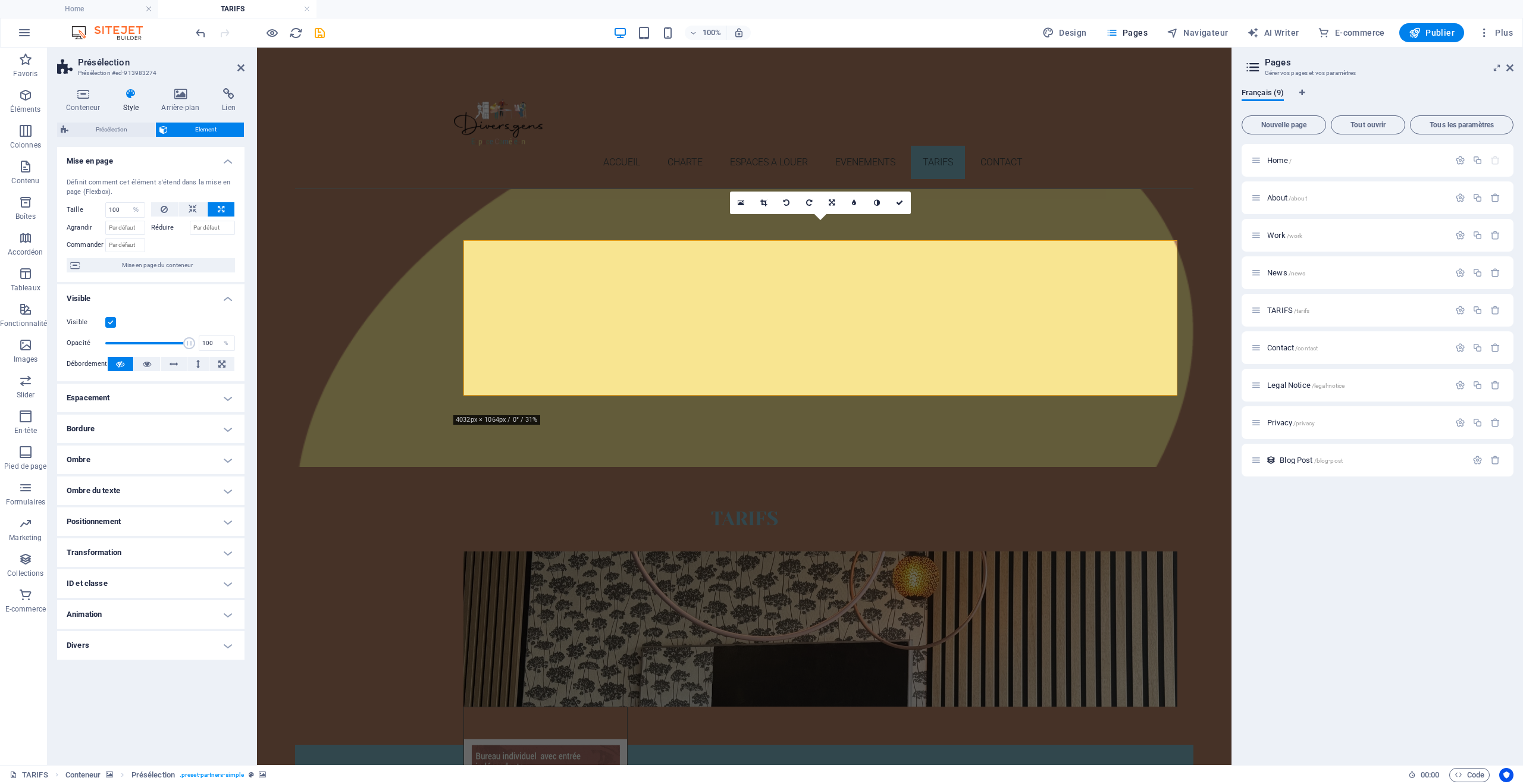
click at [172, 519] on h4 "Positionnement" at bounding box center [151, 521] width 187 height 29
click at [151, 545] on span "Relative" at bounding box center [146, 545] width 20 height 15
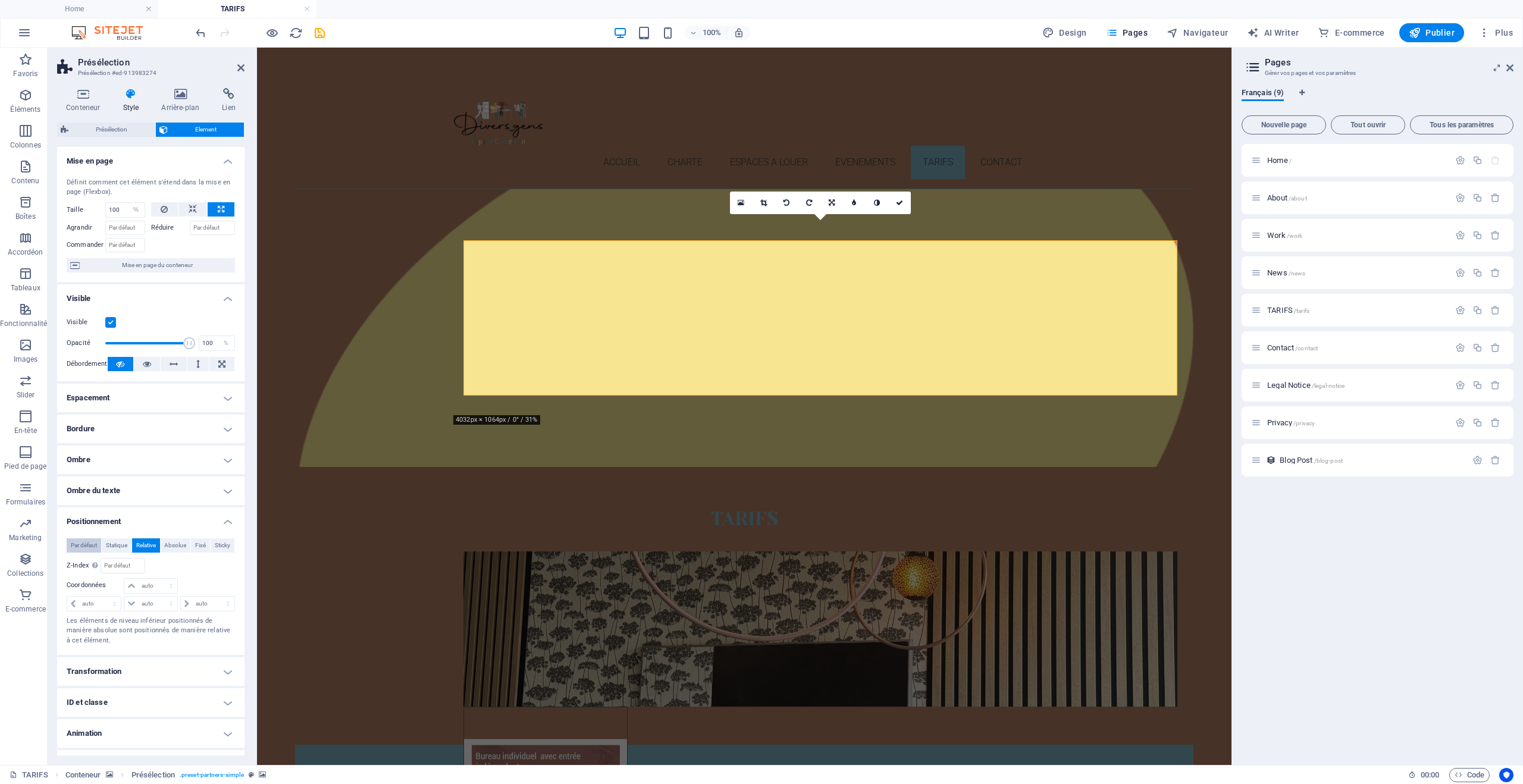
click at [78, 545] on span "Par défaut" at bounding box center [84, 545] width 26 height 15
click at [149, 543] on span "Relative" at bounding box center [146, 545] width 20 height 15
click at [100, 601] on select "auto px rem % em" at bounding box center [94, 604] width 54 height 15
click at [173, 523] on h4 "Positionnement" at bounding box center [151, 518] width 187 height 21
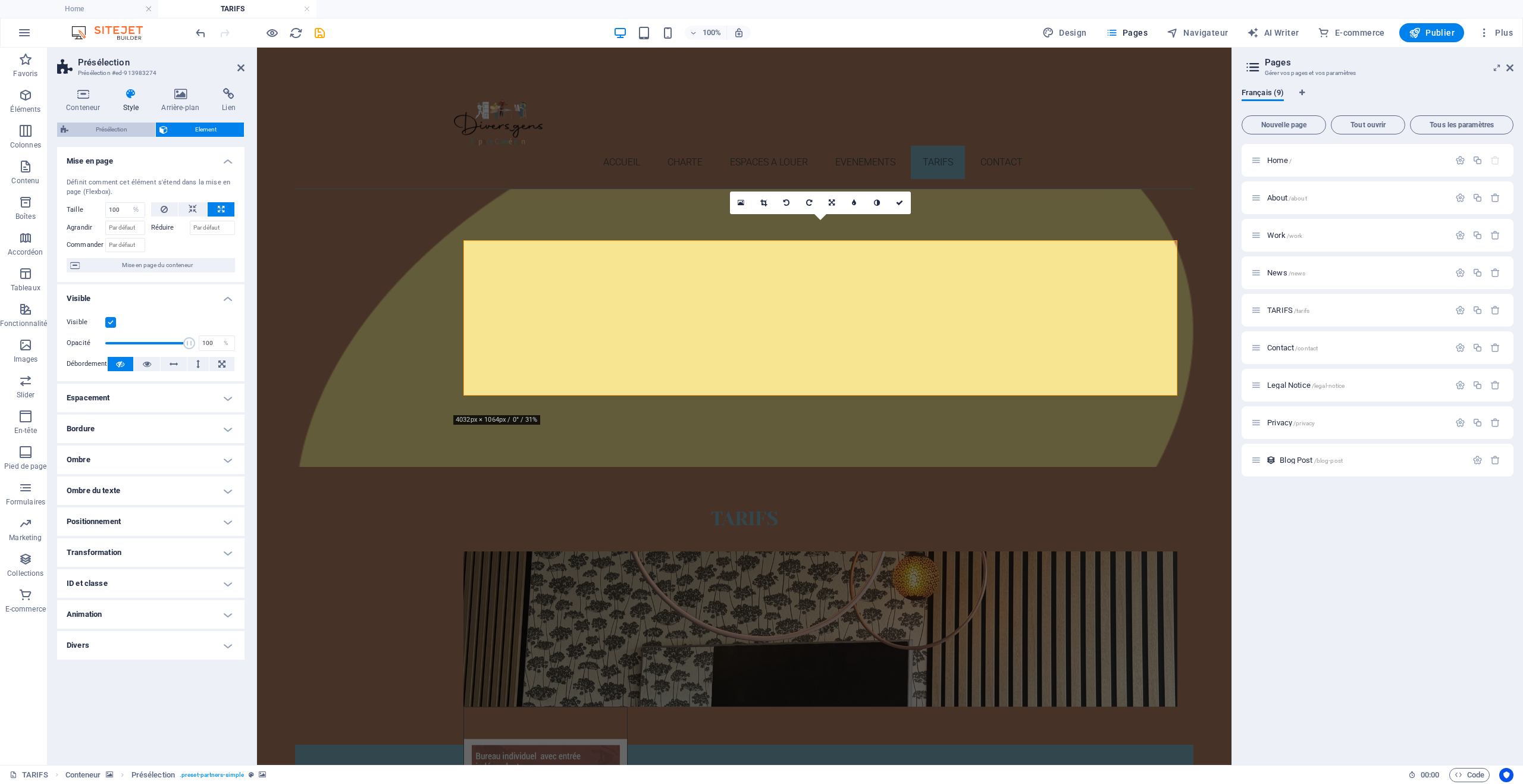
click at [104, 128] on span "Présélection" at bounding box center [111, 130] width 80 height 15
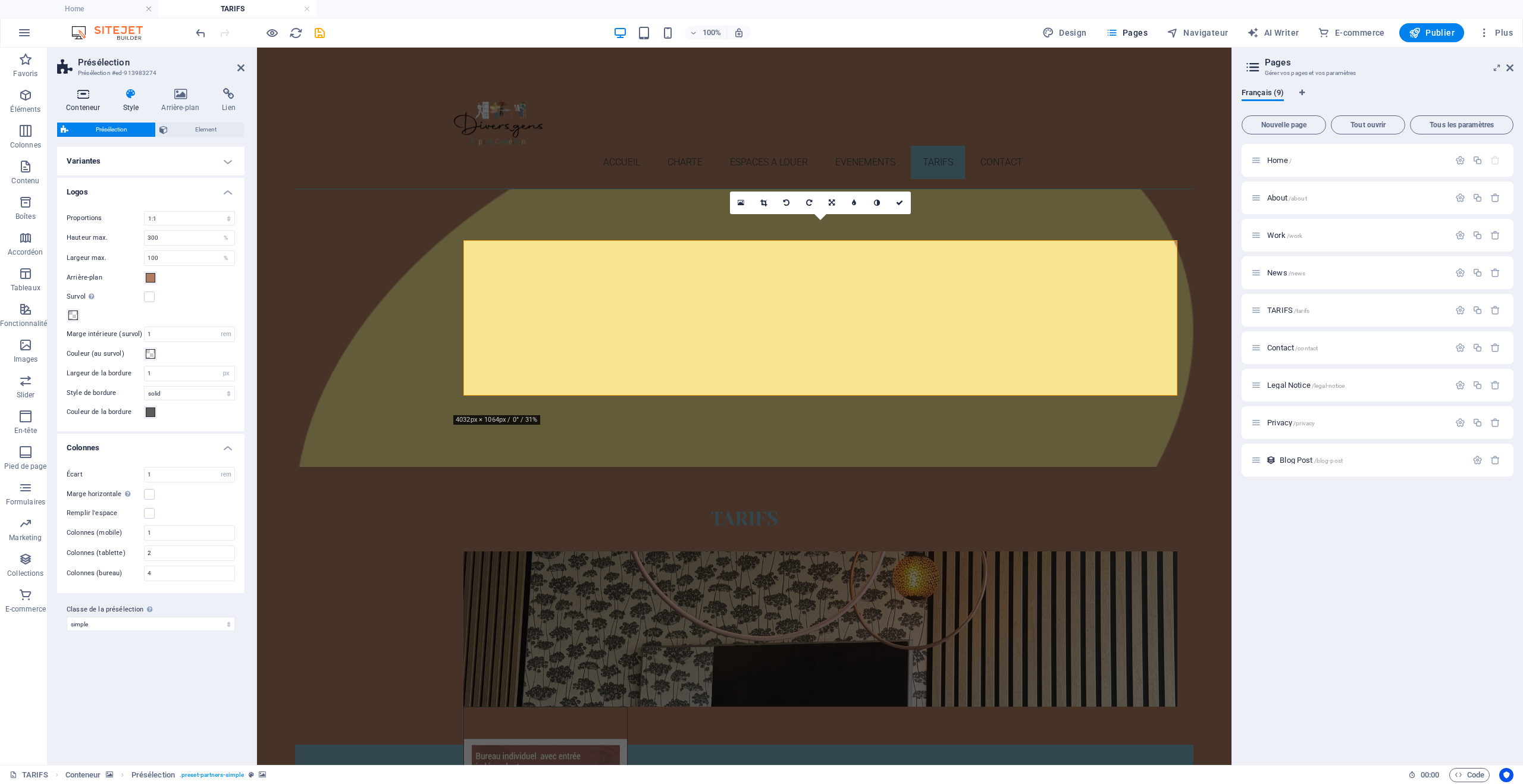
click at [90, 101] on h4 "Conteneur" at bounding box center [85, 101] width 56 height 25
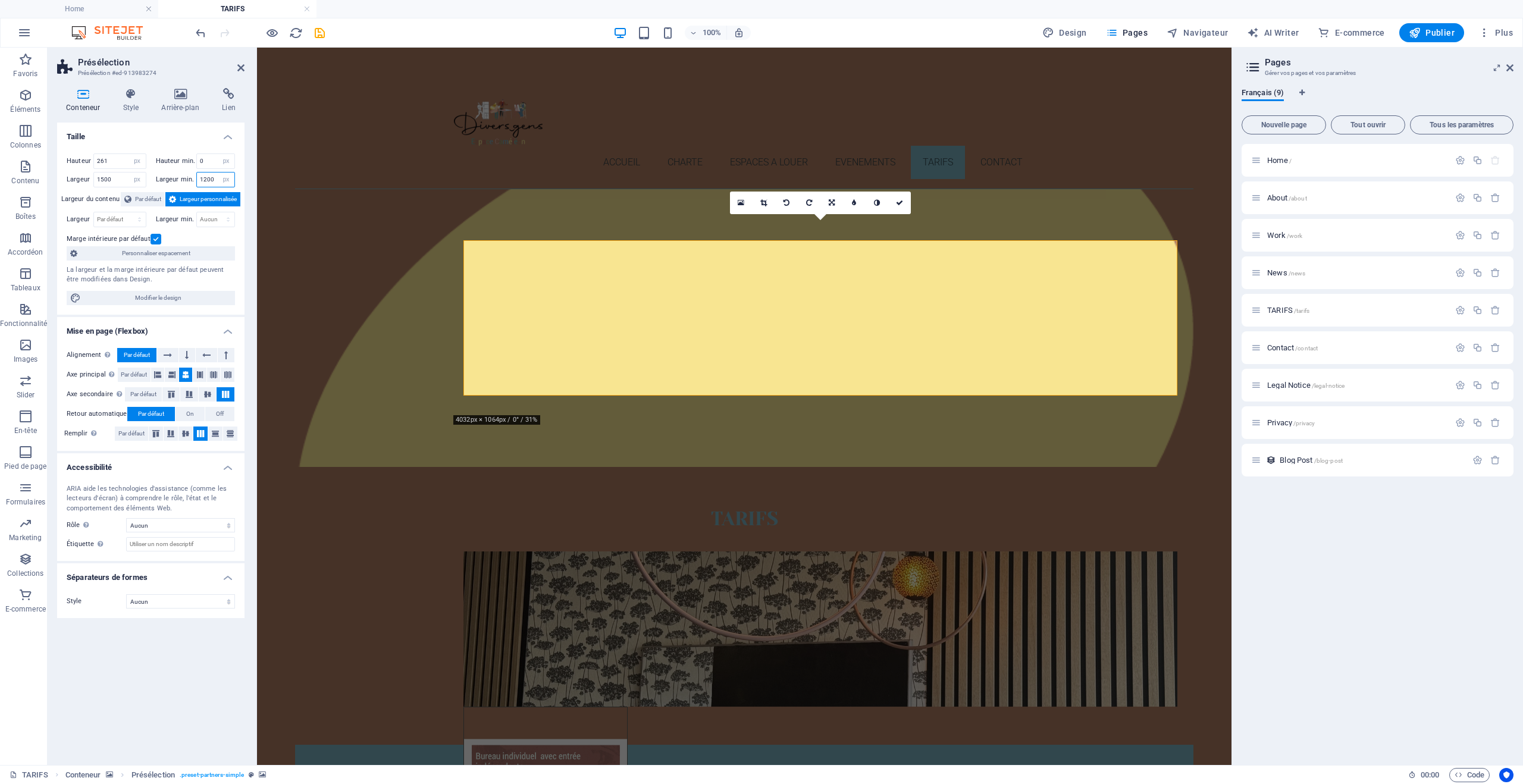
drag, startPoint x: 214, startPoint y: 181, endPoint x: 187, endPoint y: 185, distance: 27.3
click at [187, 185] on div "Largeur min. 1200 Aucun px rem % vh vw" at bounding box center [196, 179] width 80 height 15
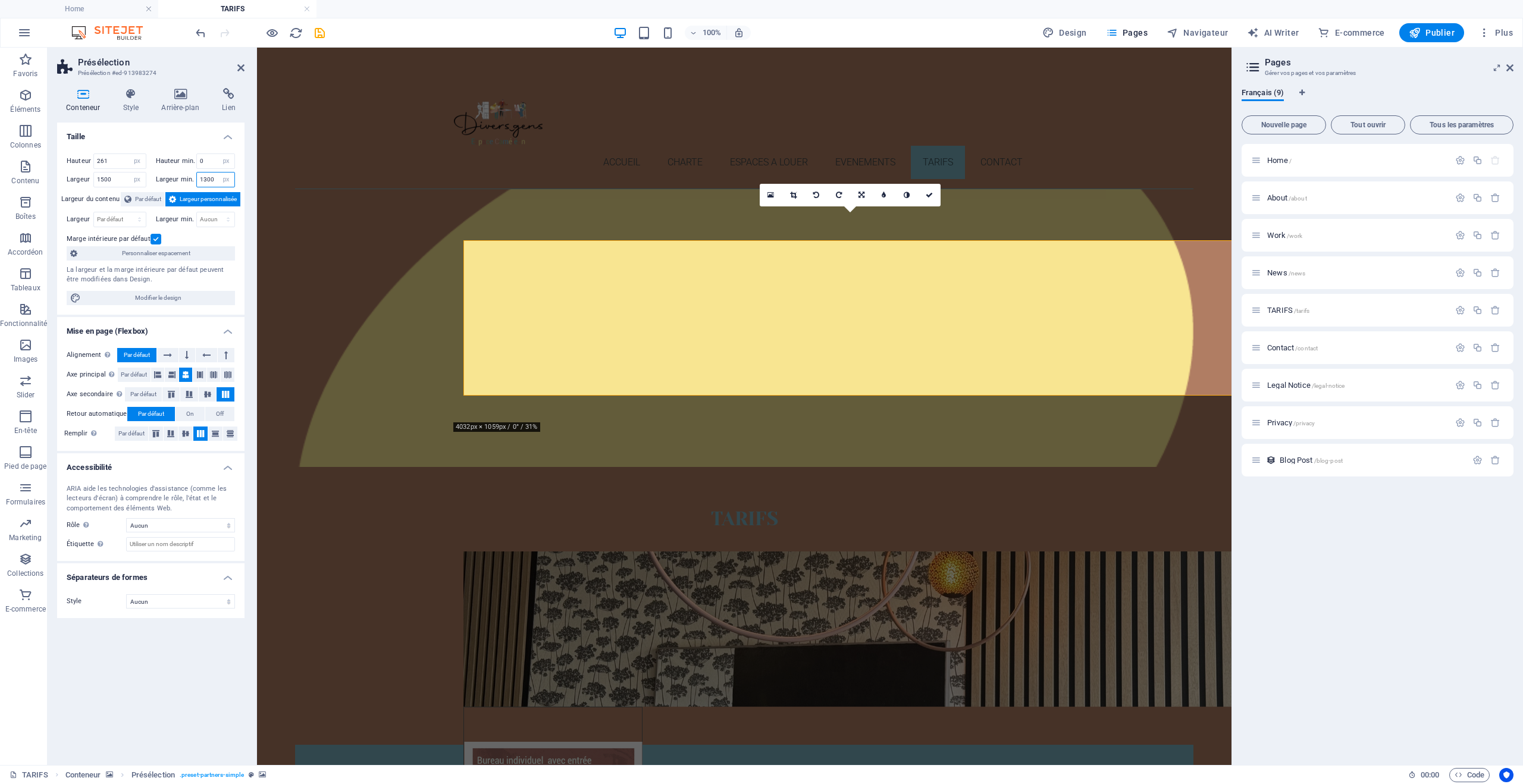
drag, startPoint x: 218, startPoint y: 181, endPoint x: 187, endPoint y: 182, distance: 31.0
click at [187, 182] on div "Largeur min. 1300 Aucun px rem % vh vw" at bounding box center [196, 179] width 80 height 15
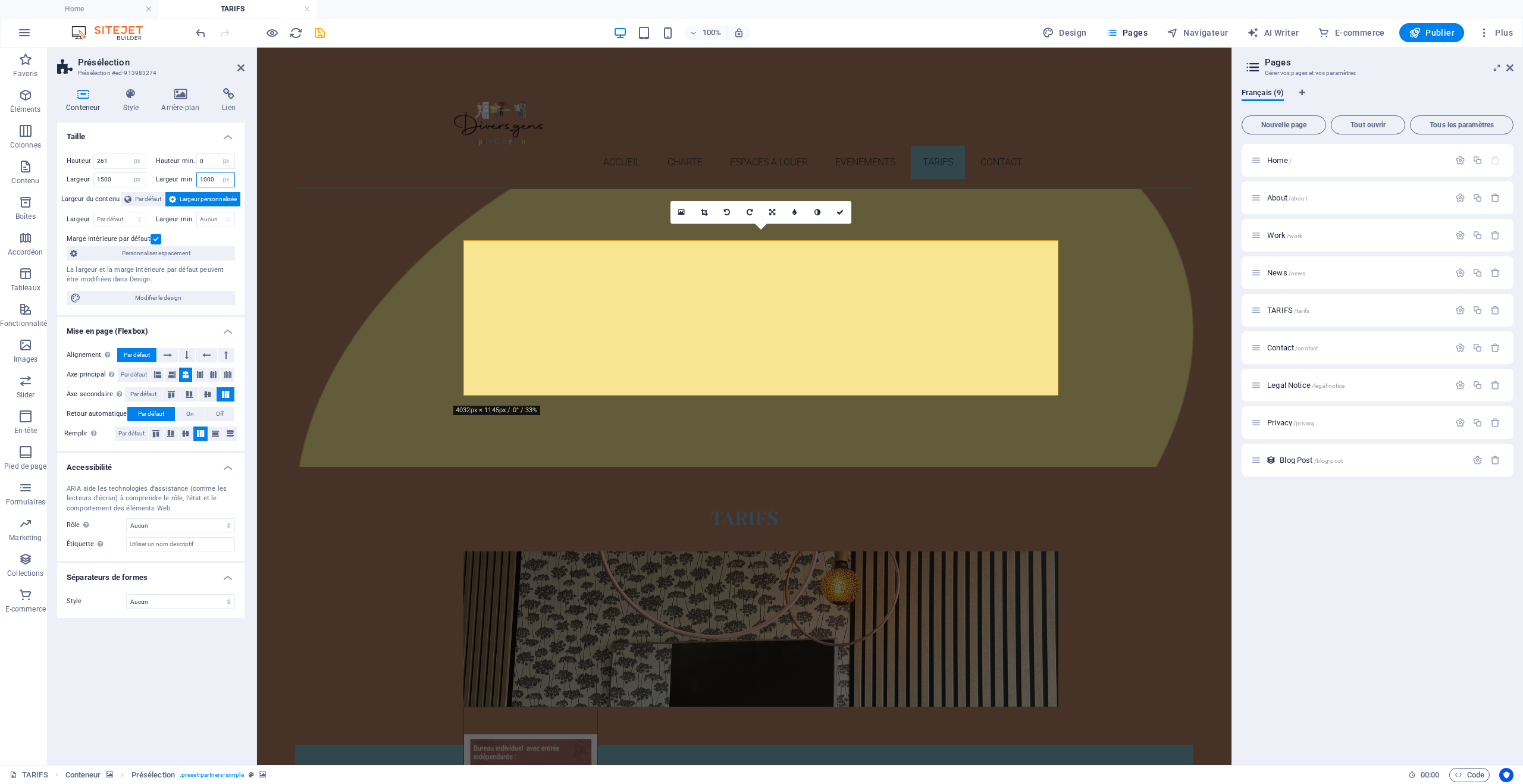
drag, startPoint x: 213, startPoint y: 176, endPoint x: 184, endPoint y: 183, distance: 29.8
click at [184, 183] on div "Largeur min. 1000 Aucun px rem % vh vw" at bounding box center [196, 179] width 80 height 15
type input "1200"
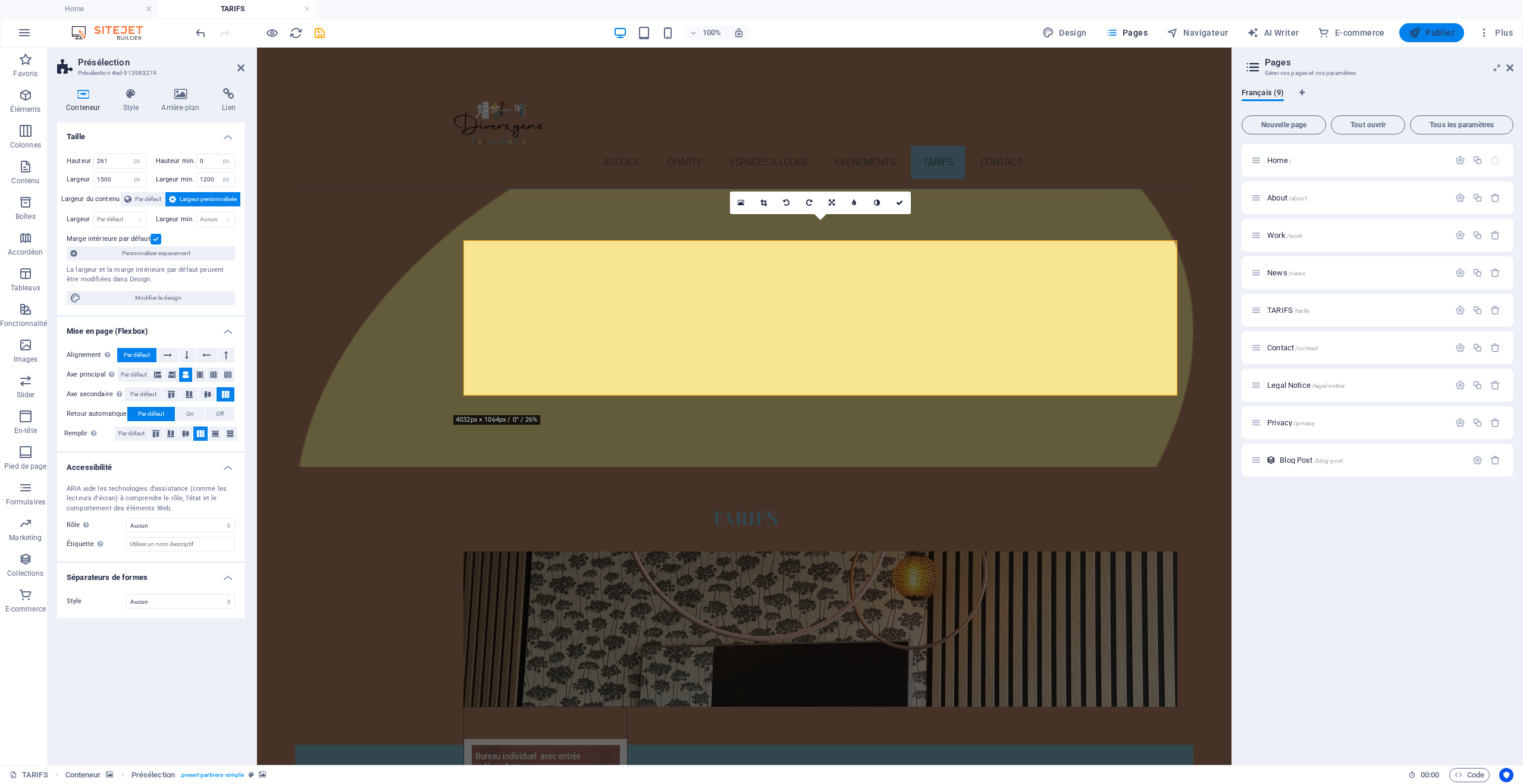
click at [1433, 31] on span "Publier" at bounding box center [1431, 33] width 46 height 12
